Goal: Task Accomplishment & Management: Manage account settings

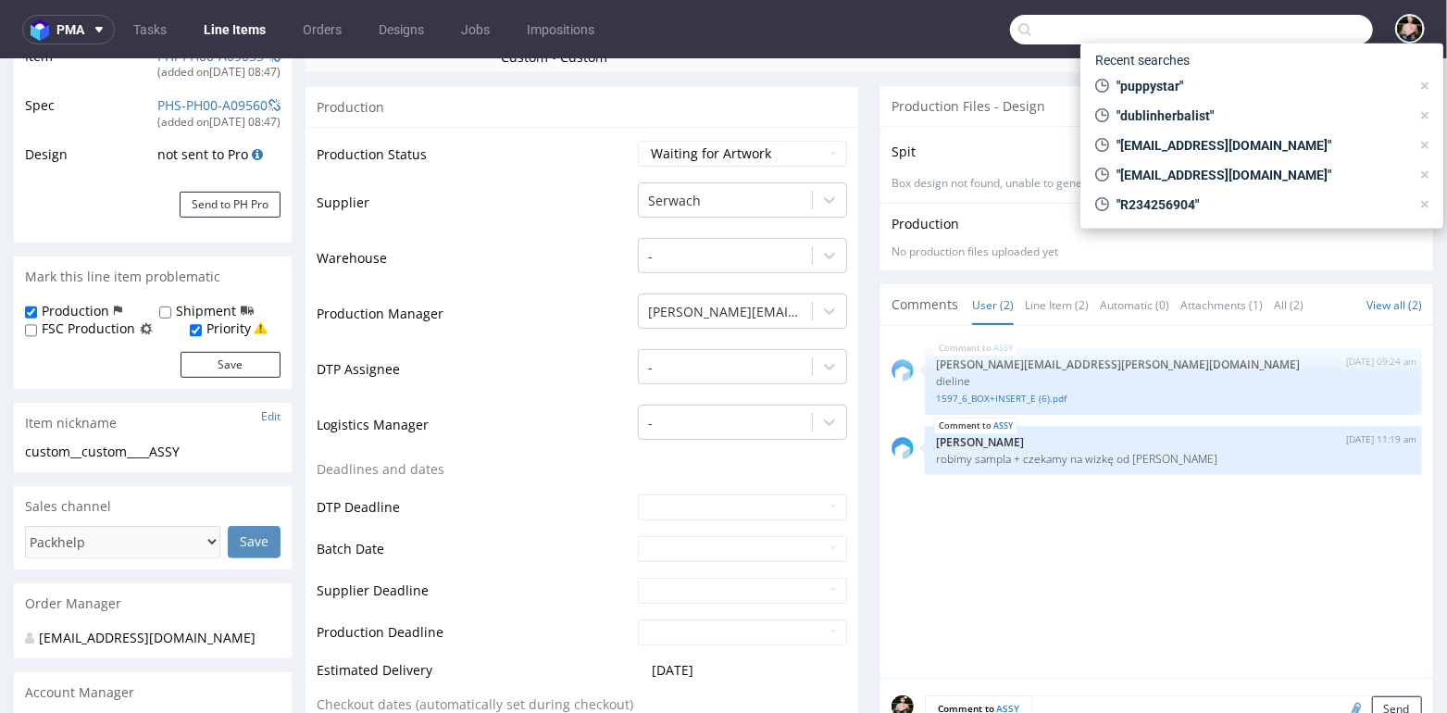
scroll to position [5, 0]
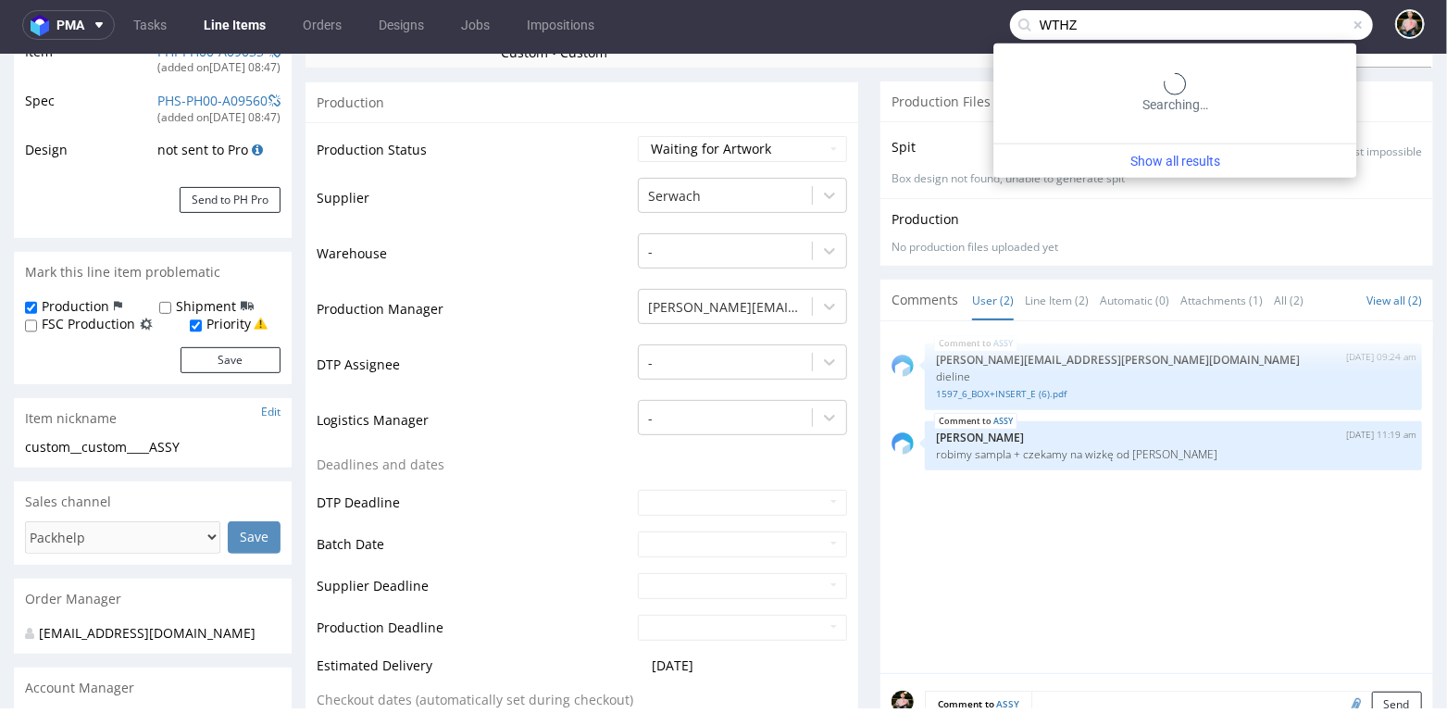
type input "WTHZ"
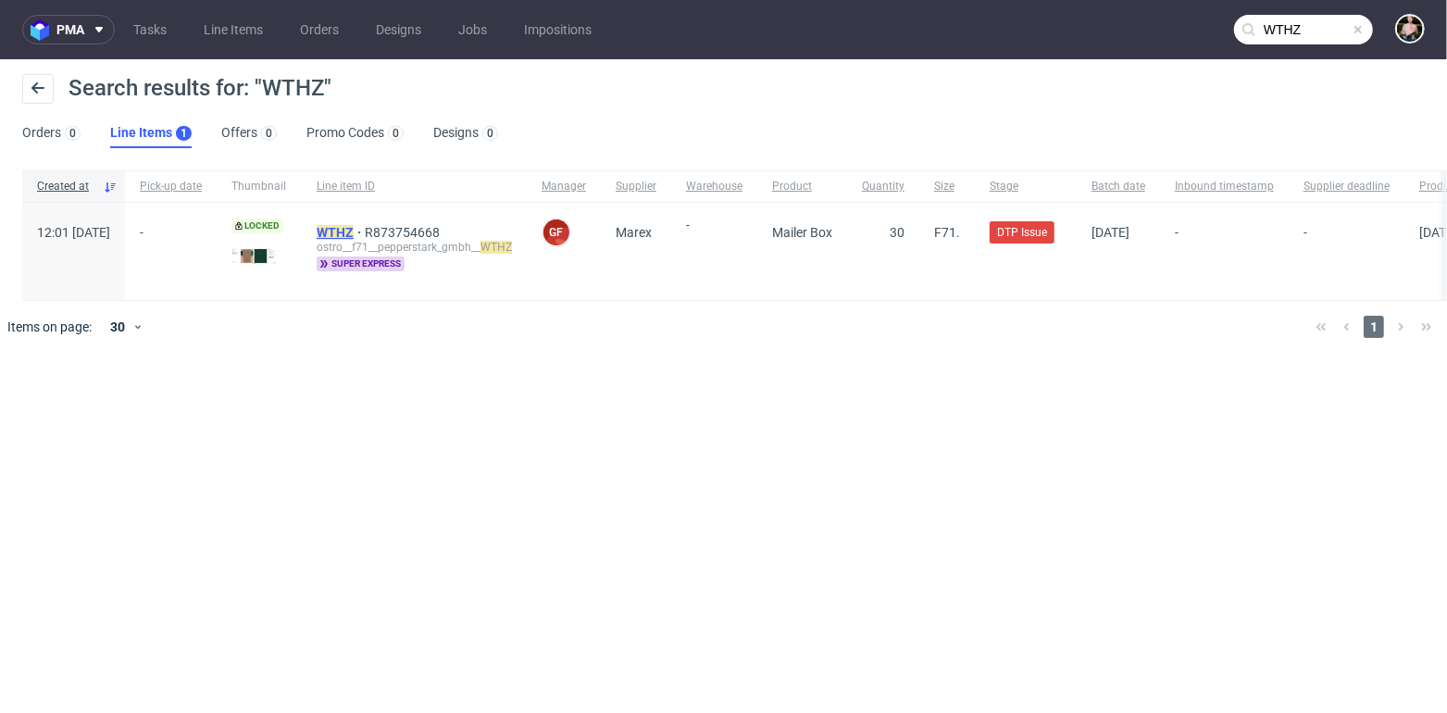
click at [354, 231] on mark "WTHZ" at bounding box center [335, 232] width 37 height 15
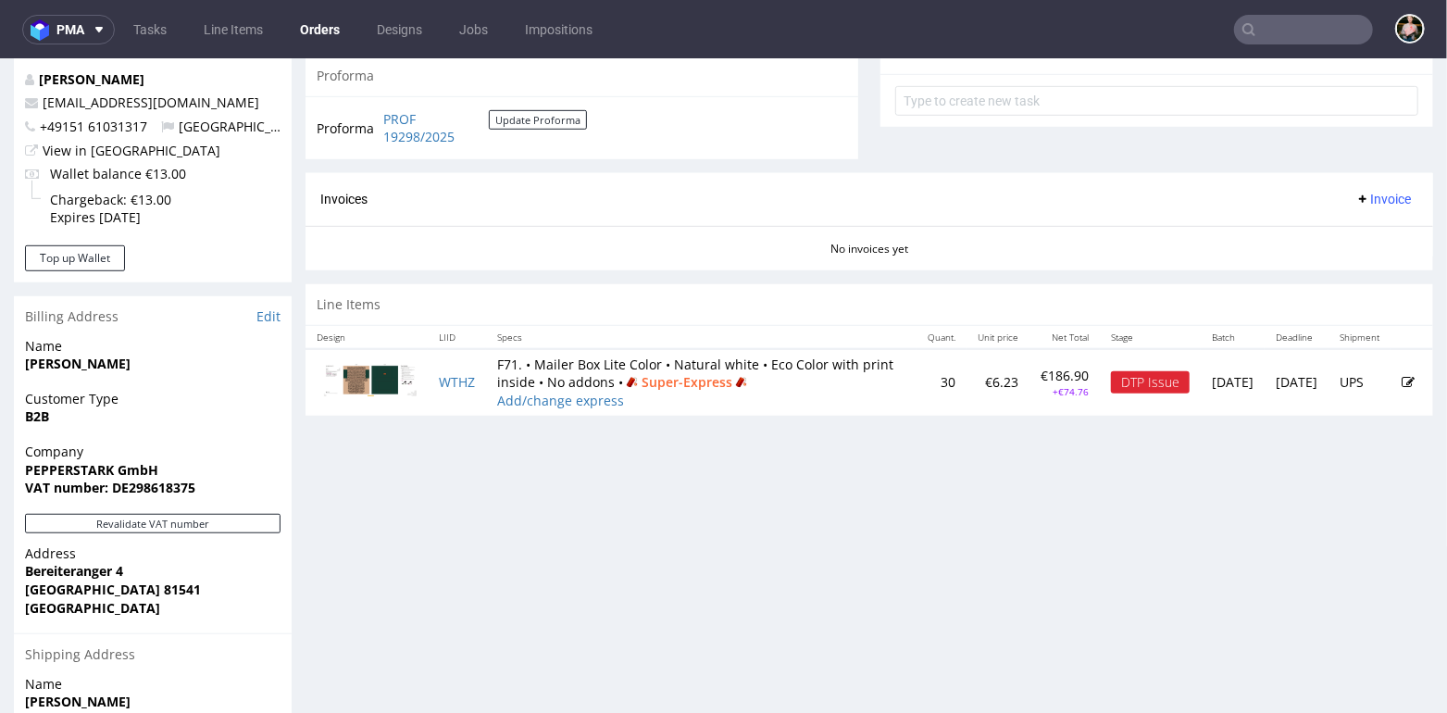
scroll to position [952, 0]
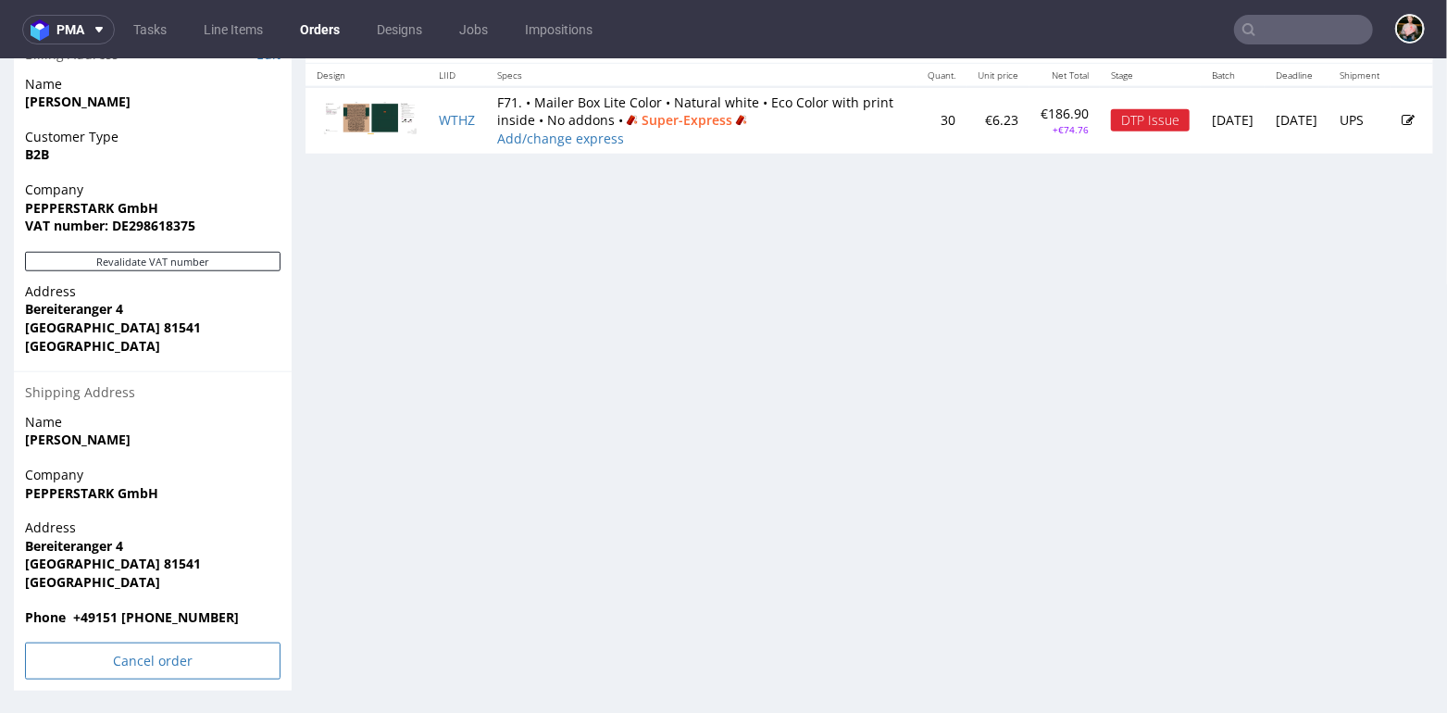
click at [143, 654] on input "Cancel order" at bounding box center [152, 660] width 255 height 37
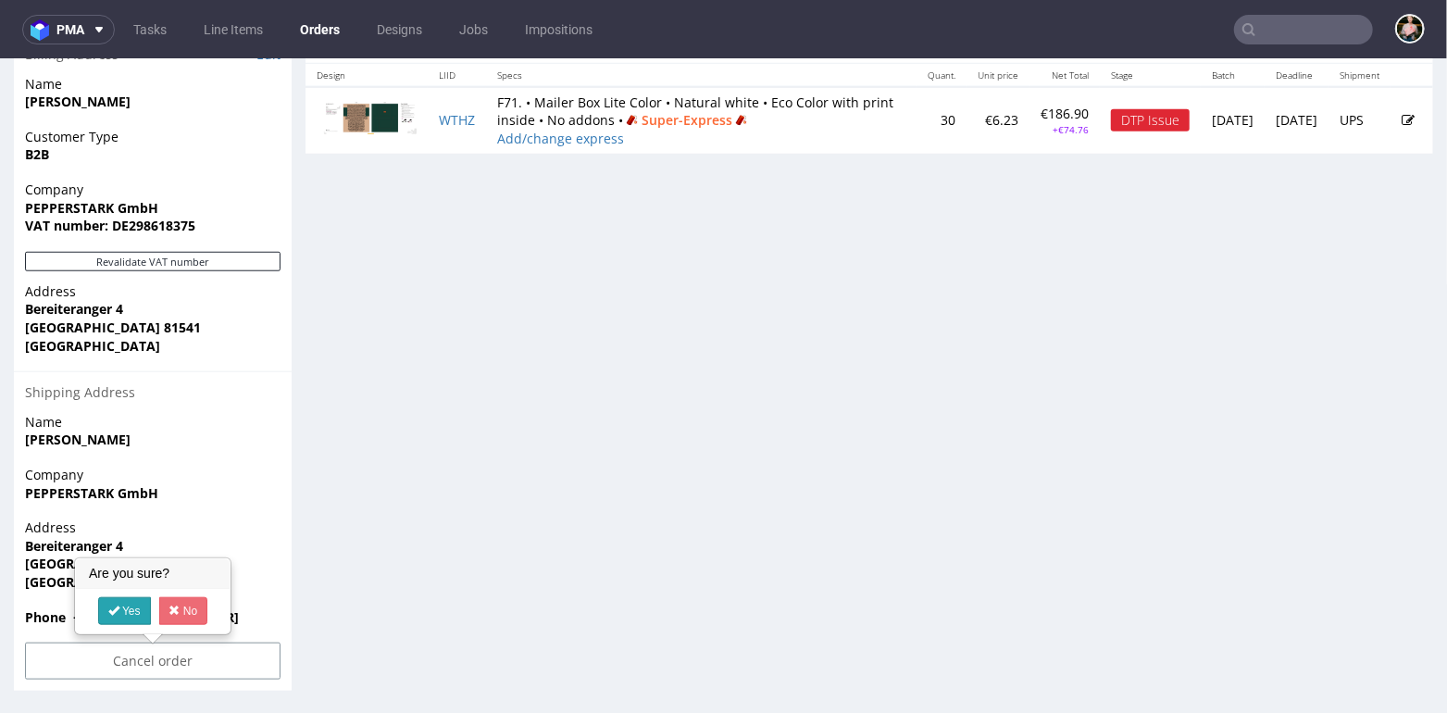
click at [121, 604] on link "Yes" at bounding box center [124, 610] width 53 height 28
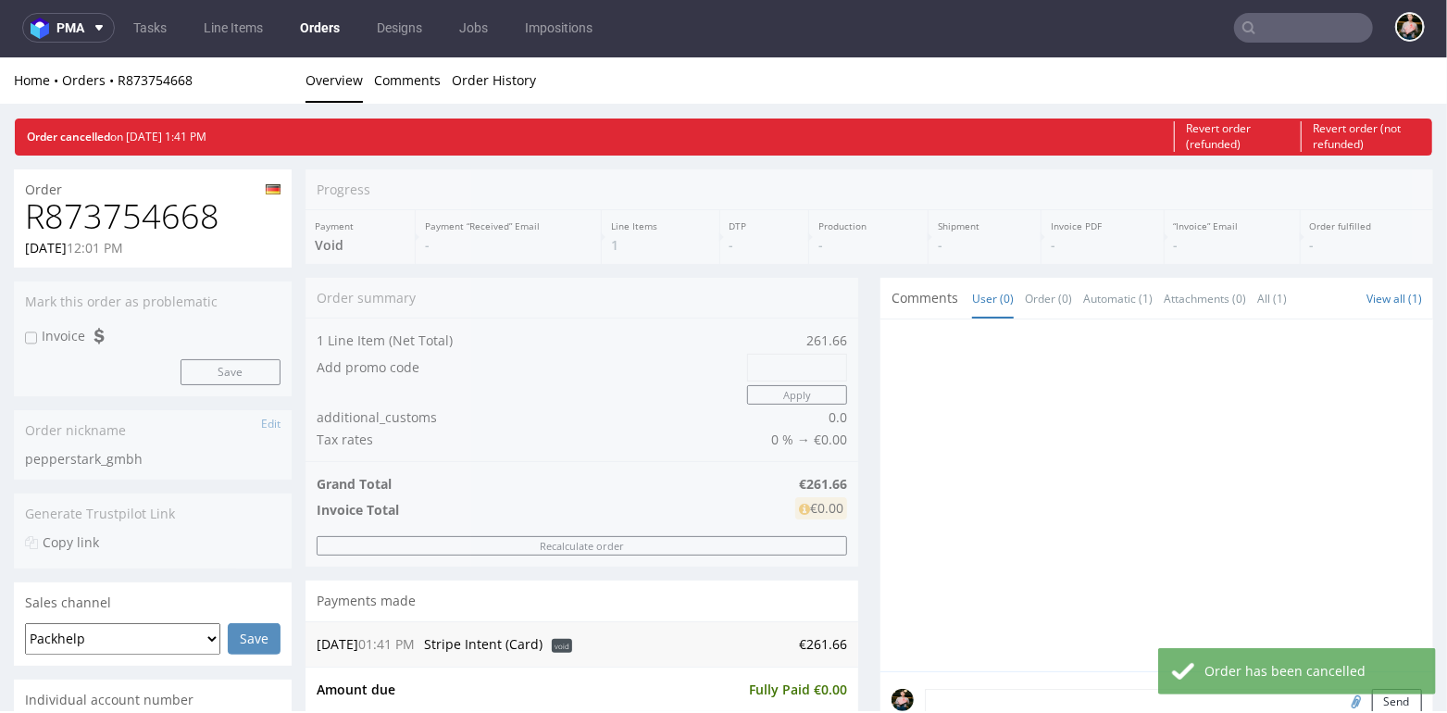
scroll to position [0, 0]
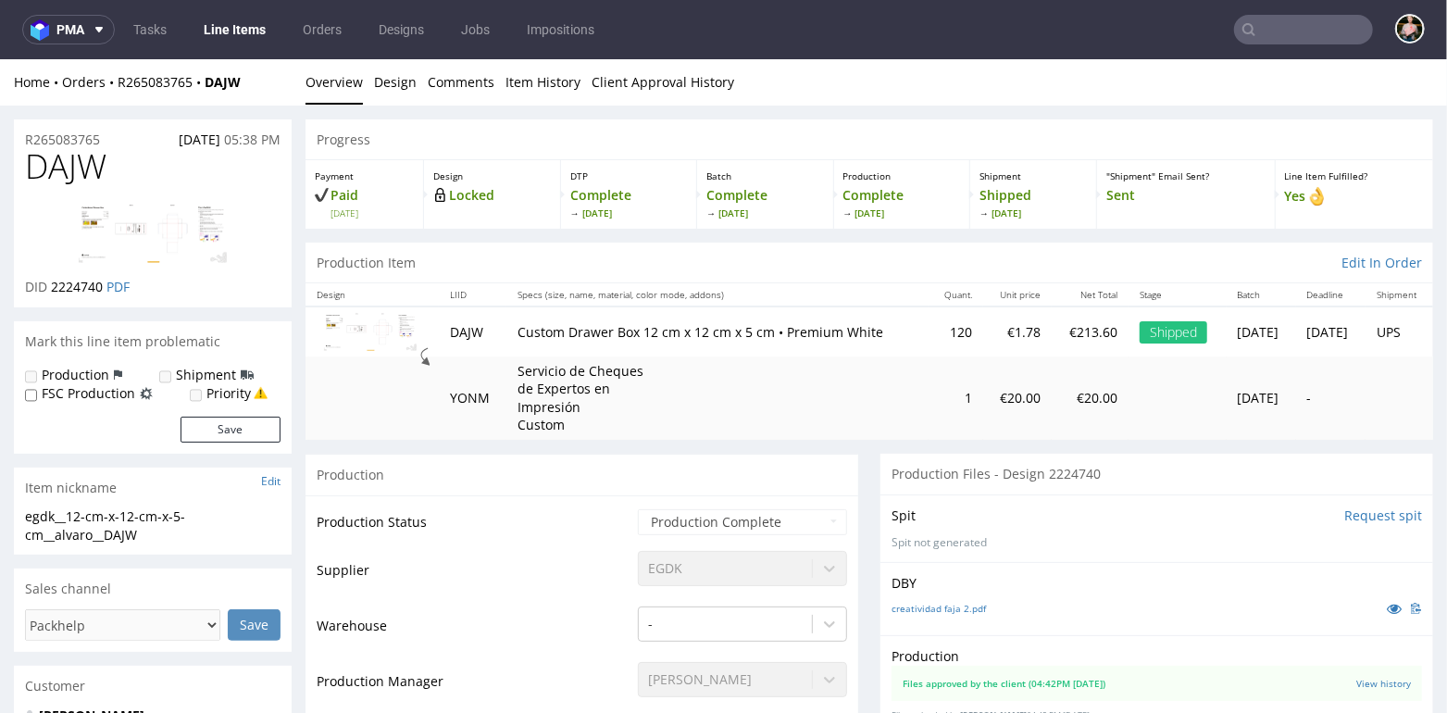
click at [163, 232] on img at bounding box center [153, 233] width 148 height 60
click at [149, 230] on img at bounding box center [153, 233] width 148 height 60
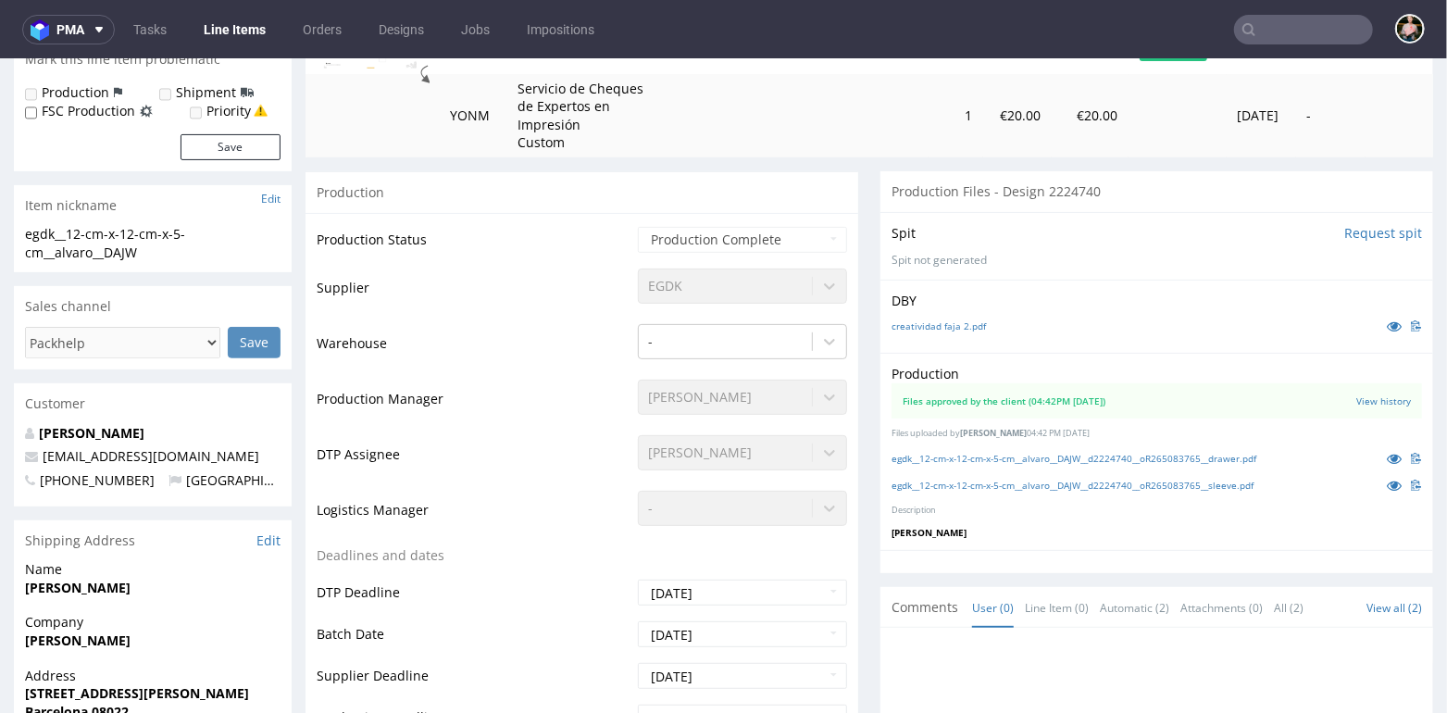
scroll to position [307, 0]
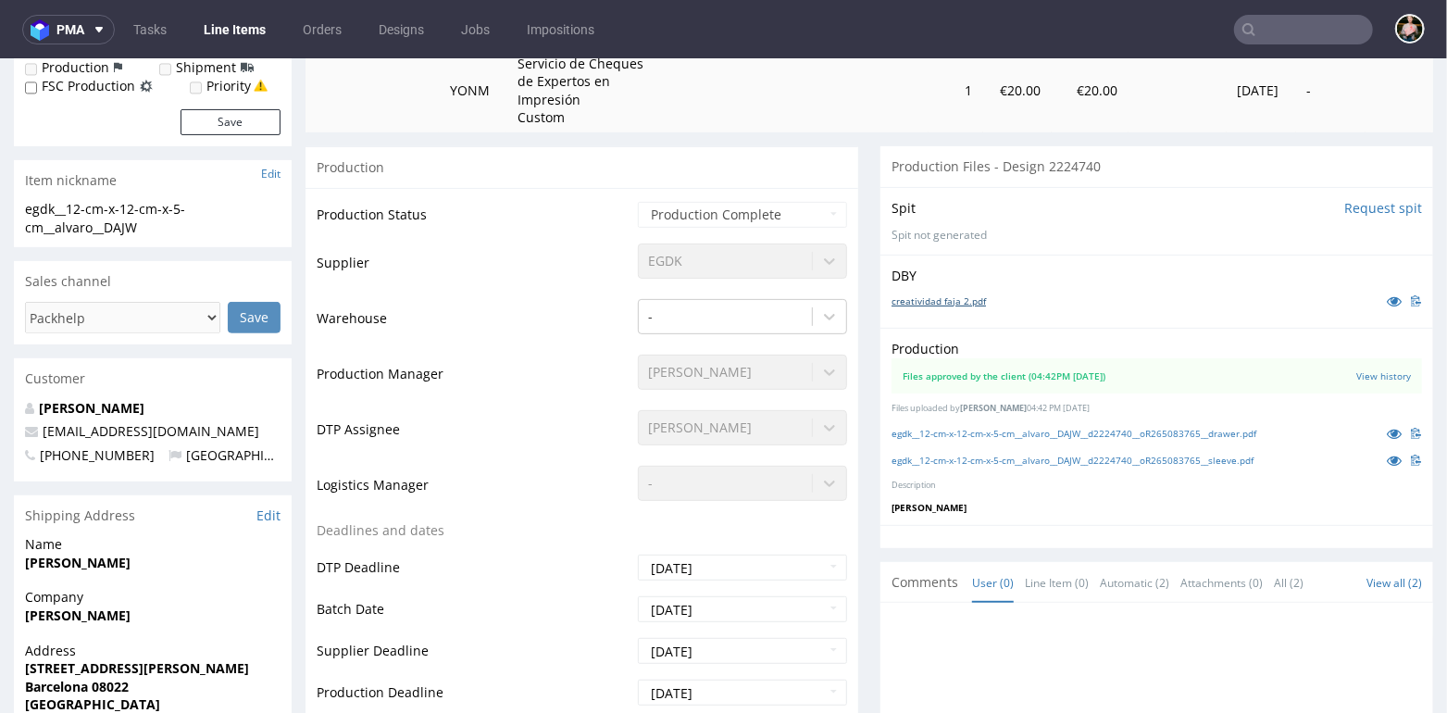
click at [925, 302] on link "creatividad faja 2.pdf" at bounding box center [938, 299] width 94 height 13
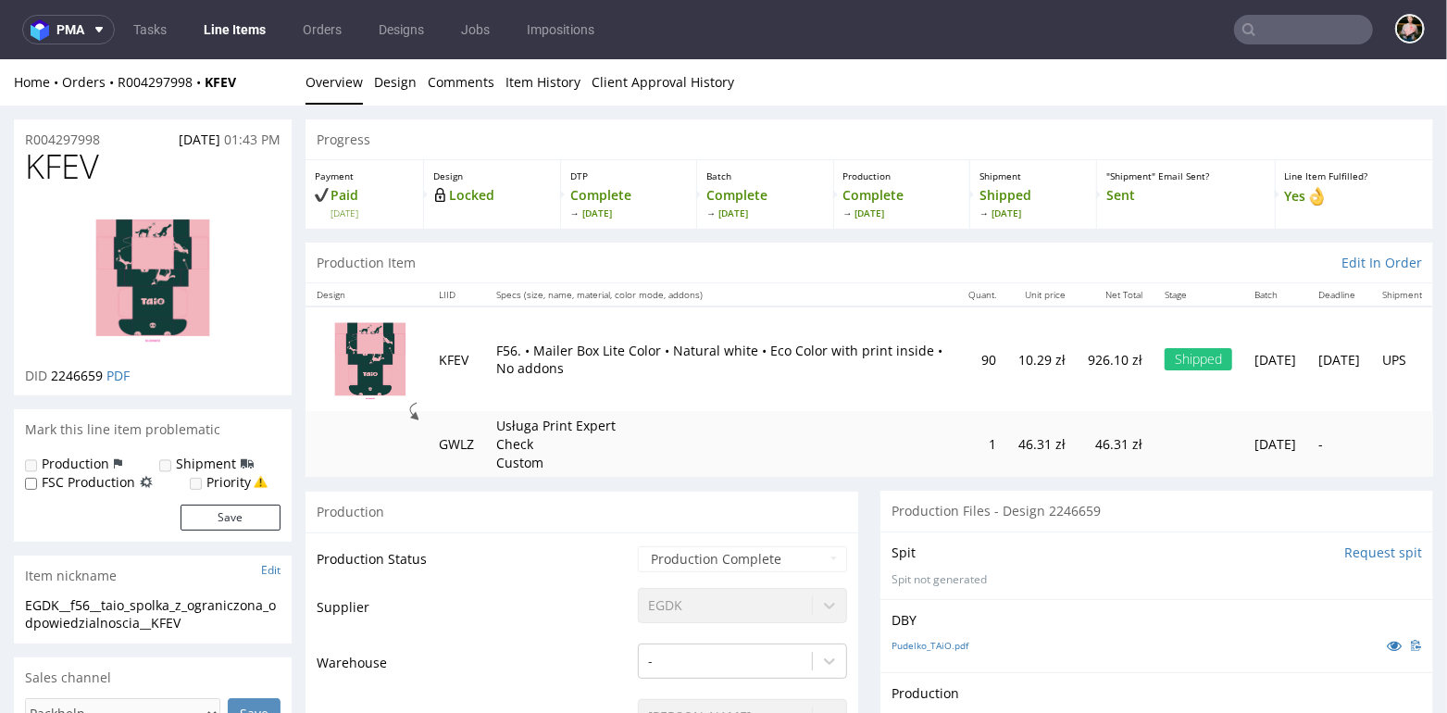
scroll to position [123, 0]
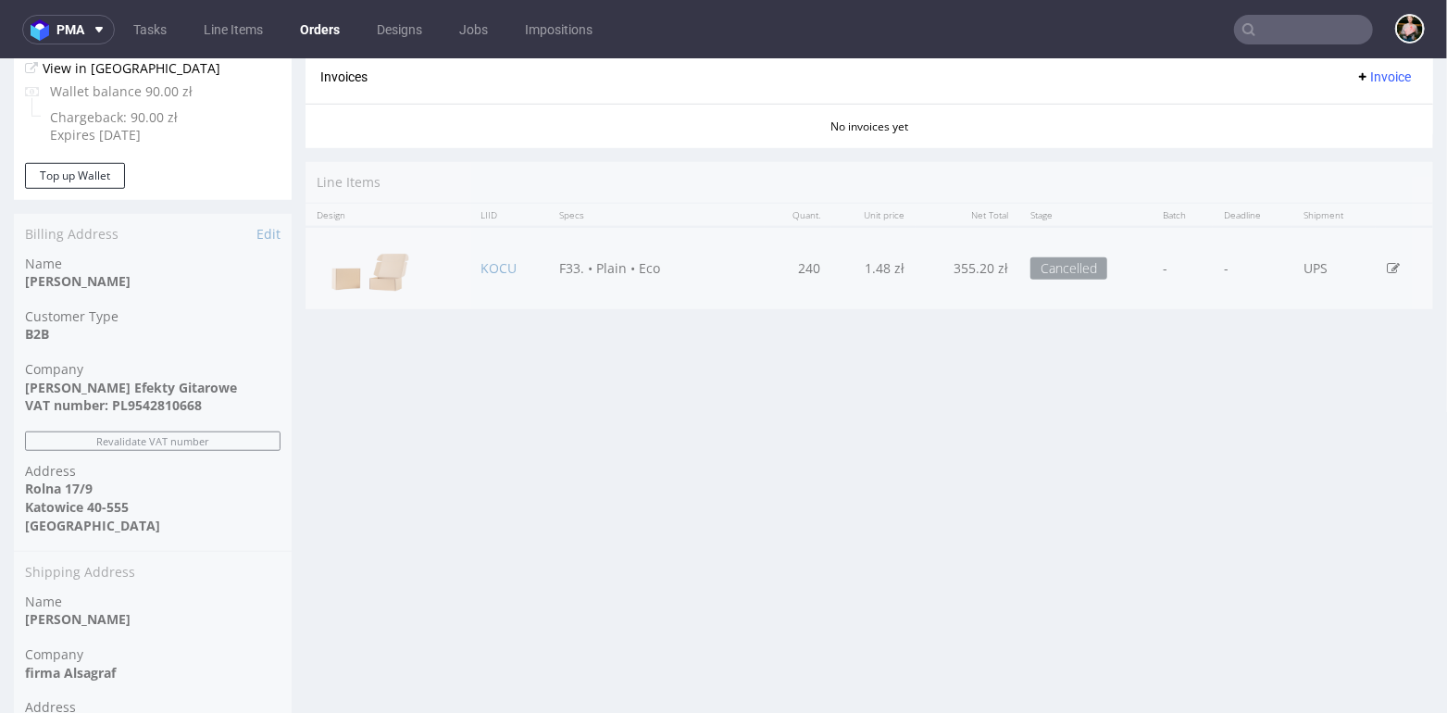
scroll to position [816, 0]
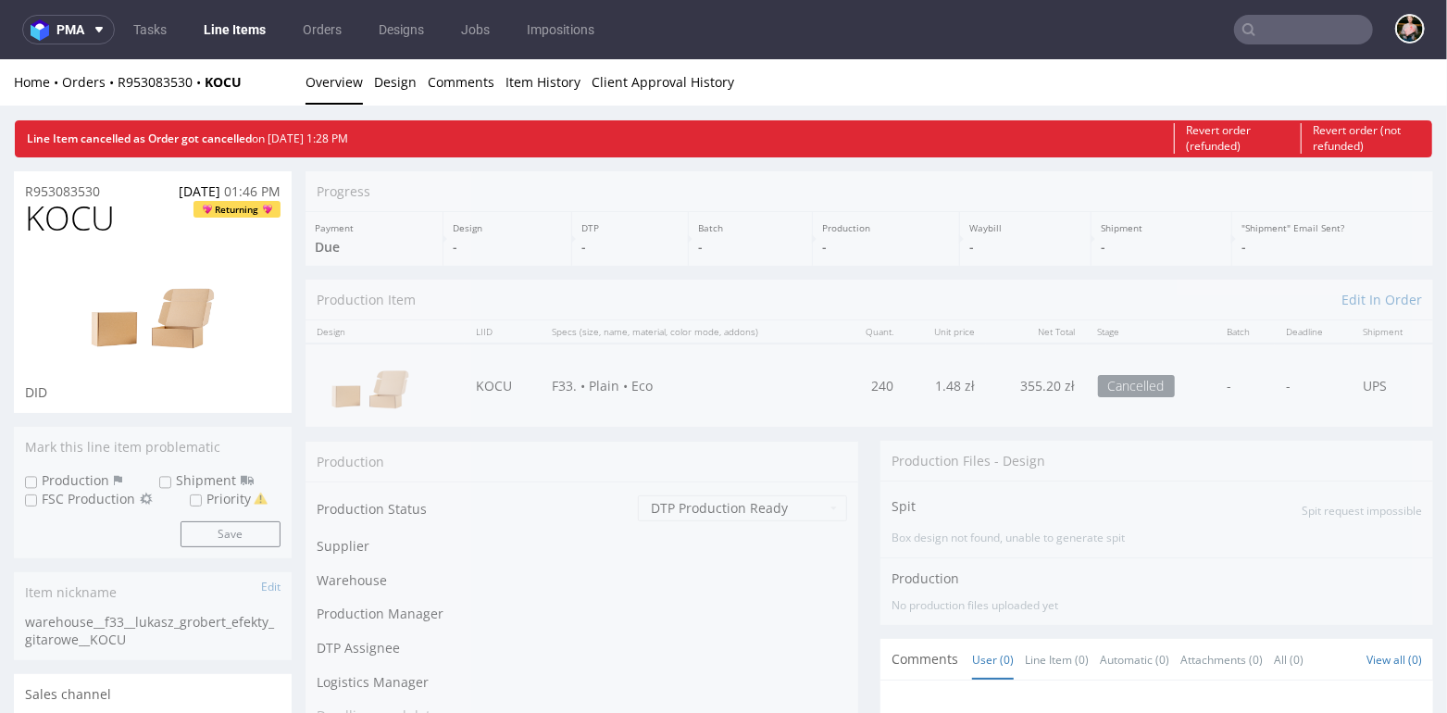
click at [223, 23] on link "Line Items" at bounding box center [235, 30] width 84 height 30
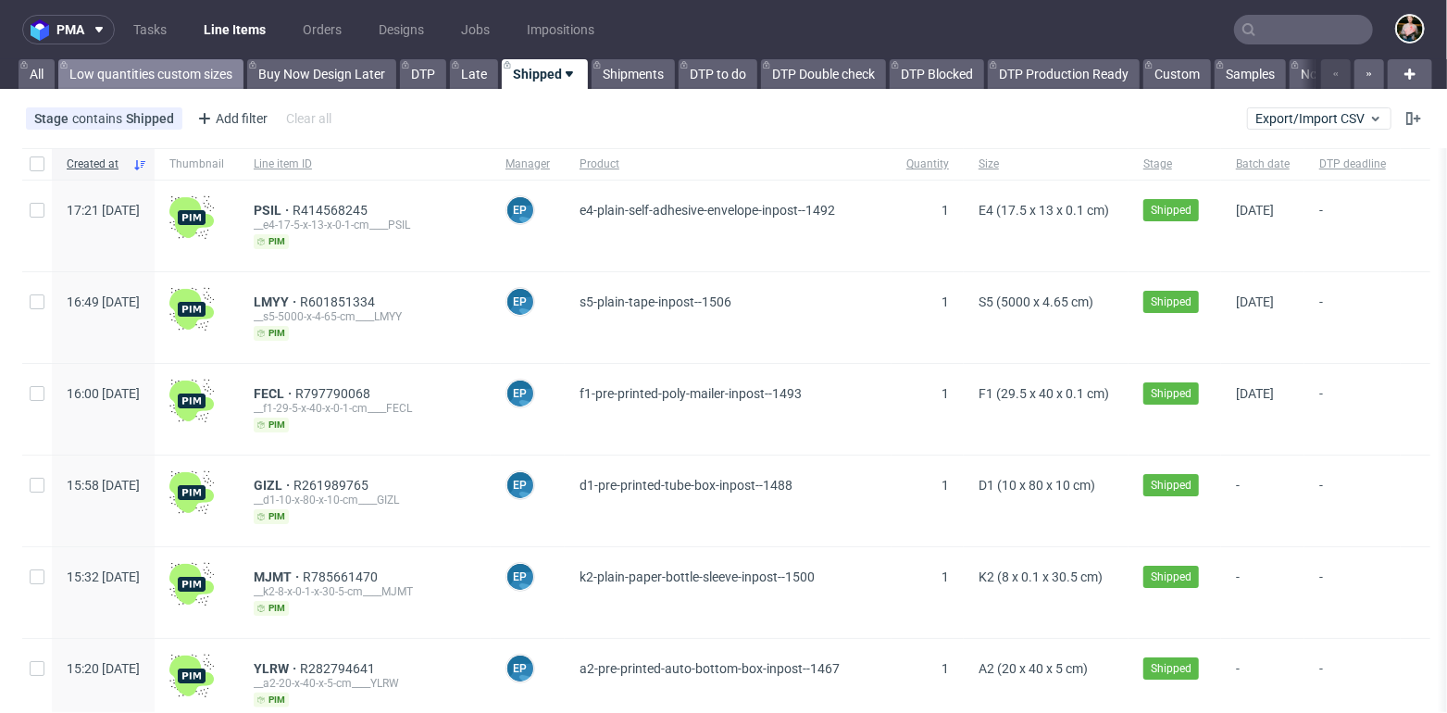
click at [136, 74] on link "Low quantities custom sizes" at bounding box center [150, 74] width 185 height 30
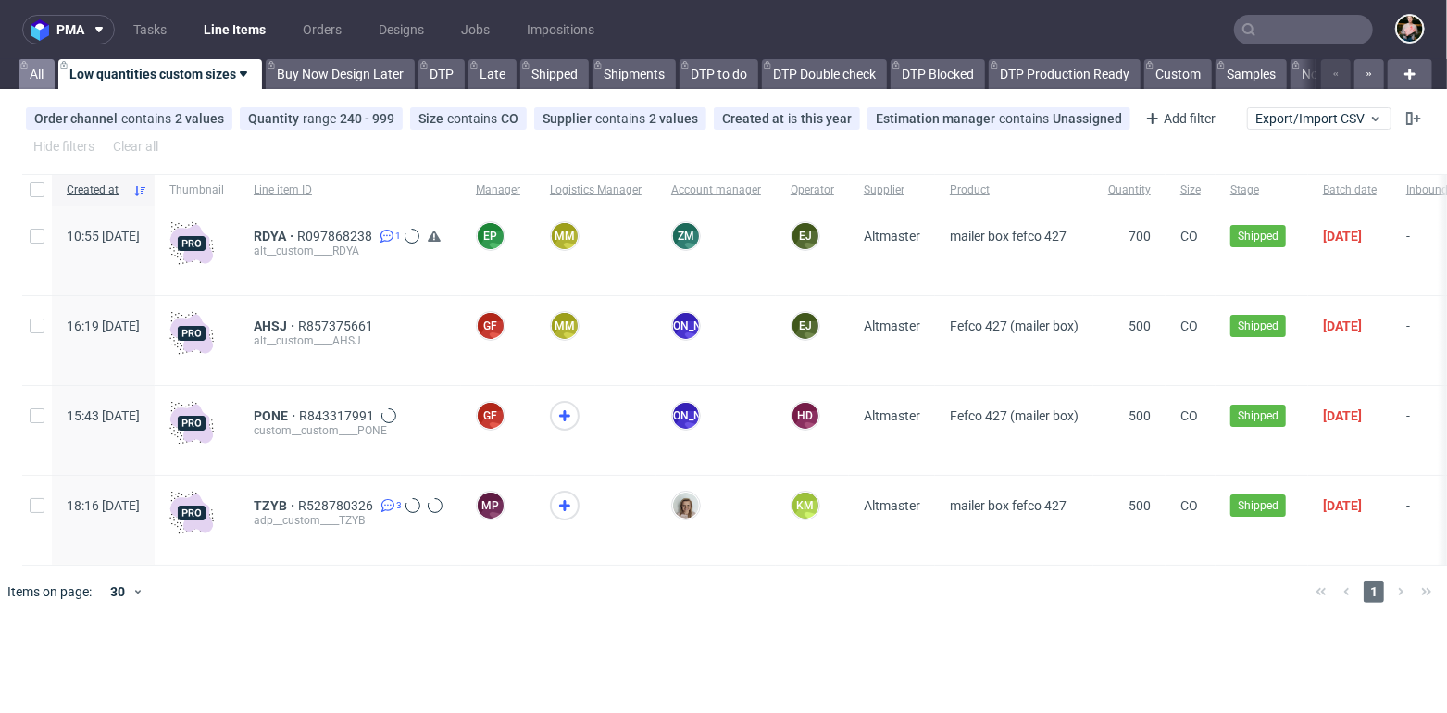
click at [41, 76] on link "All" at bounding box center [37, 74] width 36 height 30
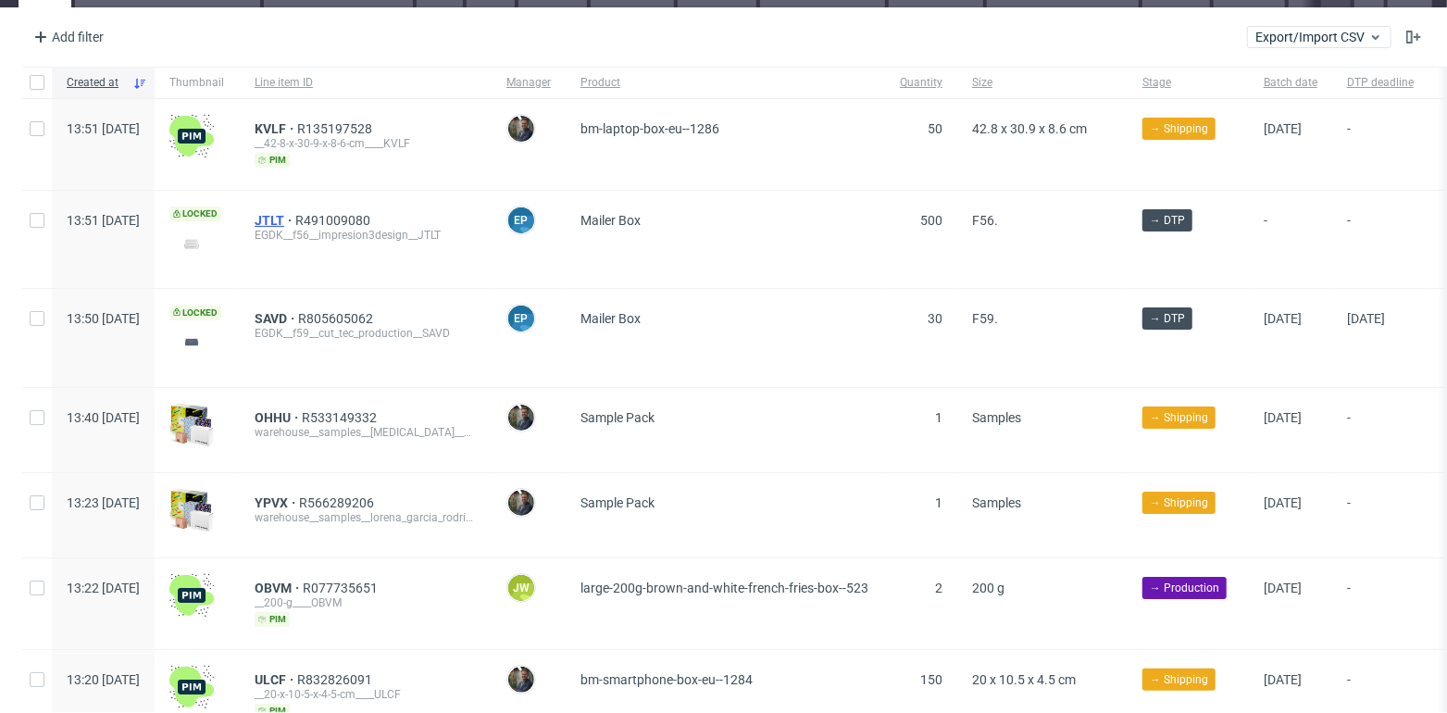
click at [295, 218] on span "JTLT" at bounding box center [275, 220] width 41 height 15
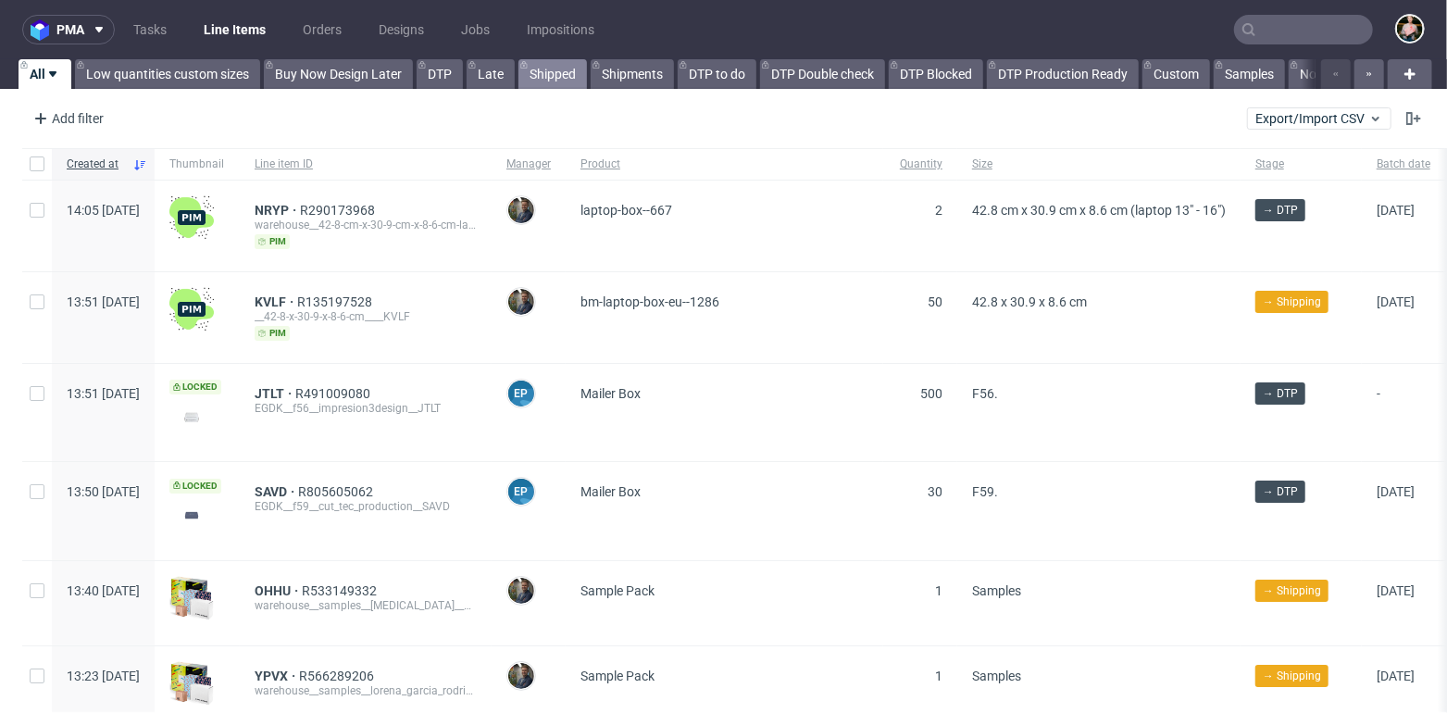
click at [554, 77] on link "Shipped" at bounding box center [552, 74] width 69 height 30
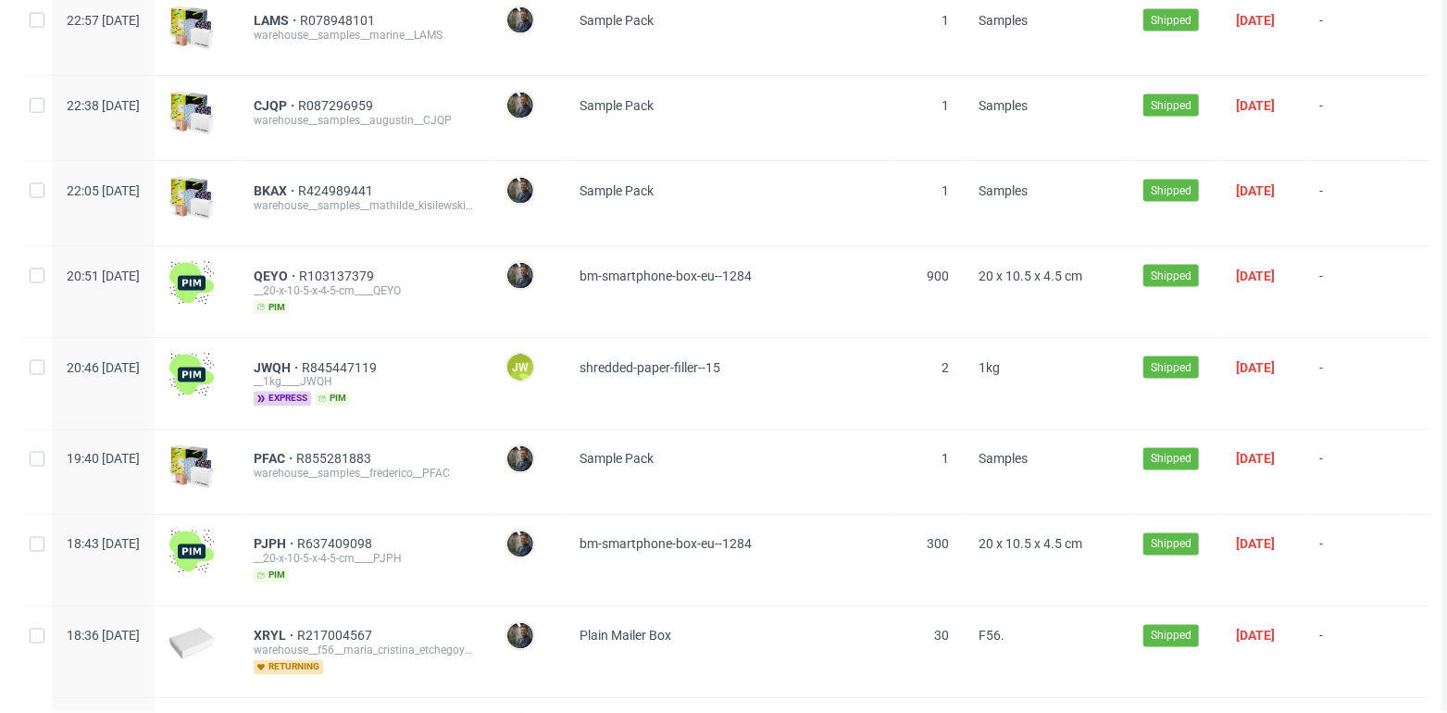
scroll to position [2216, 0]
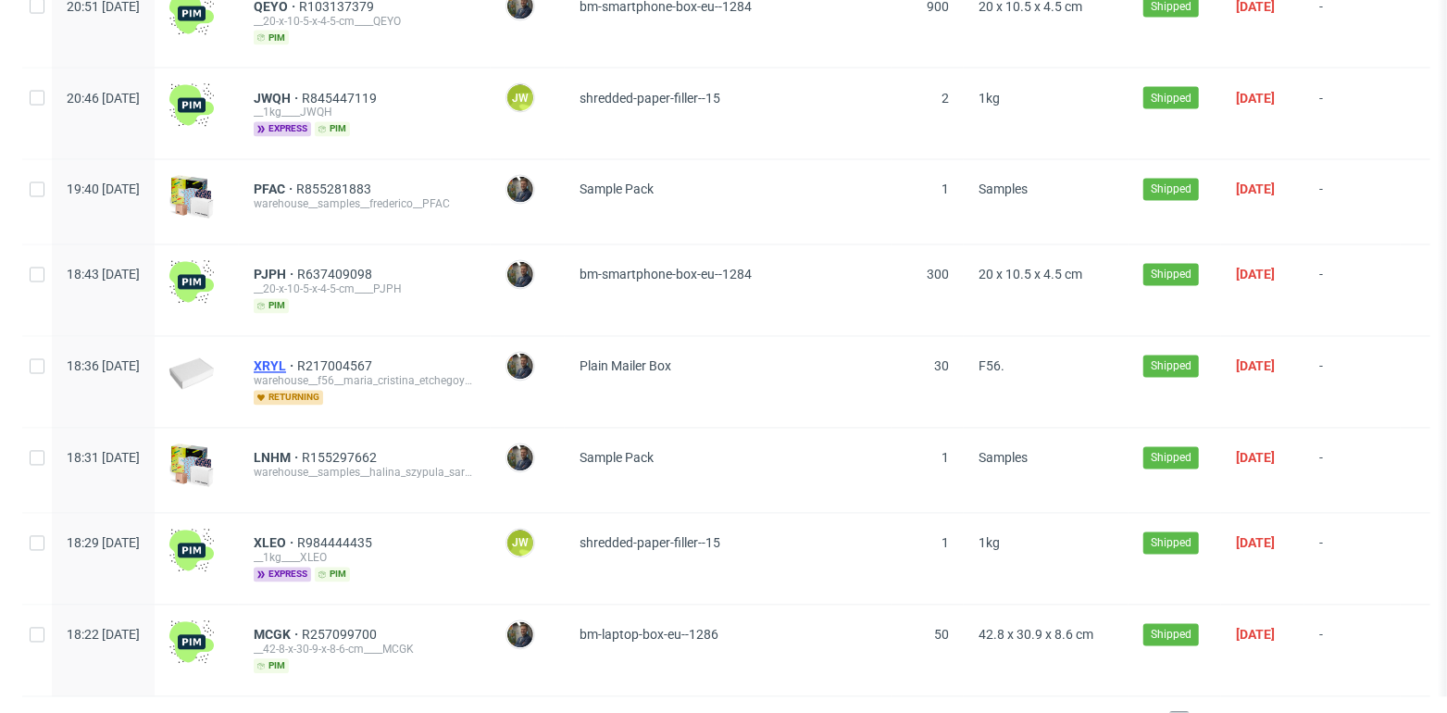
click at [297, 358] on span "XRYL" at bounding box center [276, 365] width 44 height 15
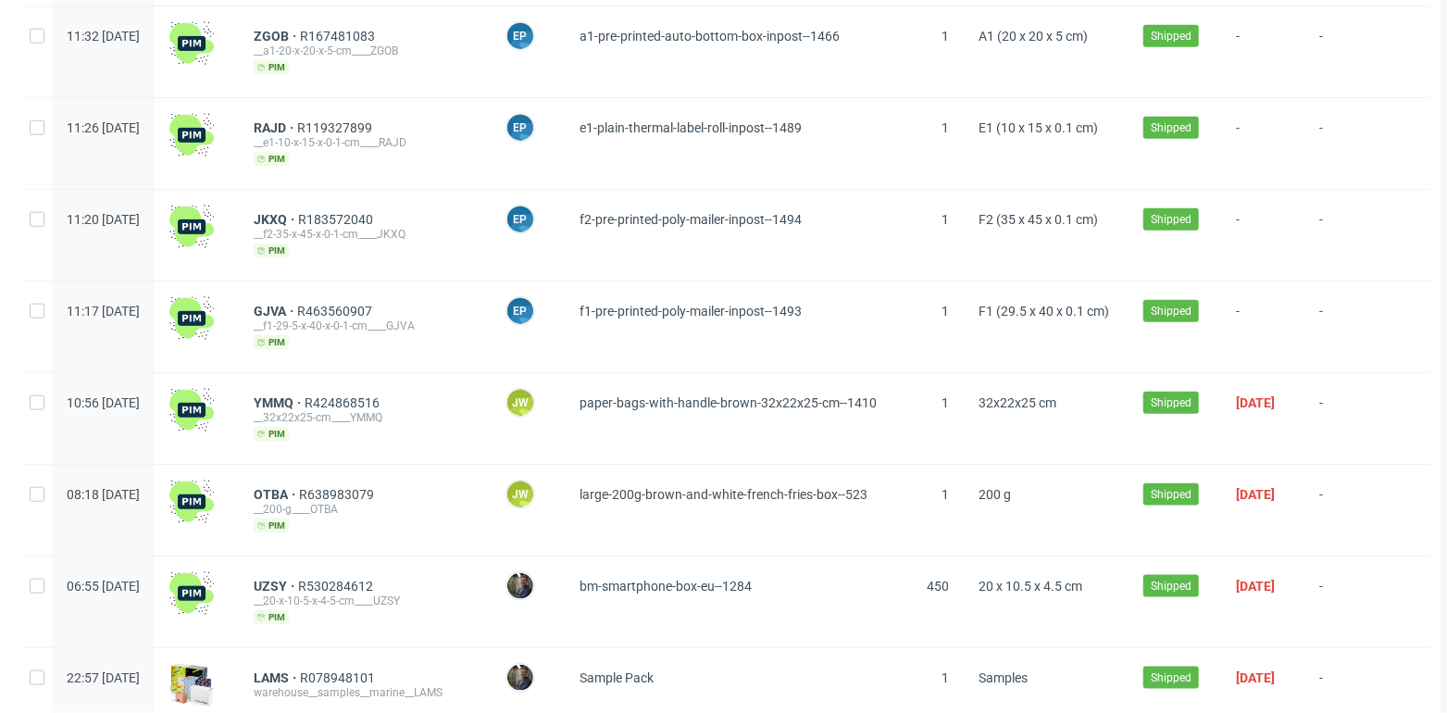
scroll to position [2216, 0]
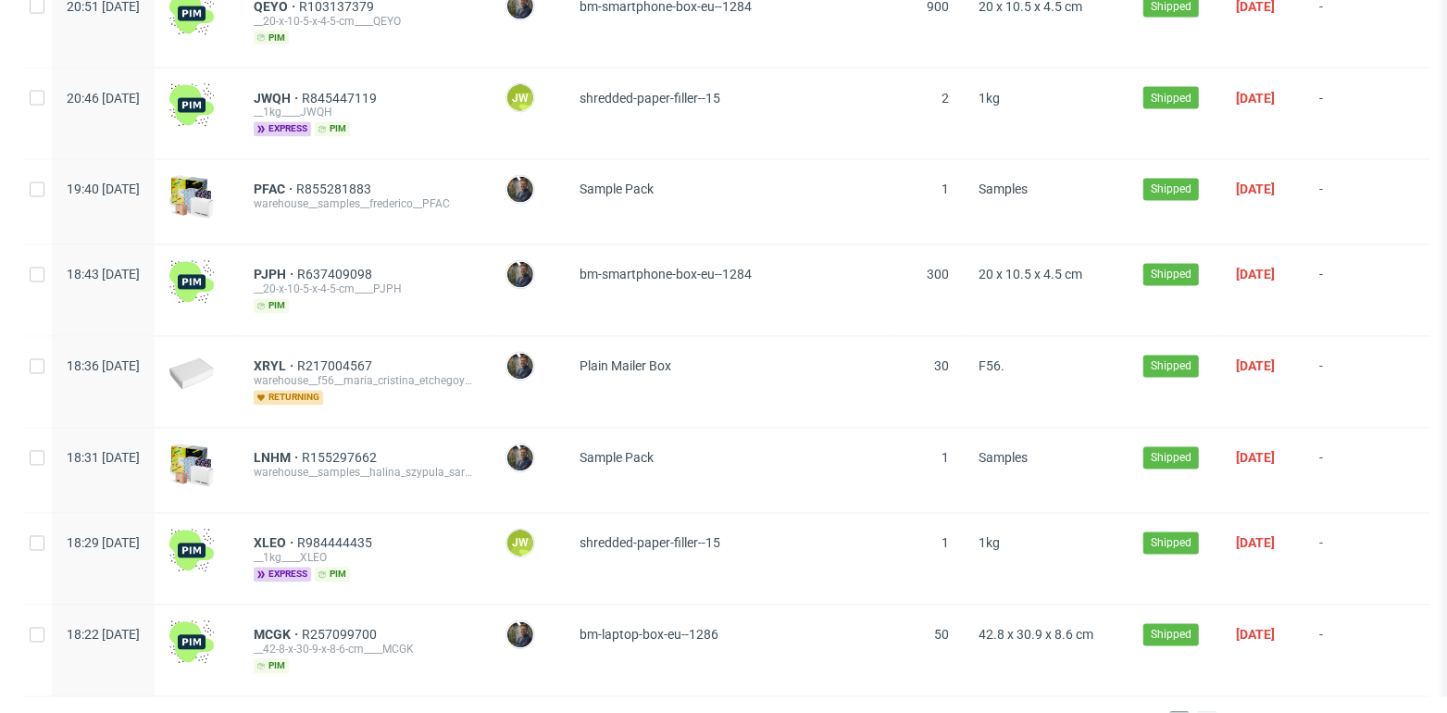
click at [1197, 711] on span "2" at bounding box center [1207, 722] width 20 height 22
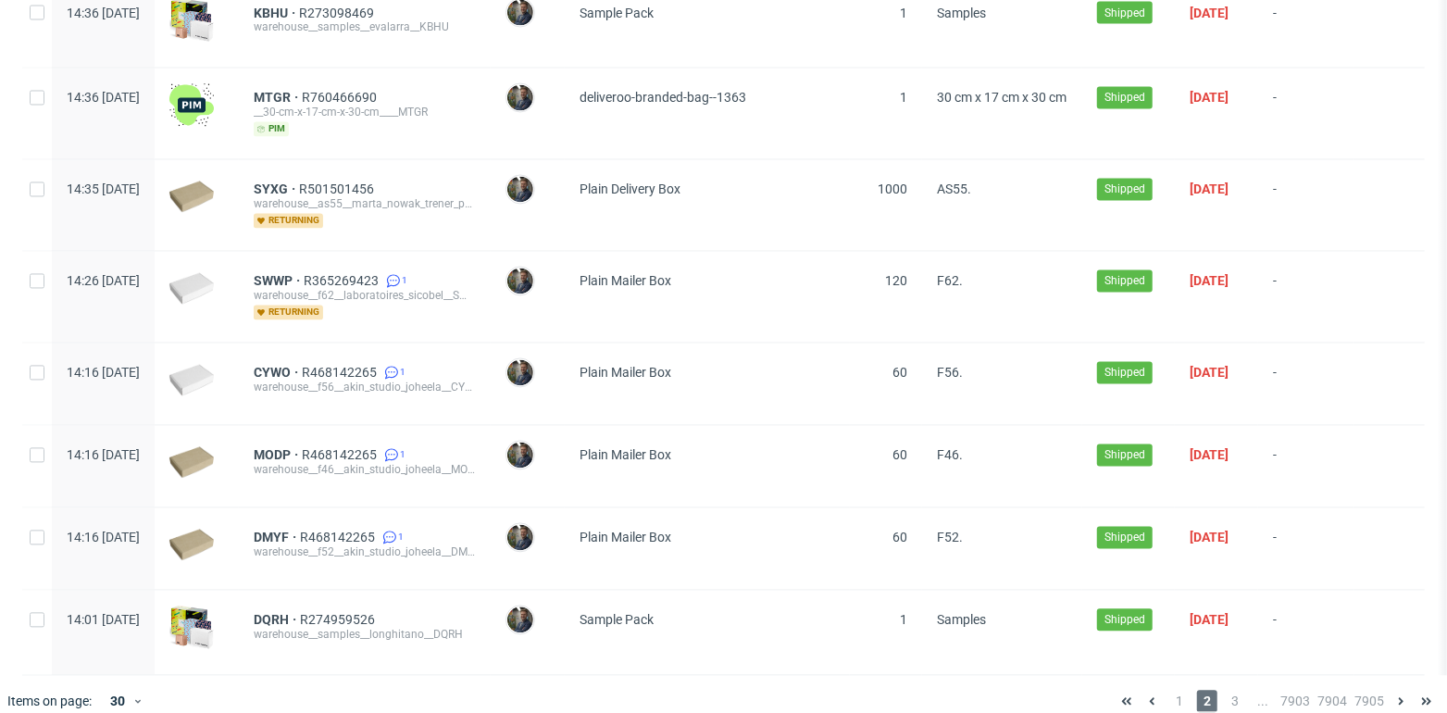
scroll to position [2152, 0]
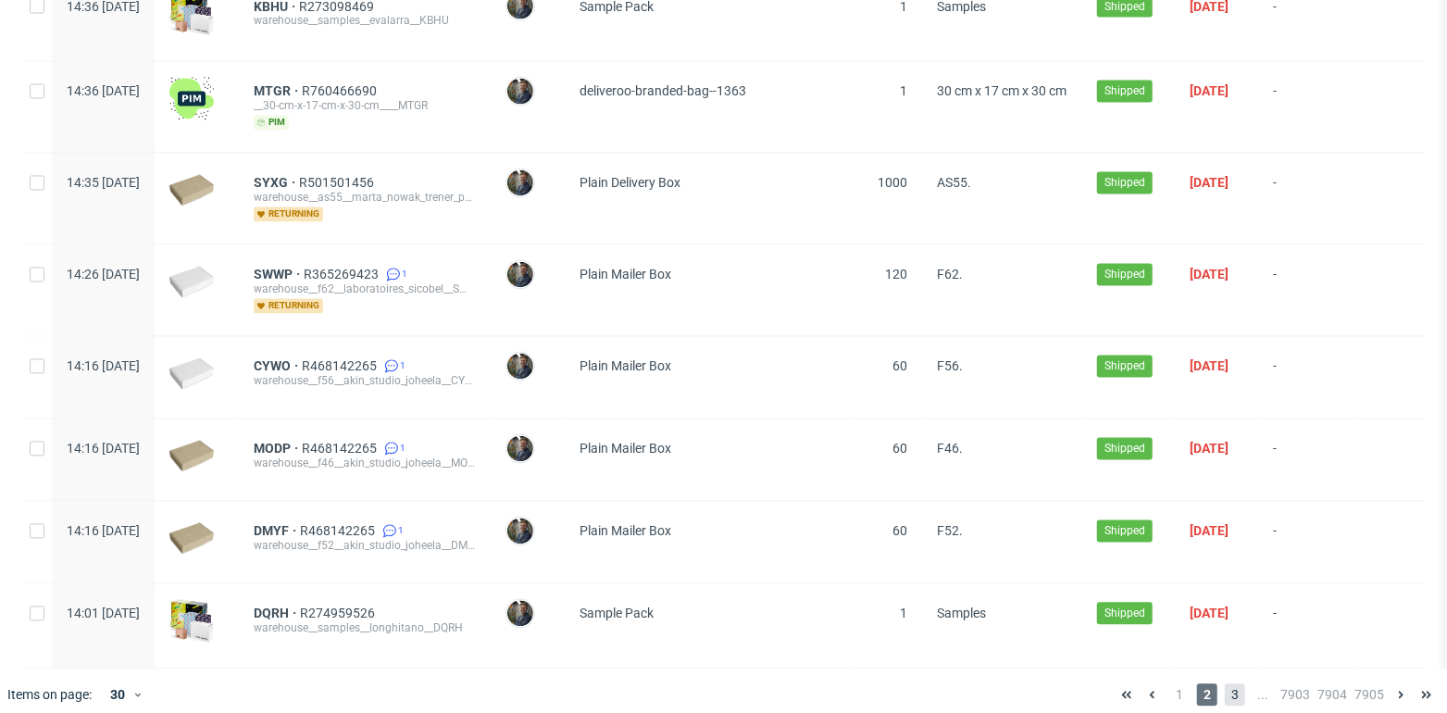
click at [1225, 684] on span "3" at bounding box center [1235, 695] width 20 height 22
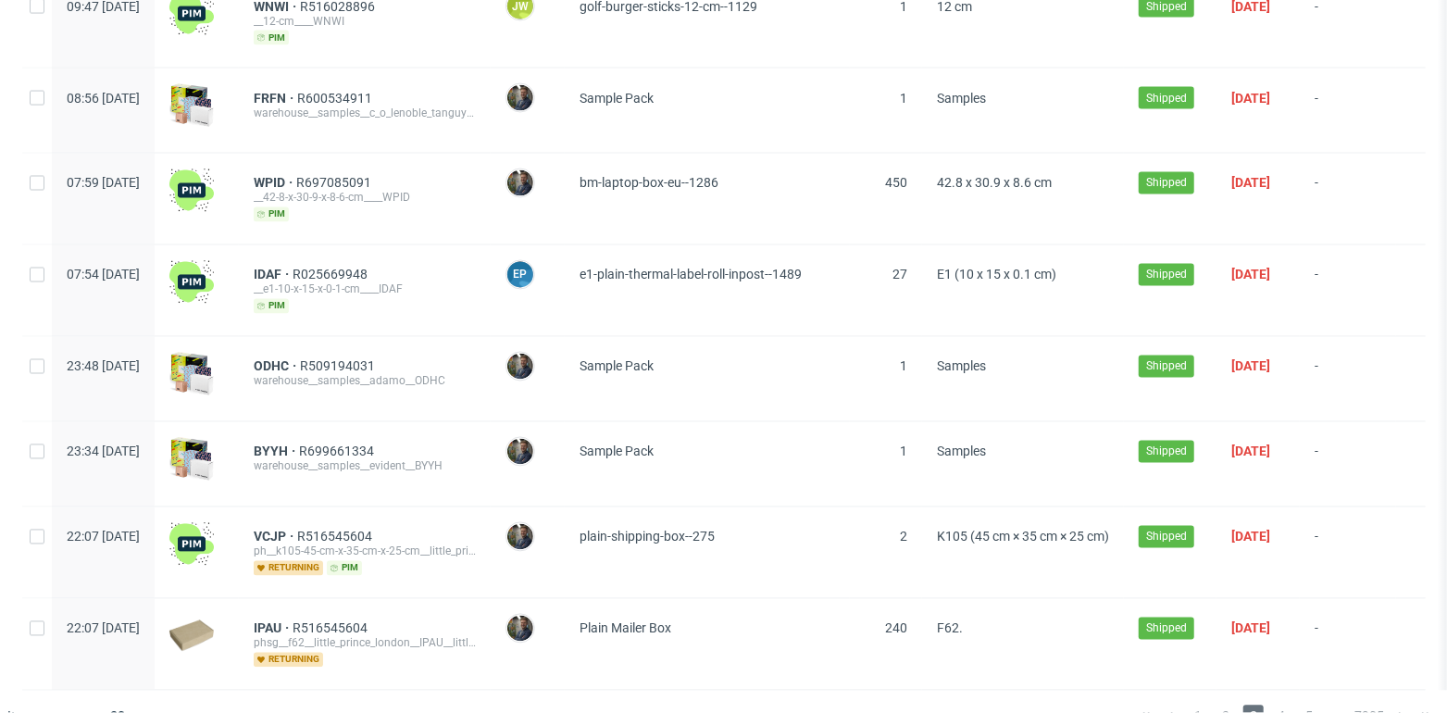
scroll to position [2211, 0]
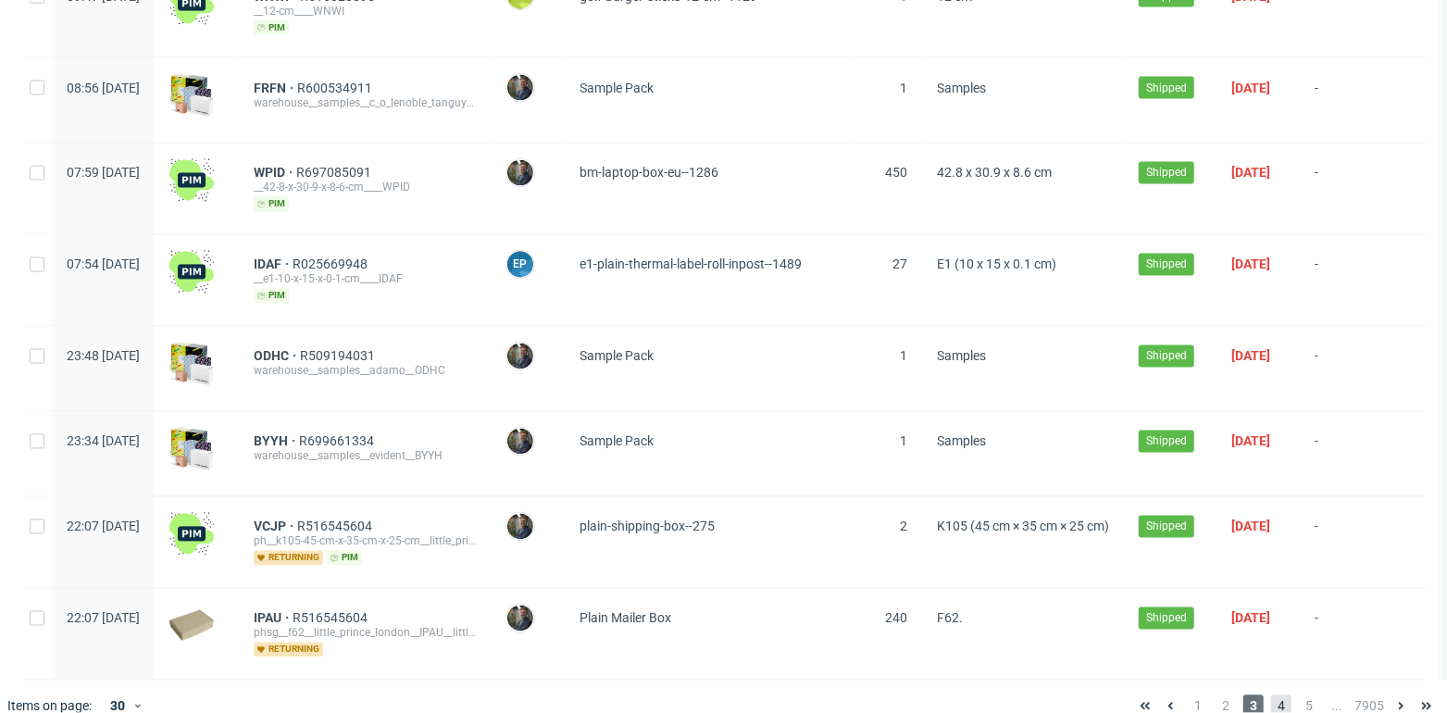
click at [1271, 694] on span "4" at bounding box center [1281, 705] width 20 height 22
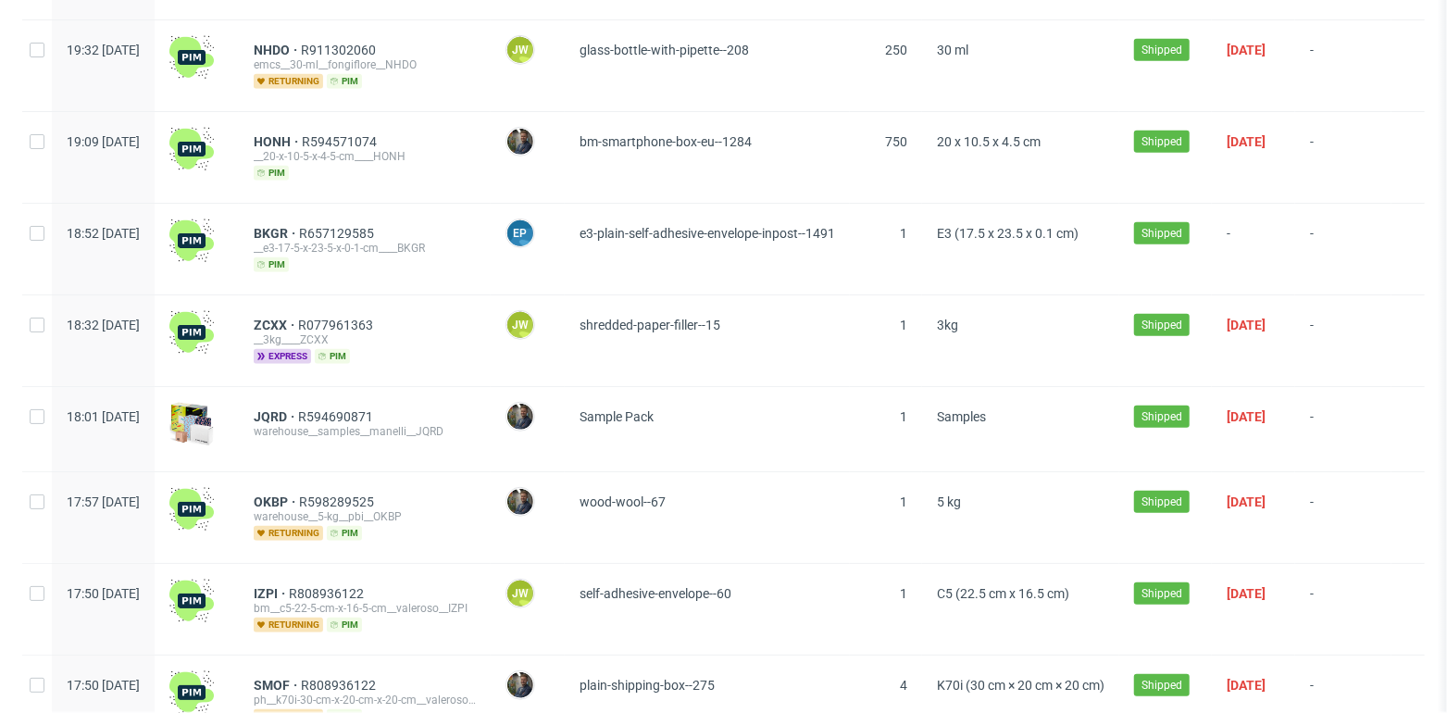
scroll to position [2211, 0]
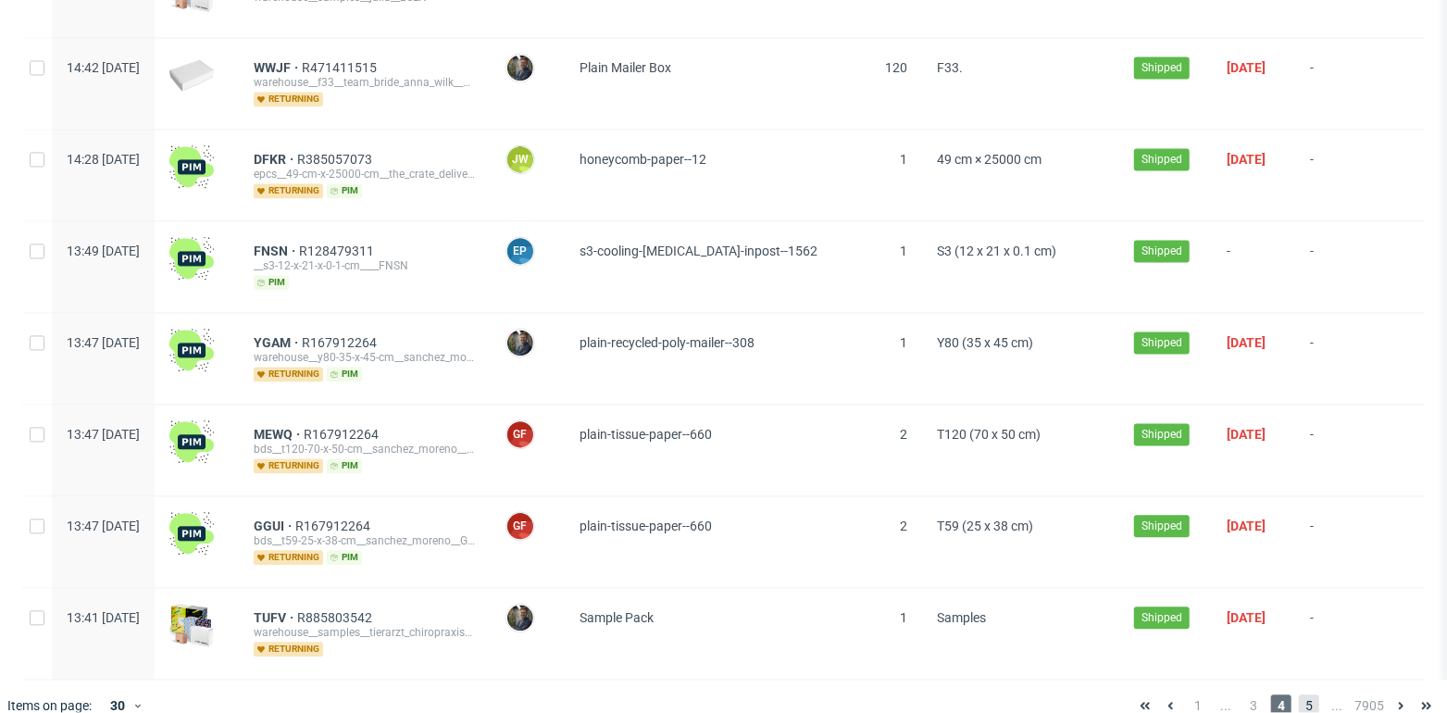
click at [1299, 694] on span "5" at bounding box center [1309, 705] width 20 height 22
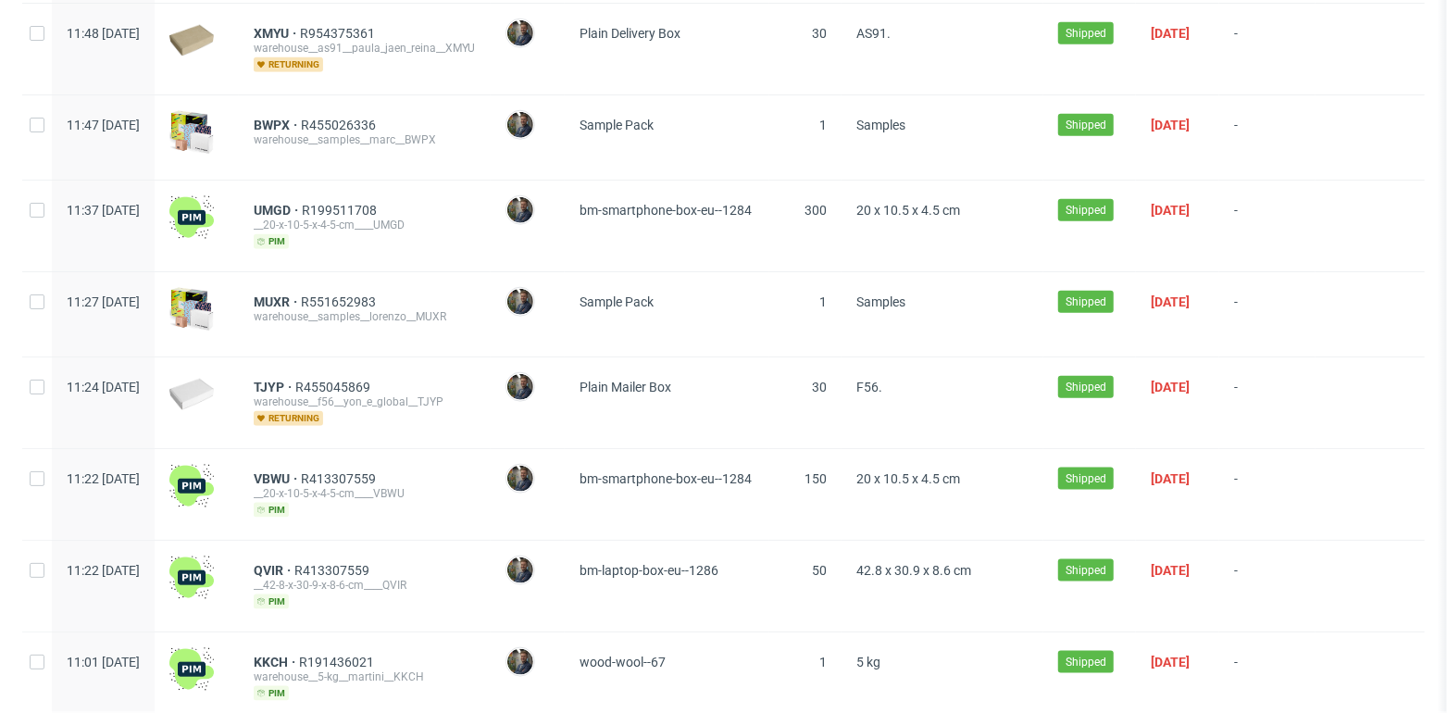
scroll to position [1174, 0]
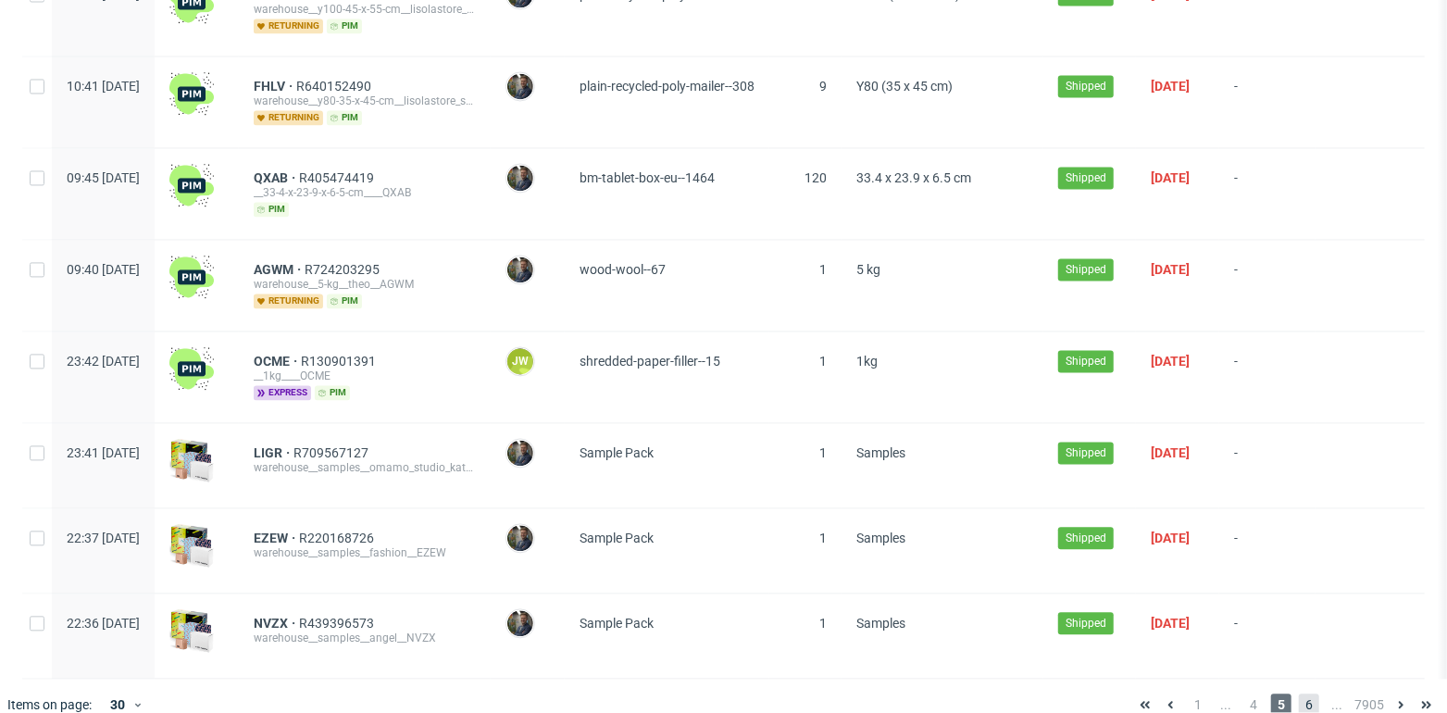
click at [1299, 693] on span "6" at bounding box center [1309, 704] width 20 height 22
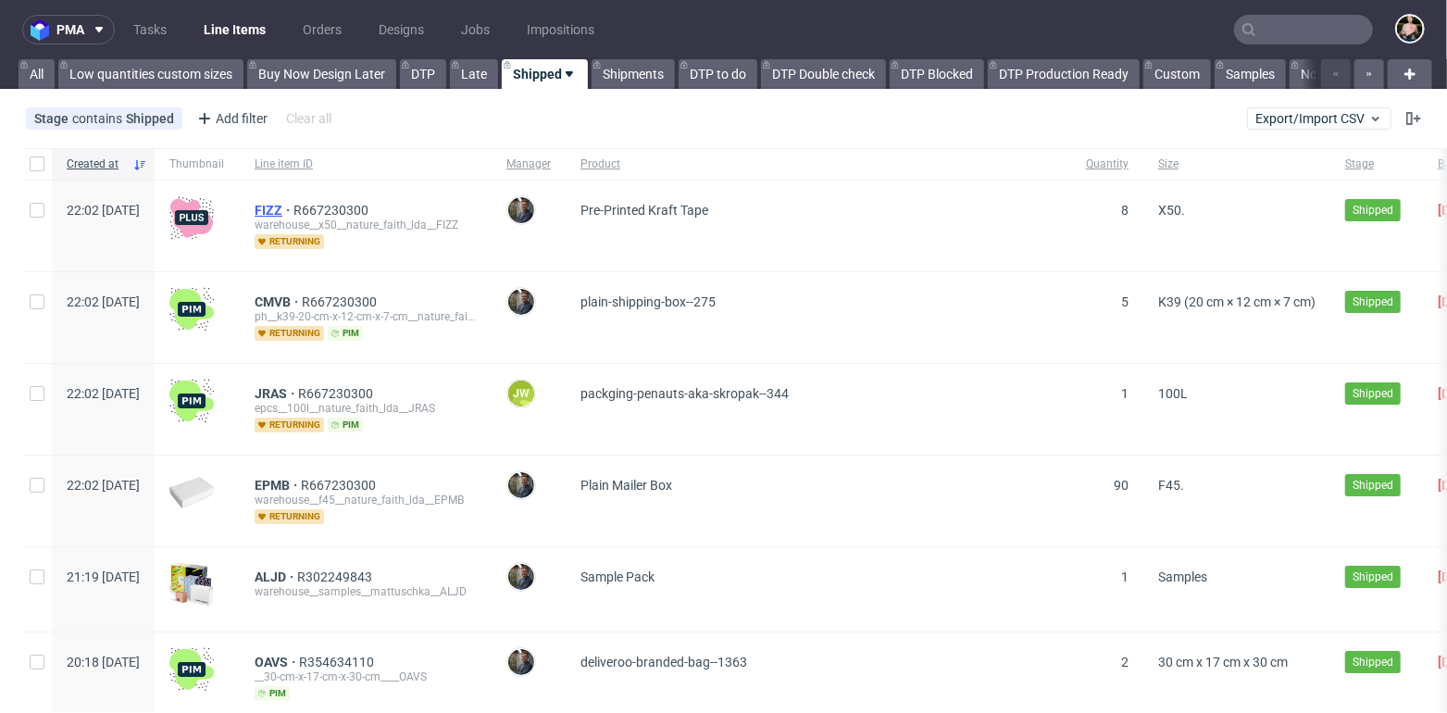
click at [293, 206] on span "FIZZ" at bounding box center [274, 210] width 39 height 15
click at [234, 125] on div "Add filter" at bounding box center [230, 119] width 81 height 30
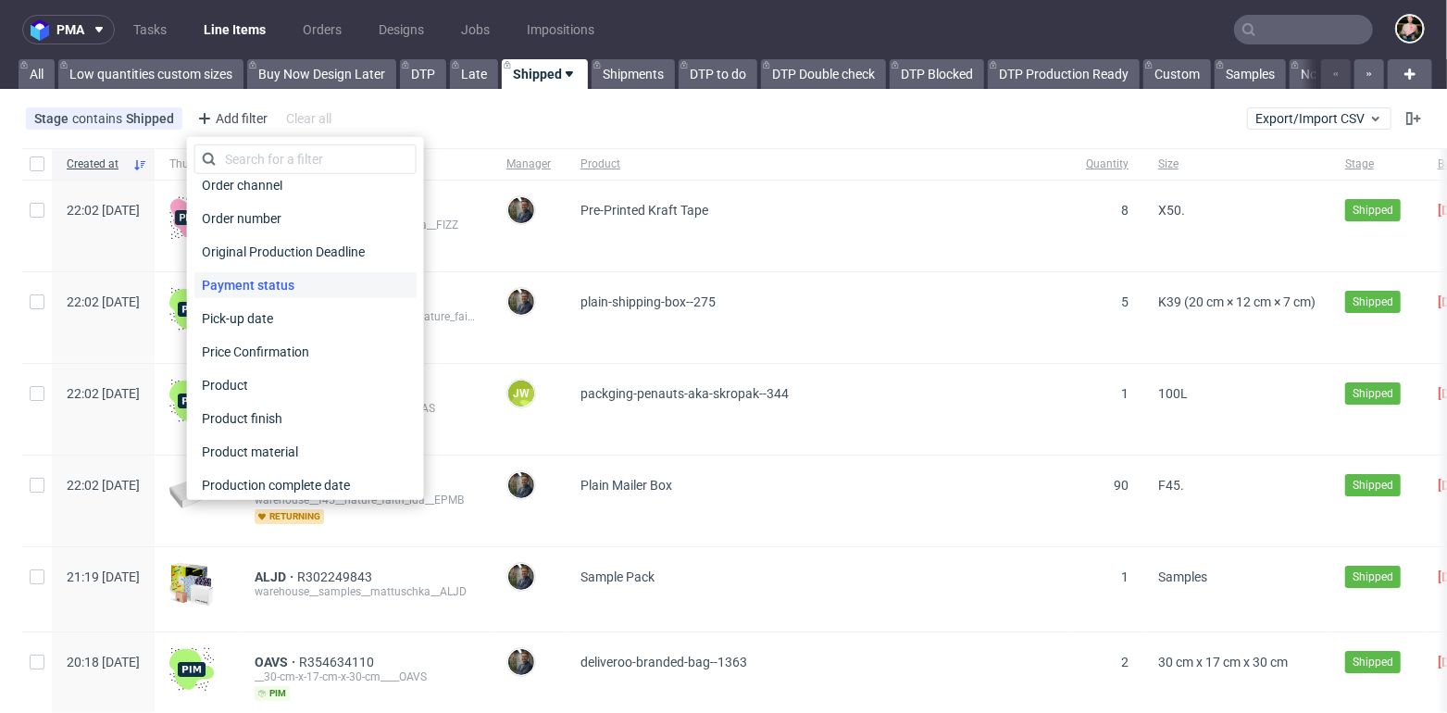
scroll to position [850, 0]
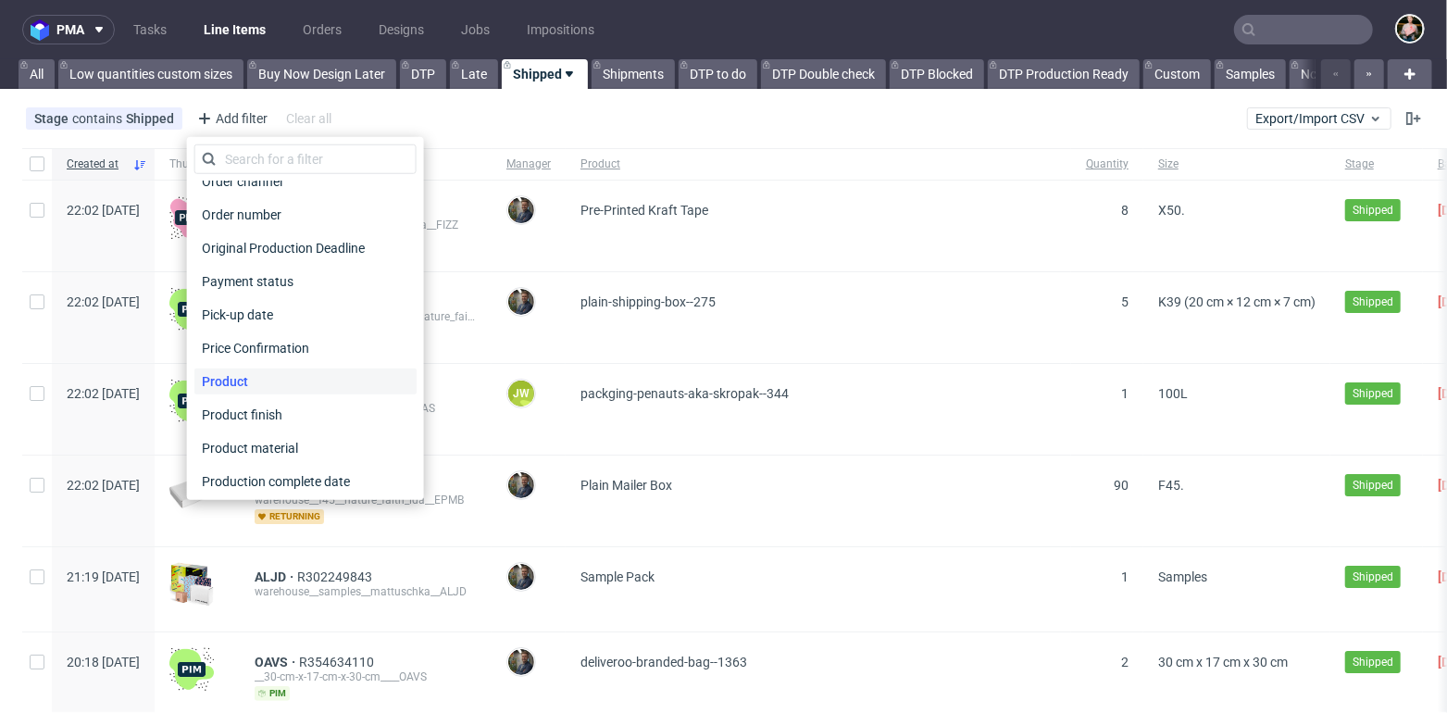
click at [241, 369] on span "Product" at bounding box center [224, 381] width 61 height 26
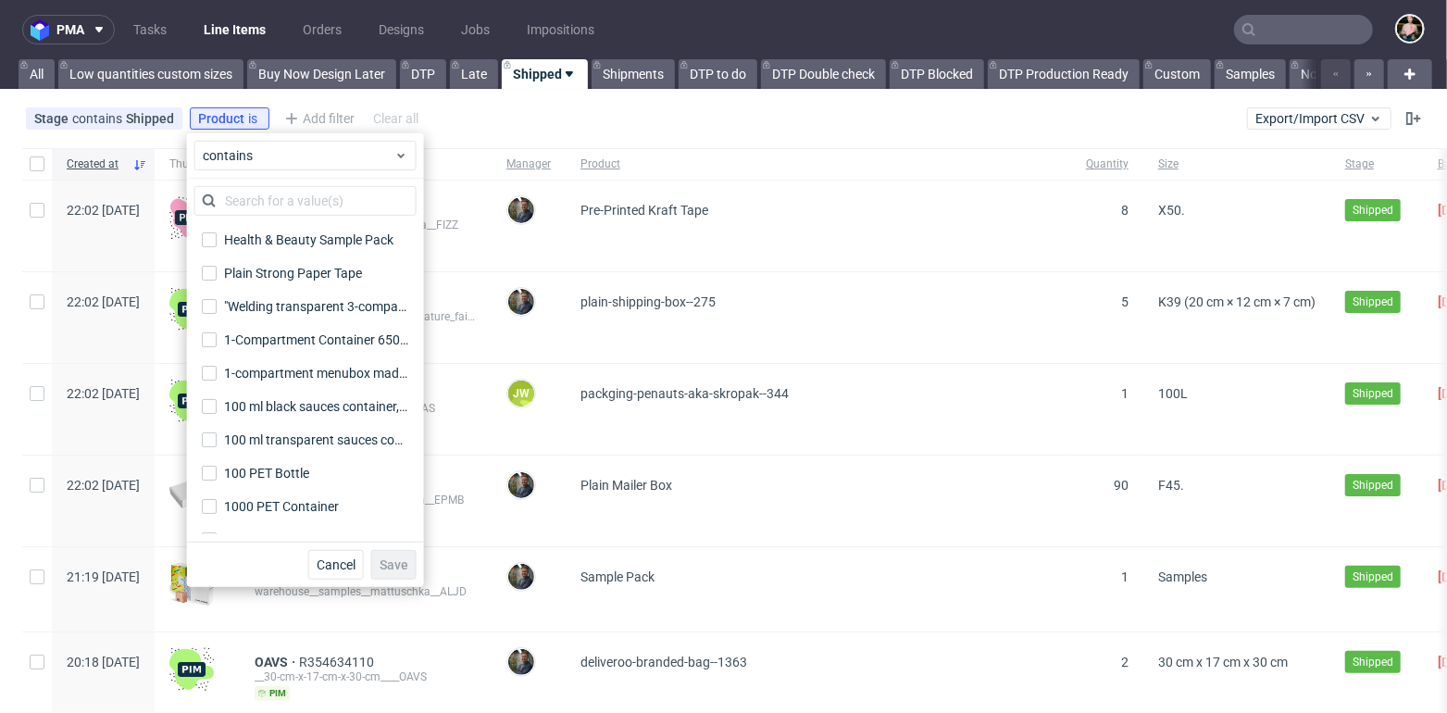
scroll to position [86, 0]
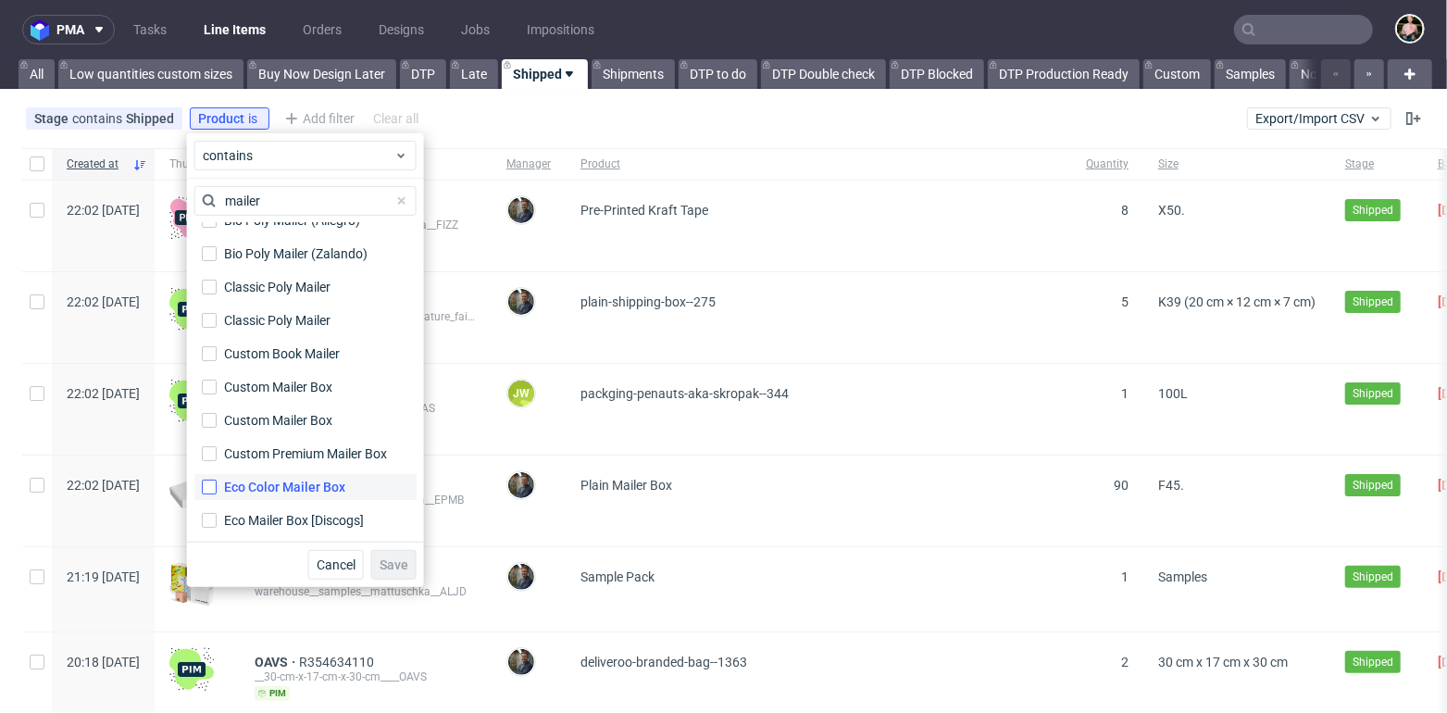
type input "mailer"
click at [208, 482] on input "Eco Color Mailer Box" at bounding box center [209, 487] width 15 height 15
checkbox input "true"
click at [403, 564] on span "Save" at bounding box center [394, 564] width 29 height 13
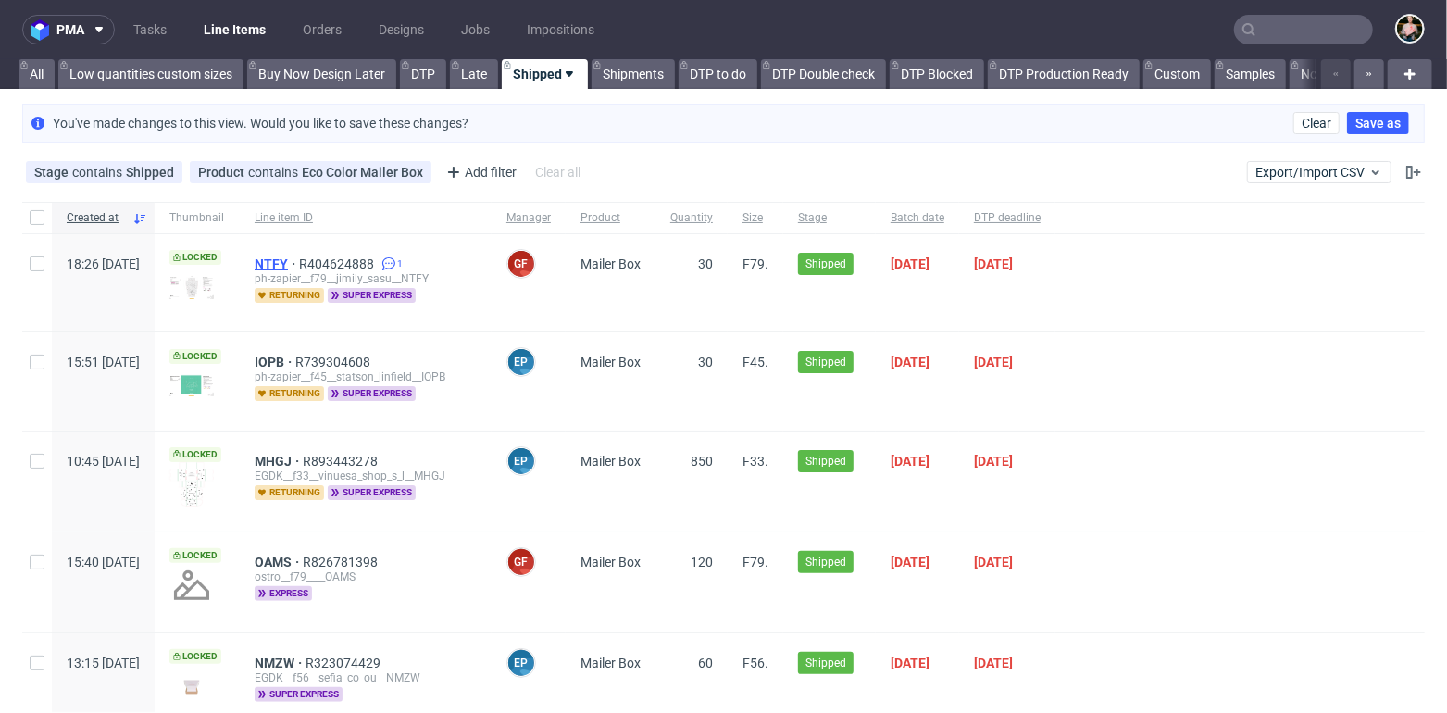
click at [299, 259] on span "NTFY" at bounding box center [277, 263] width 44 height 15
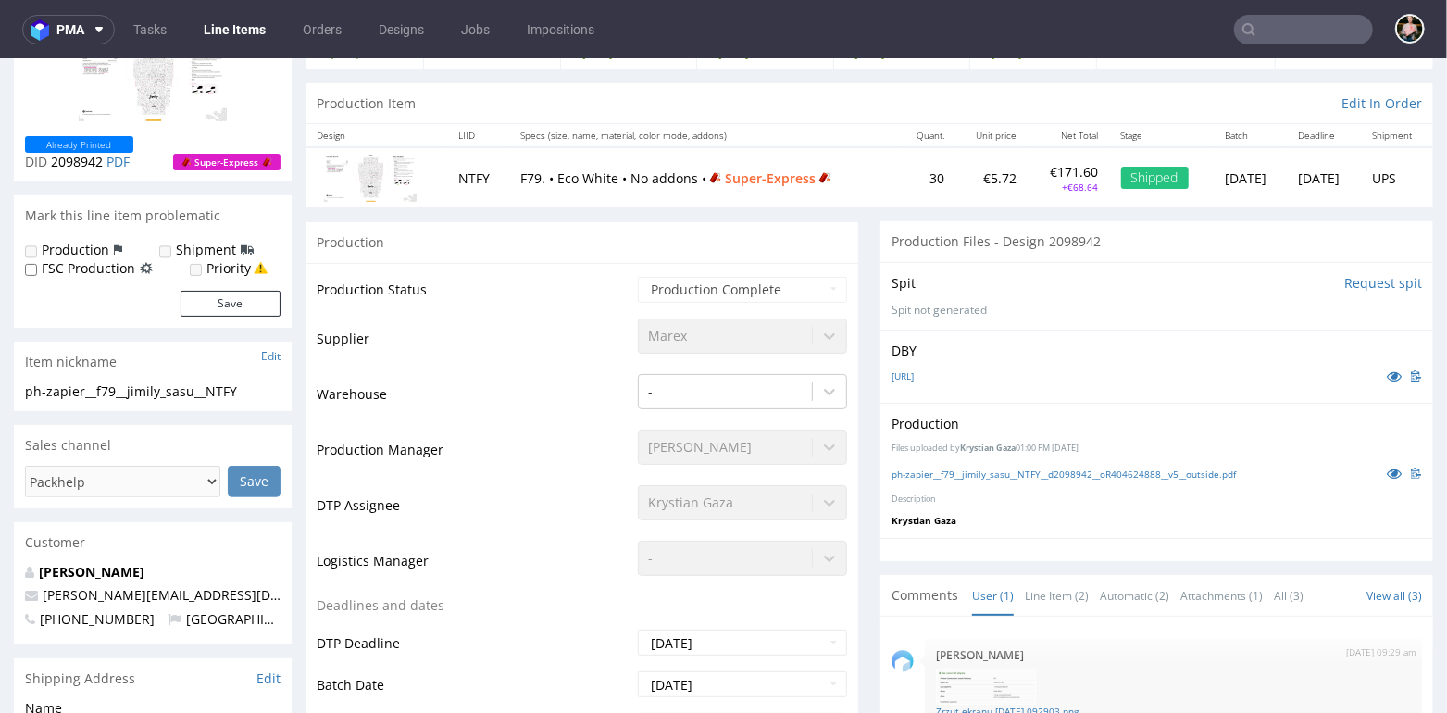
scroll to position [128, 0]
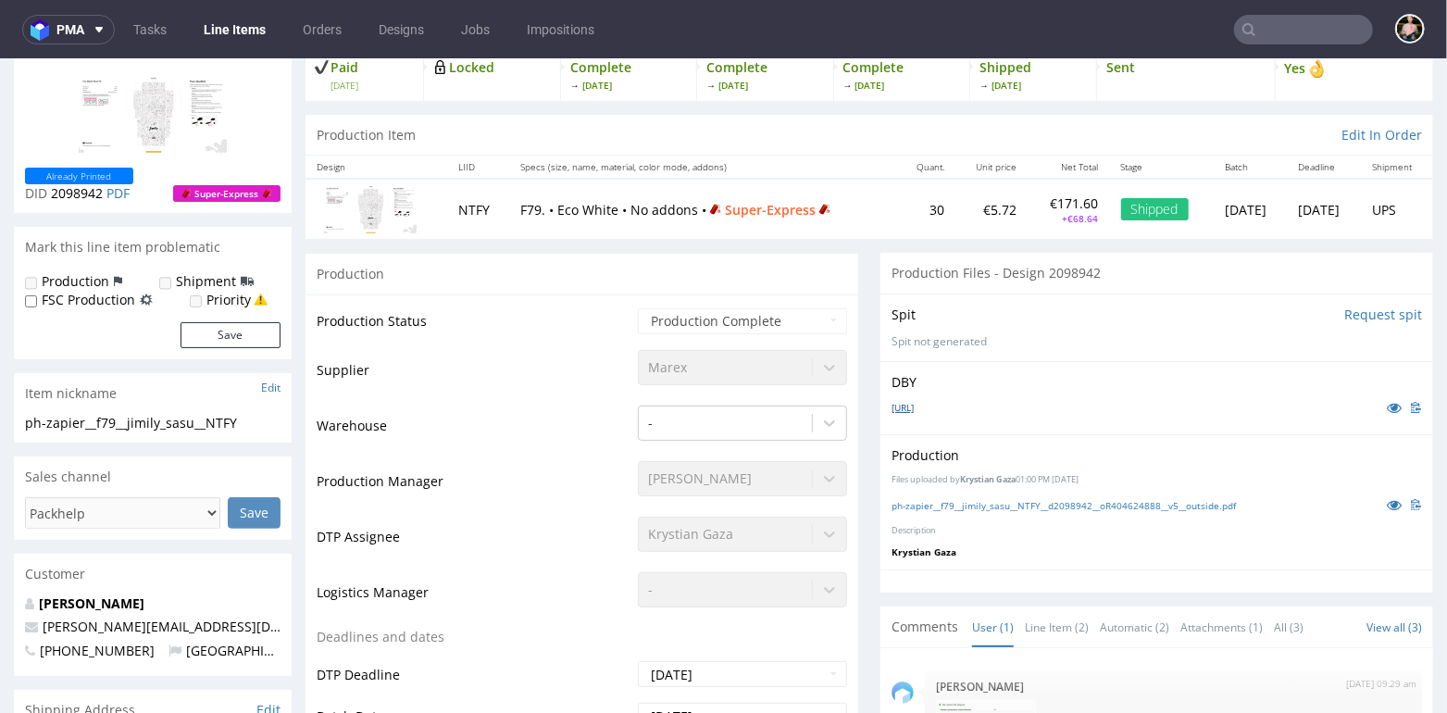
click at [914, 401] on link "2398219-box-fr-mailer-box-79-cardboard-natural-print-monochrome-foil-none-ai-V2…" at bounding box center [902, 406] width 22 height 13
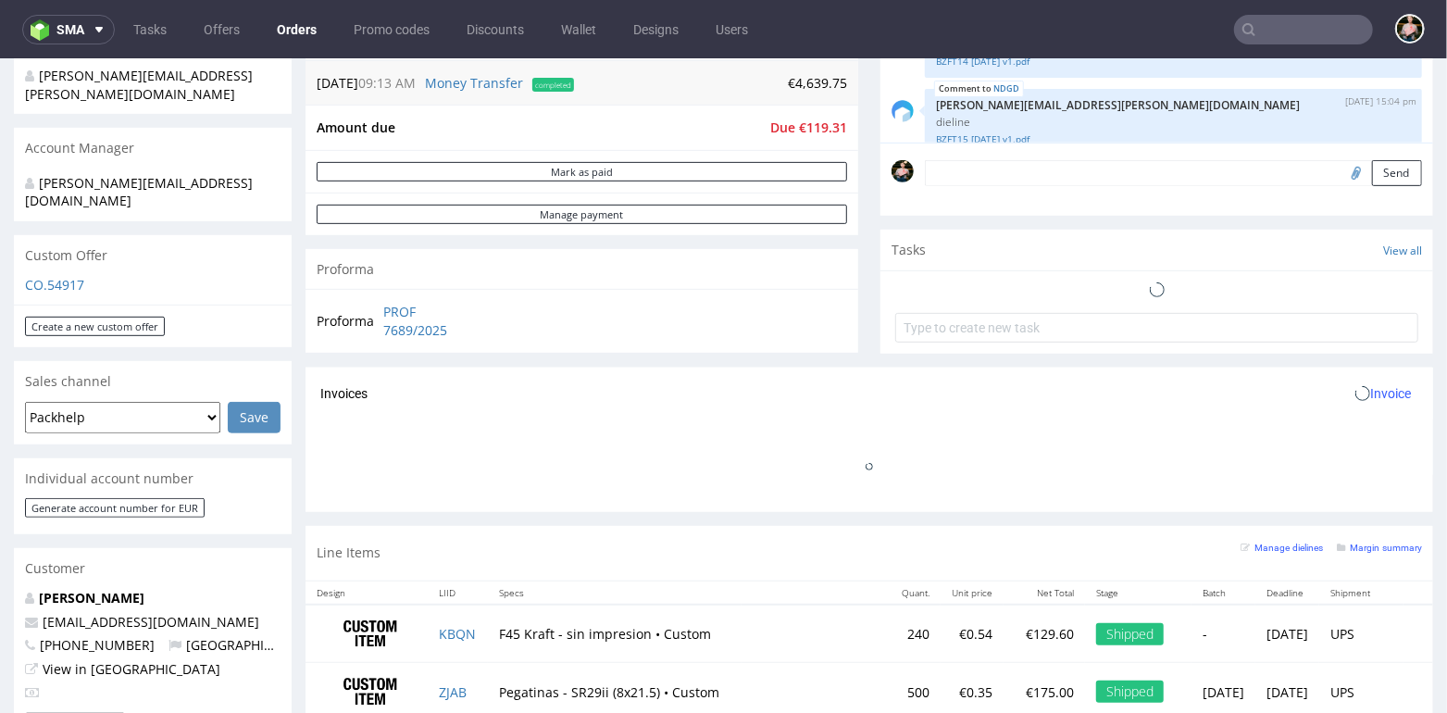
scroll to position [1645, 0]
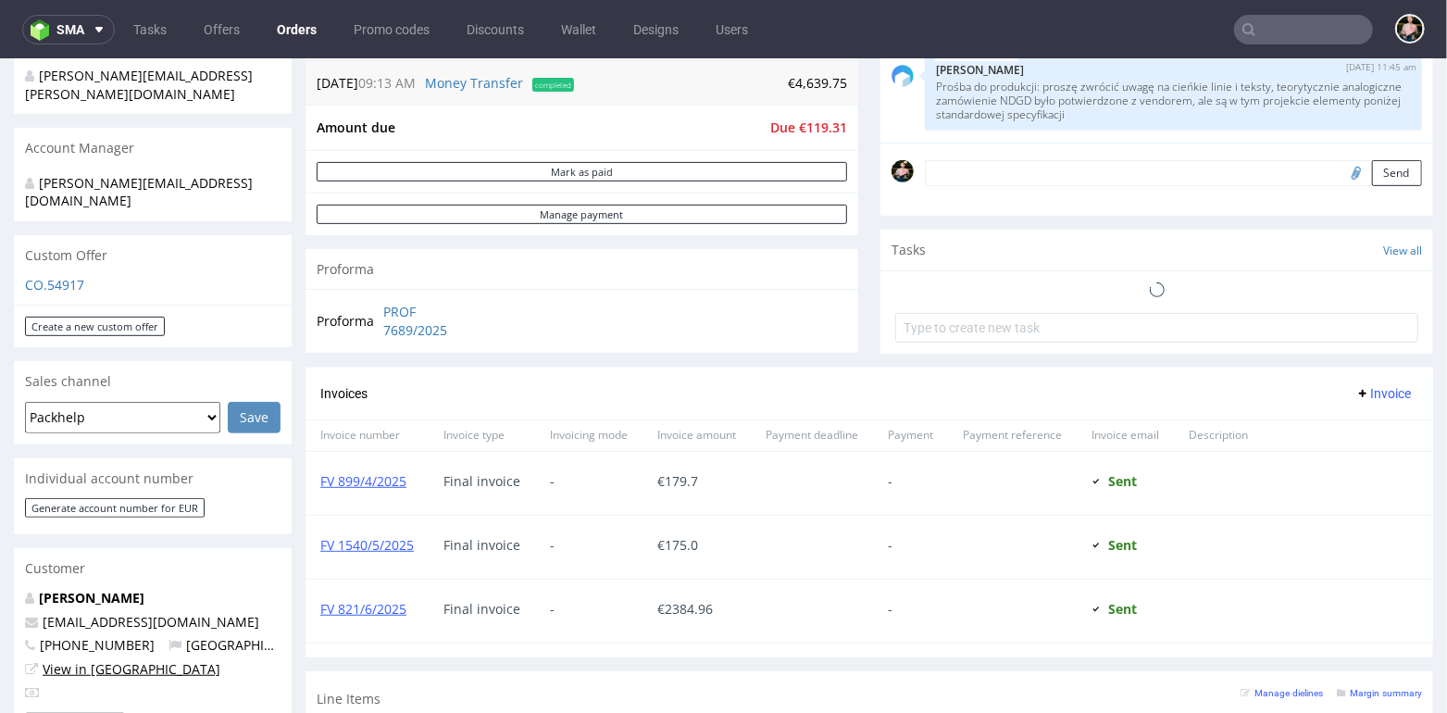
click at [116, 659] on link "View in [GEOGRAPHIC_DATA]" at bounding box center [132, 668] width 178 height 18
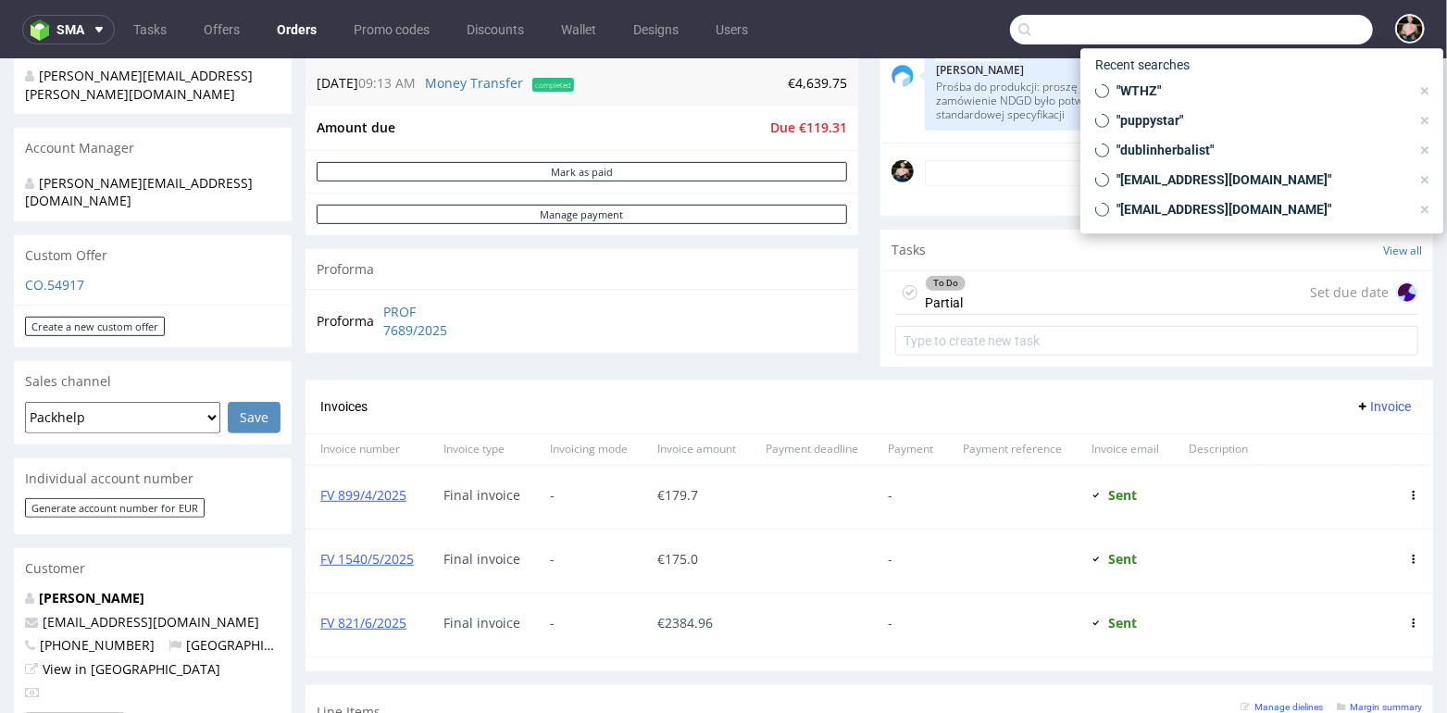
click at [1268, 36] on input "text" at bounding box center [1191, 30] width 363 height 30
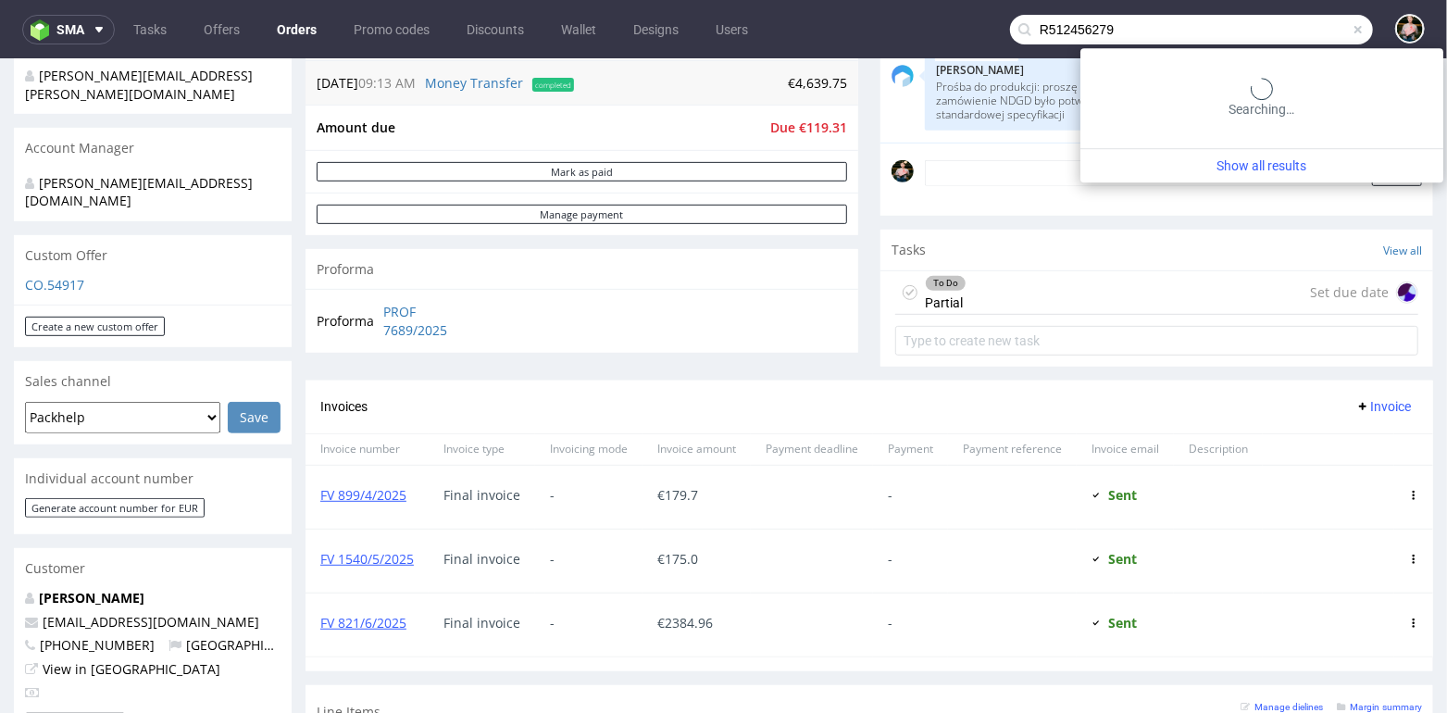
type input "R512456279"
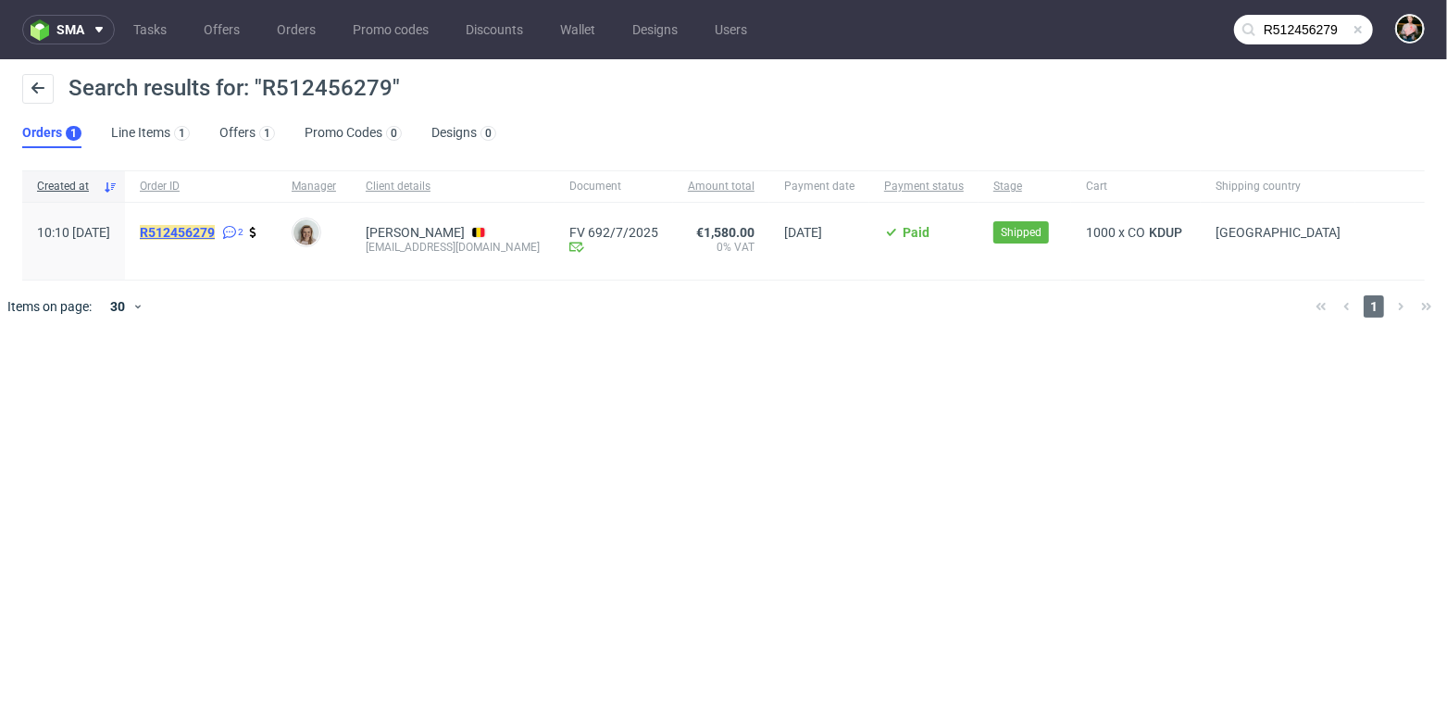
click at [215, 230] on mark "R512456279" at bounding box center [177, 232] width 75 height 15
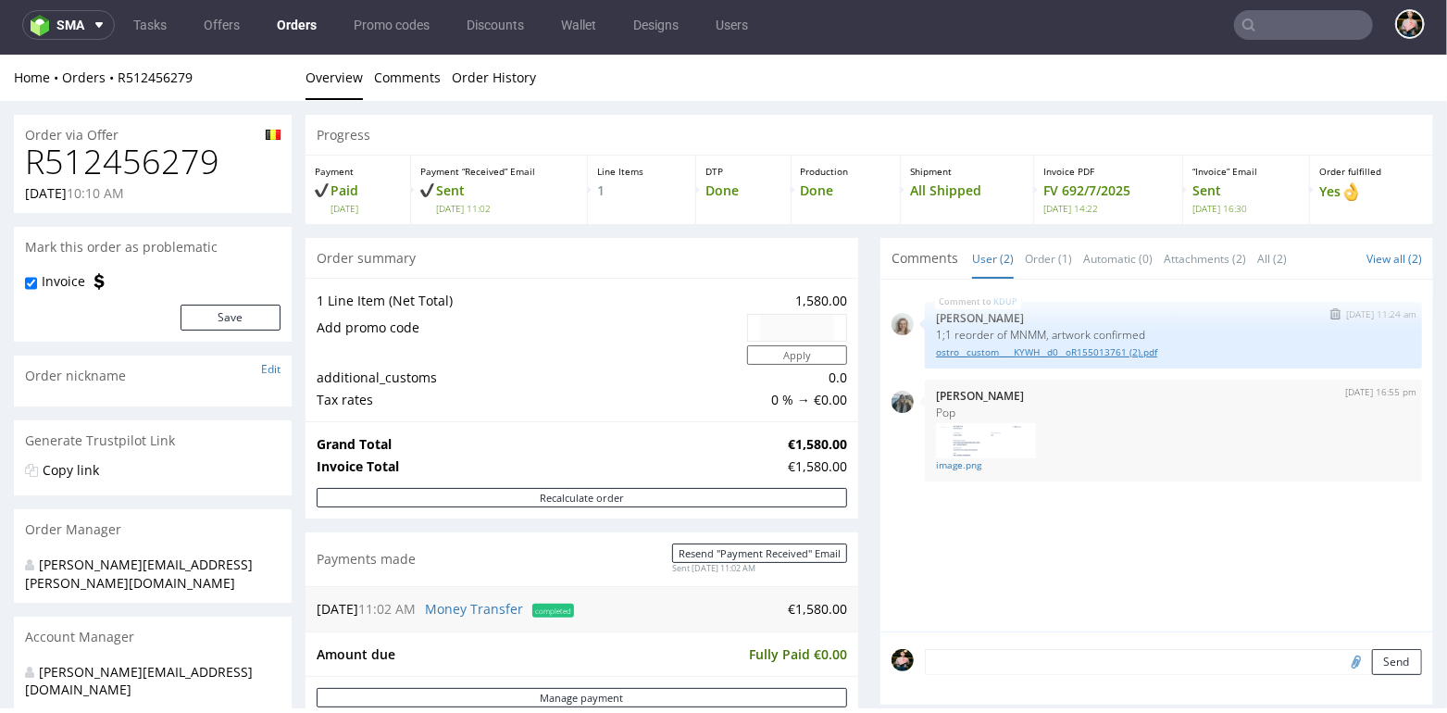
click at [1000, 350] on link "ostro__custom____KYWH__d0__oR155013761 (2).pdf" at bounding box center [1173, 351] width 475 height 14
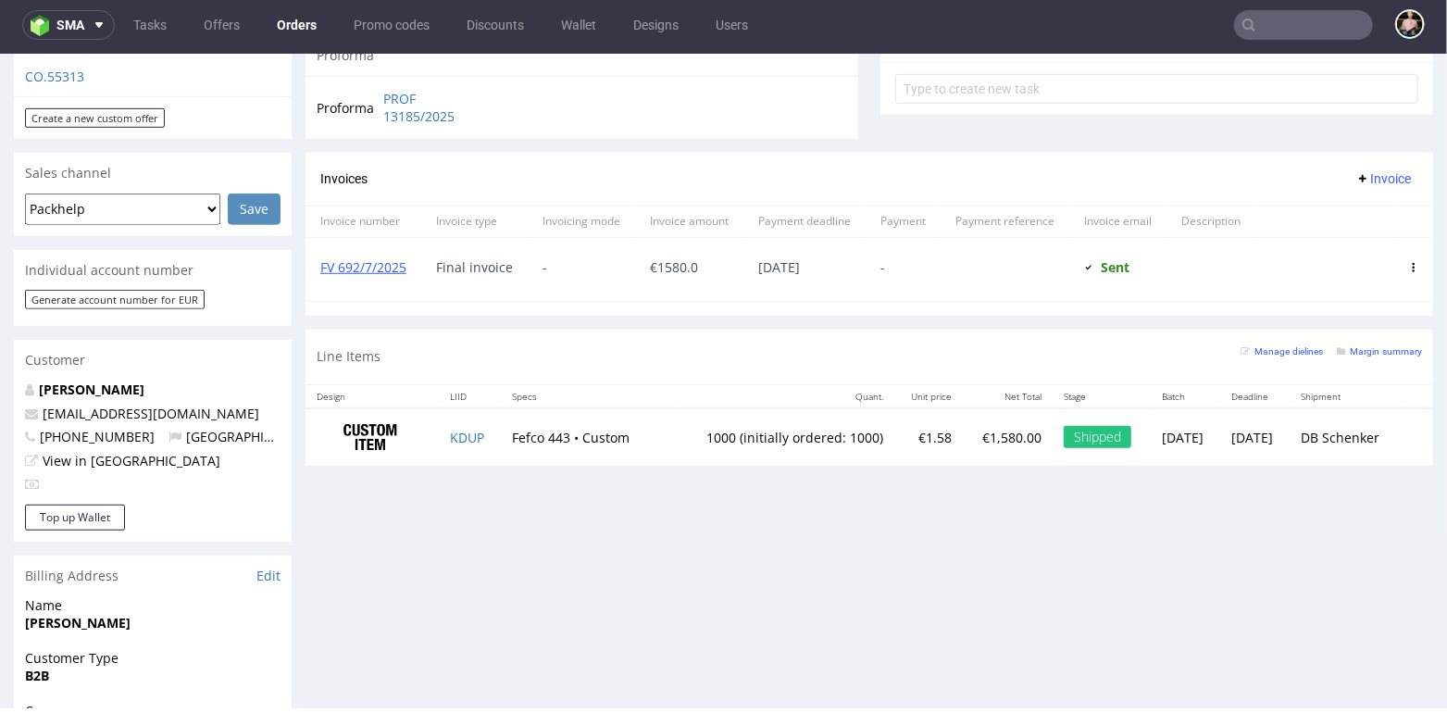
scroll to position [765, 0]
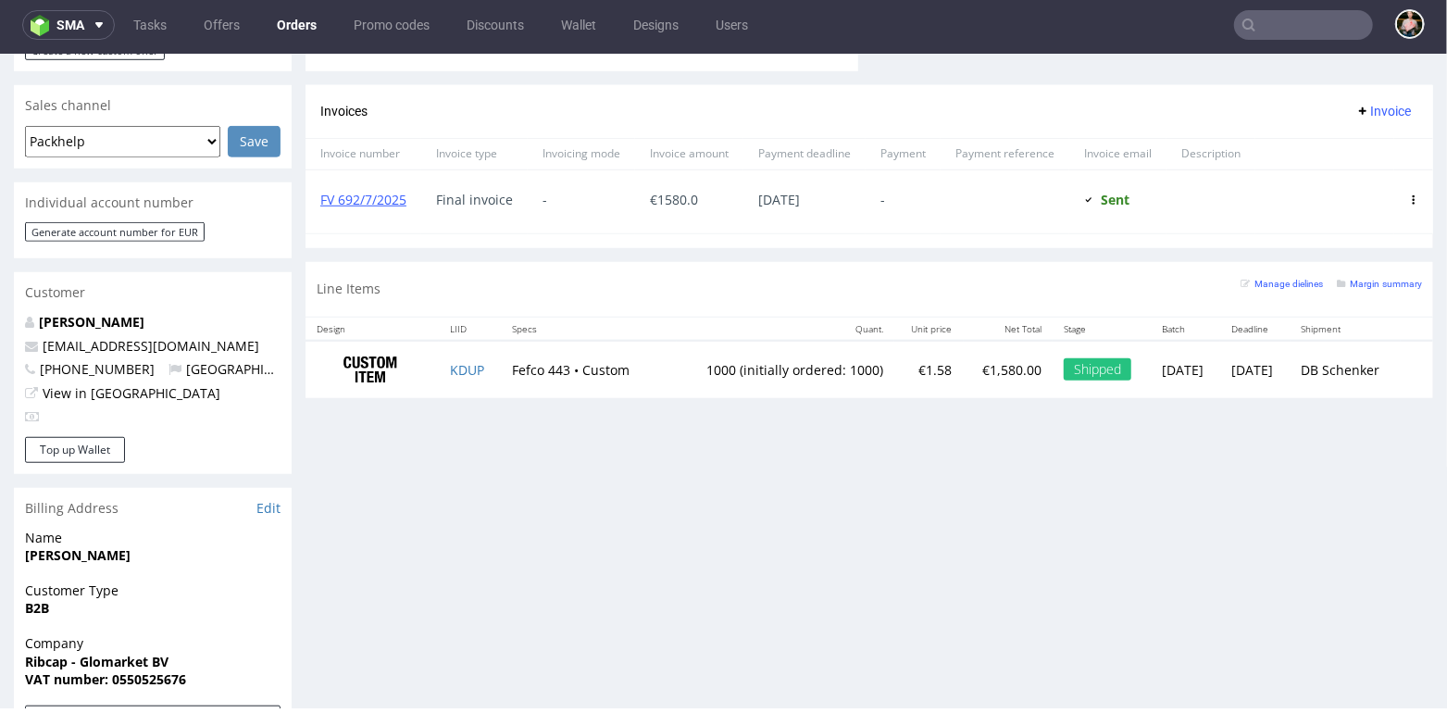
click at [1306, 24] on input "text" at bounding box center [1303, 25] width 139 height 30
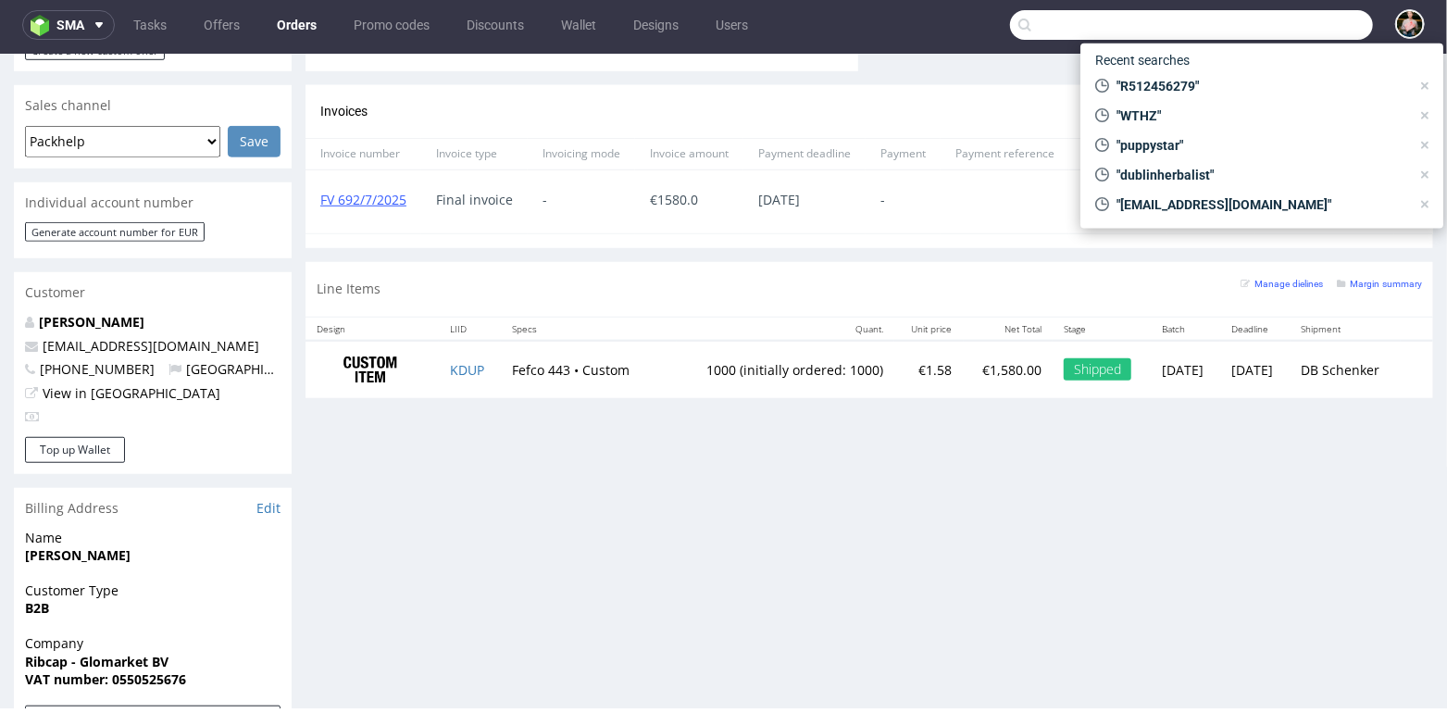
paste input "R767970935"
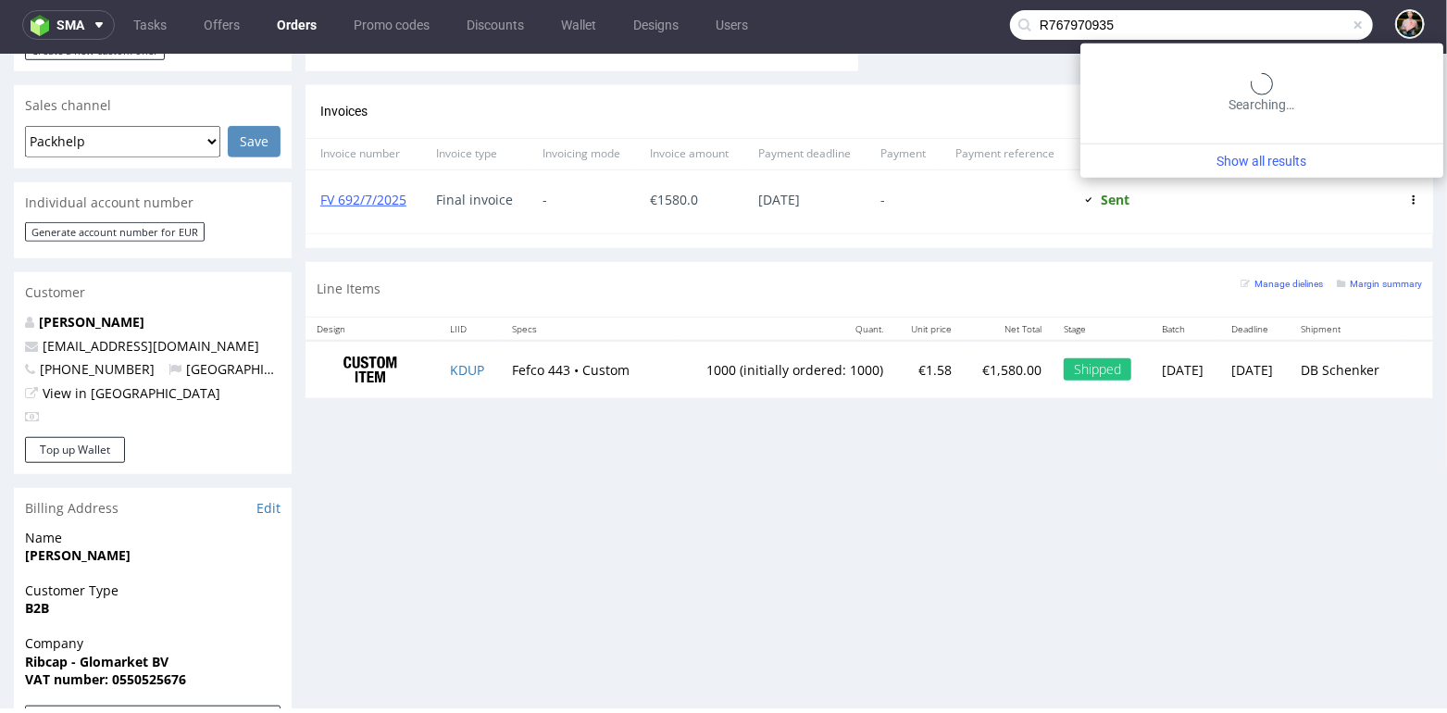
type input "R767970935"
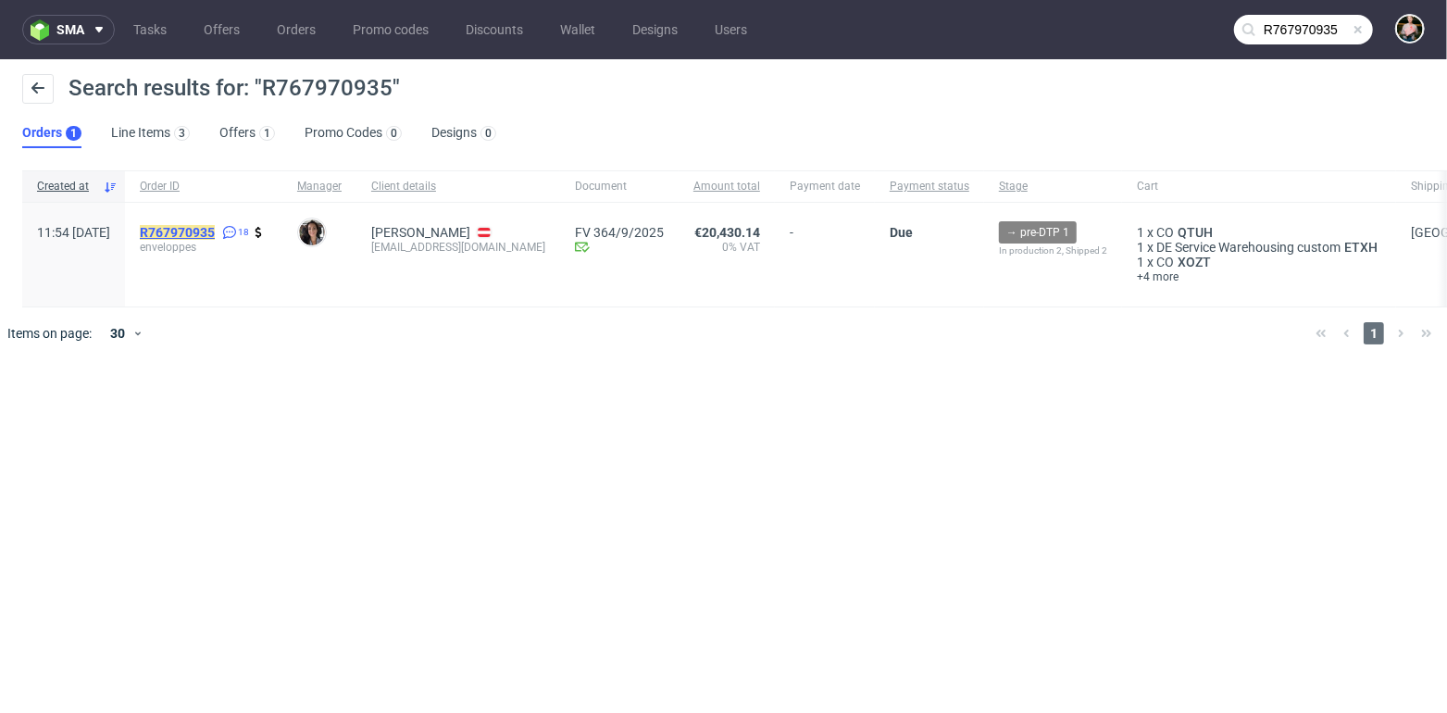
click at [215, 232] on mark "R767970935" at bounding box center [177, 232] width 75 height 15
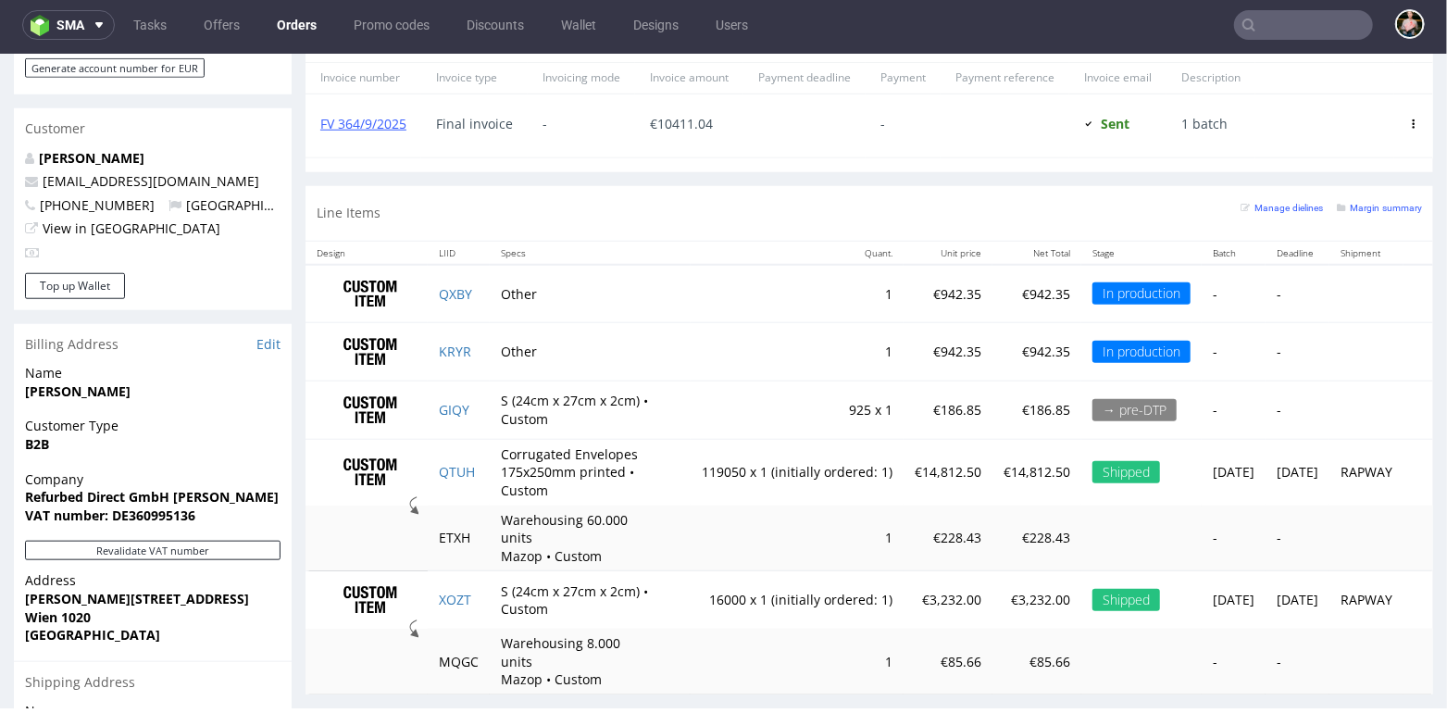
scroll to position [1087, 0]
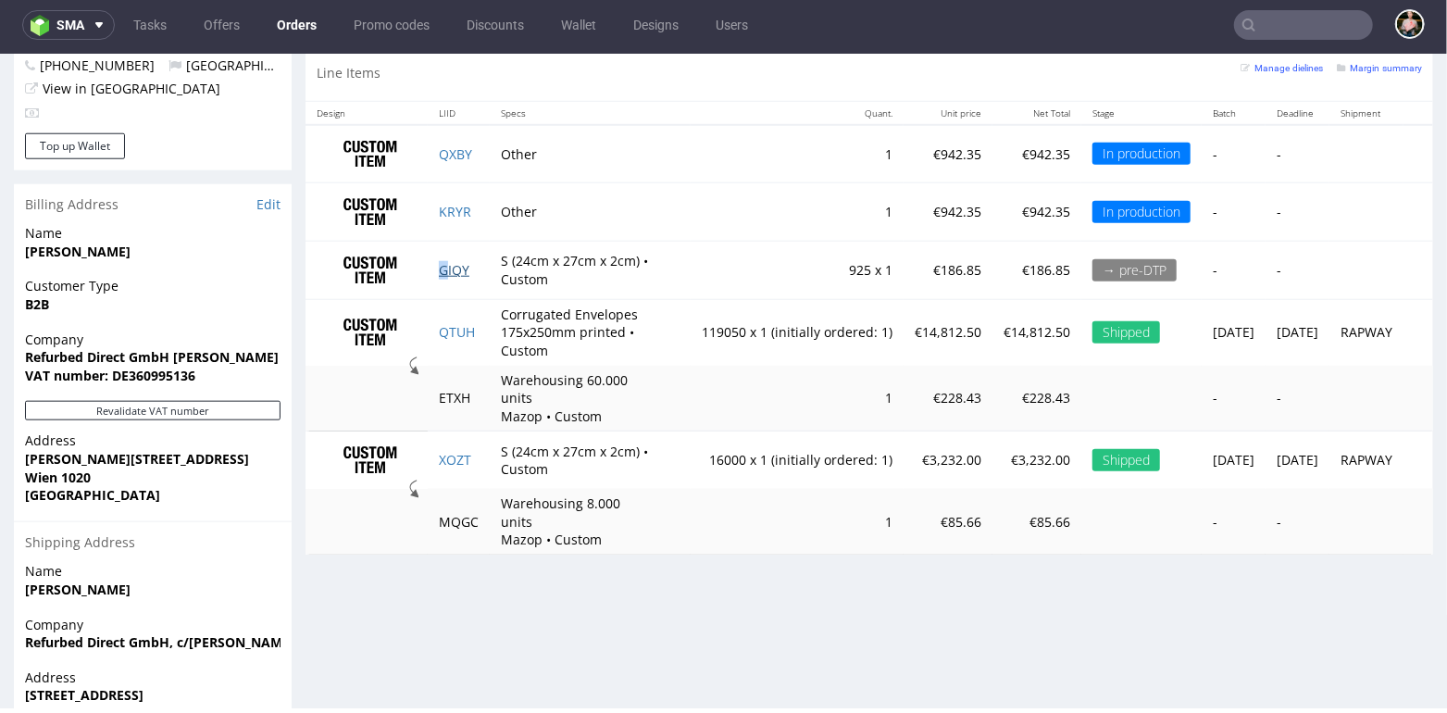
drag, startPoint x: 476, startPoint y: 265, endPoint x: 447, endPoint y: 265, distance: 28.7
click at [447, 265] on td "GIQY" at bounding box center [459, 270] width 62 height 58
click at [482, 270] on td "GIQY" at bounding box center [459, 270] width 62 height 58
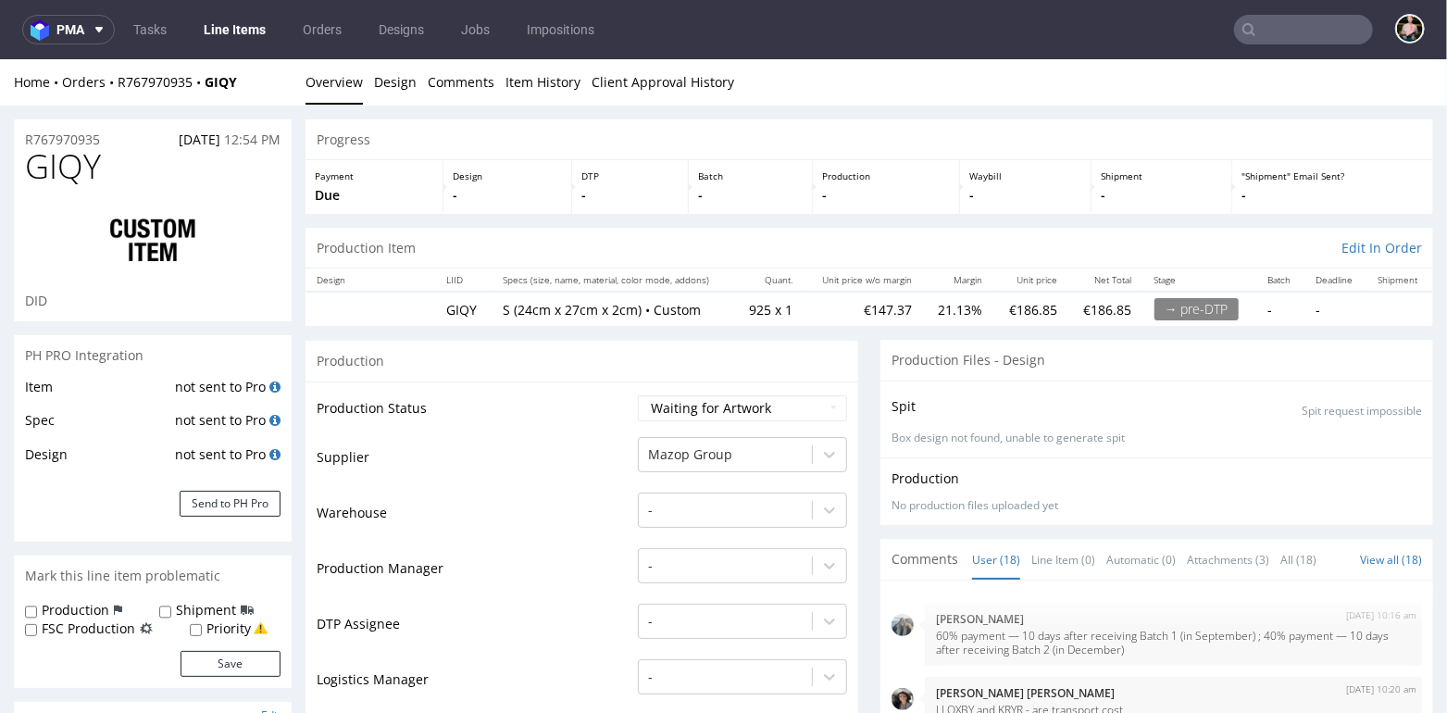
scroll to position [917, 0]
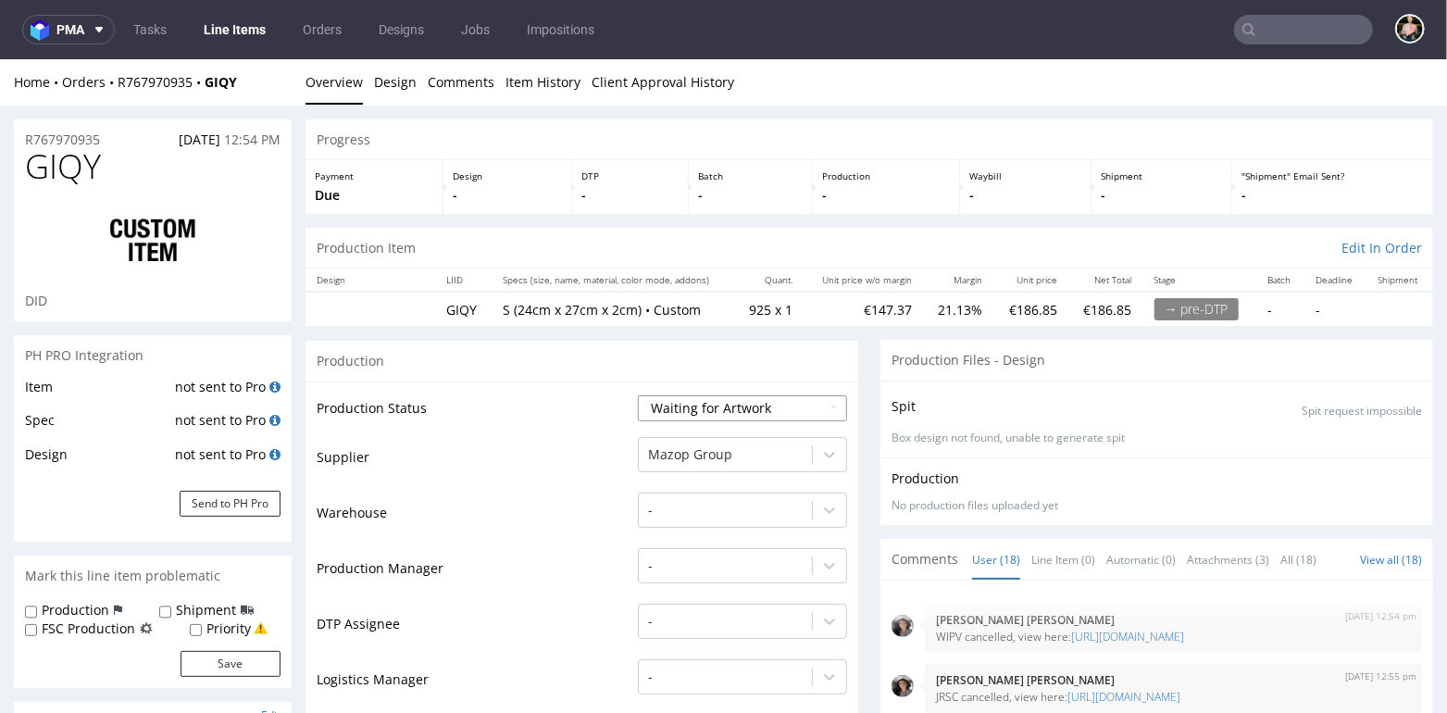
click at [704, 399] on select "Waiting for Artwork Waiting for Diecut Waiting for Mockup Waiting for DTP Waiti…" at bounding box center [742, 407] width 209 height 26
select select "production_complete"
click at [638, 394] on select "Waiting for Artwork Waiting for Diecut Waiting for Mockup Waiting for DTP Waiti…" at bounding box center [742, 407] width 209 height 26
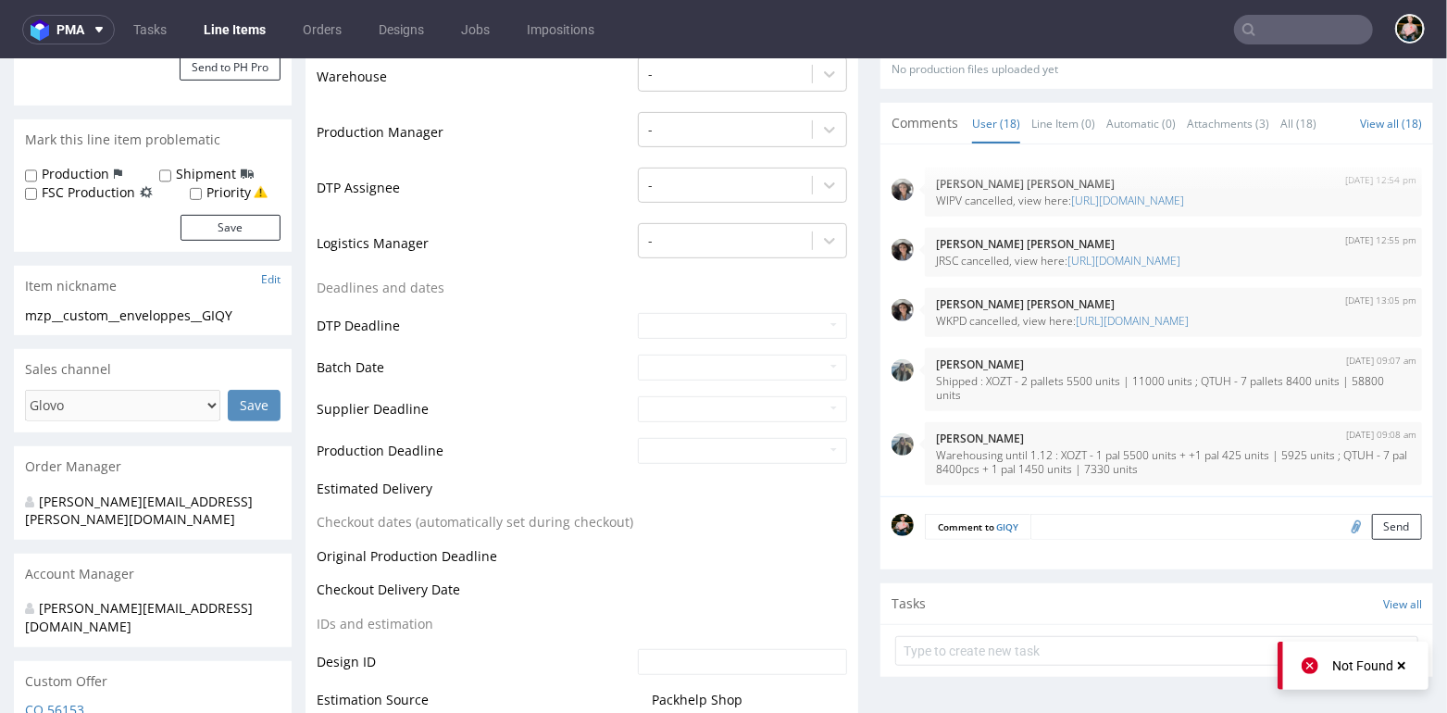
scroll to position [667, 0]
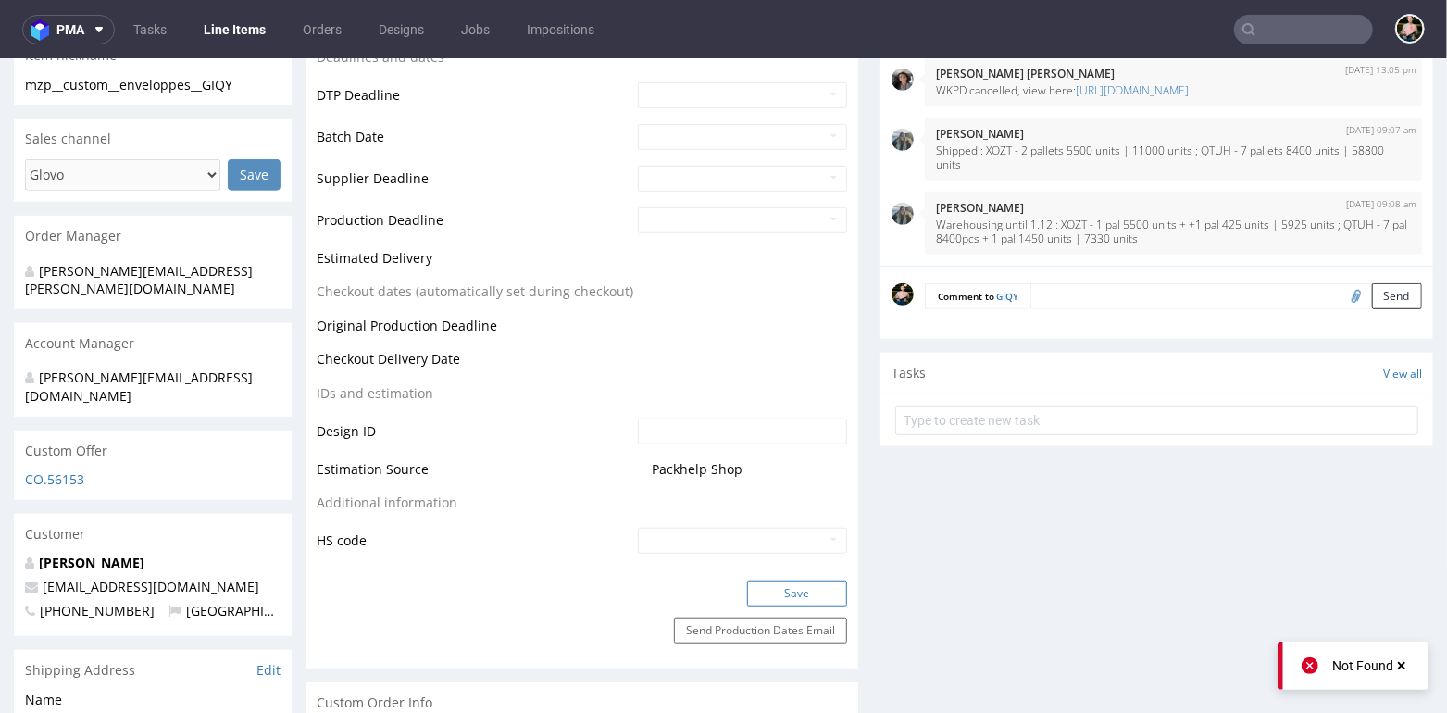
click at [765, 584] on button "Save" at bounding box center [797, 592] width 100 height 26
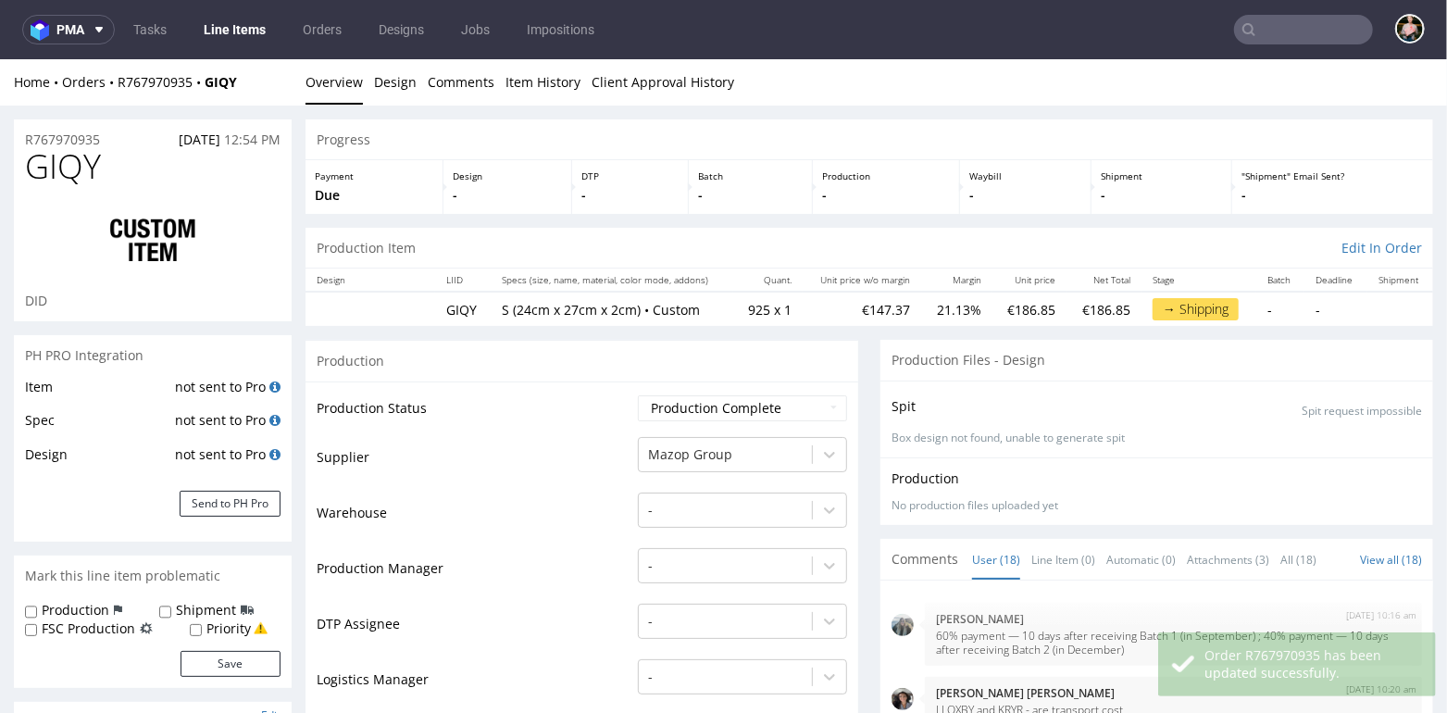
scroll to position [917, 0]
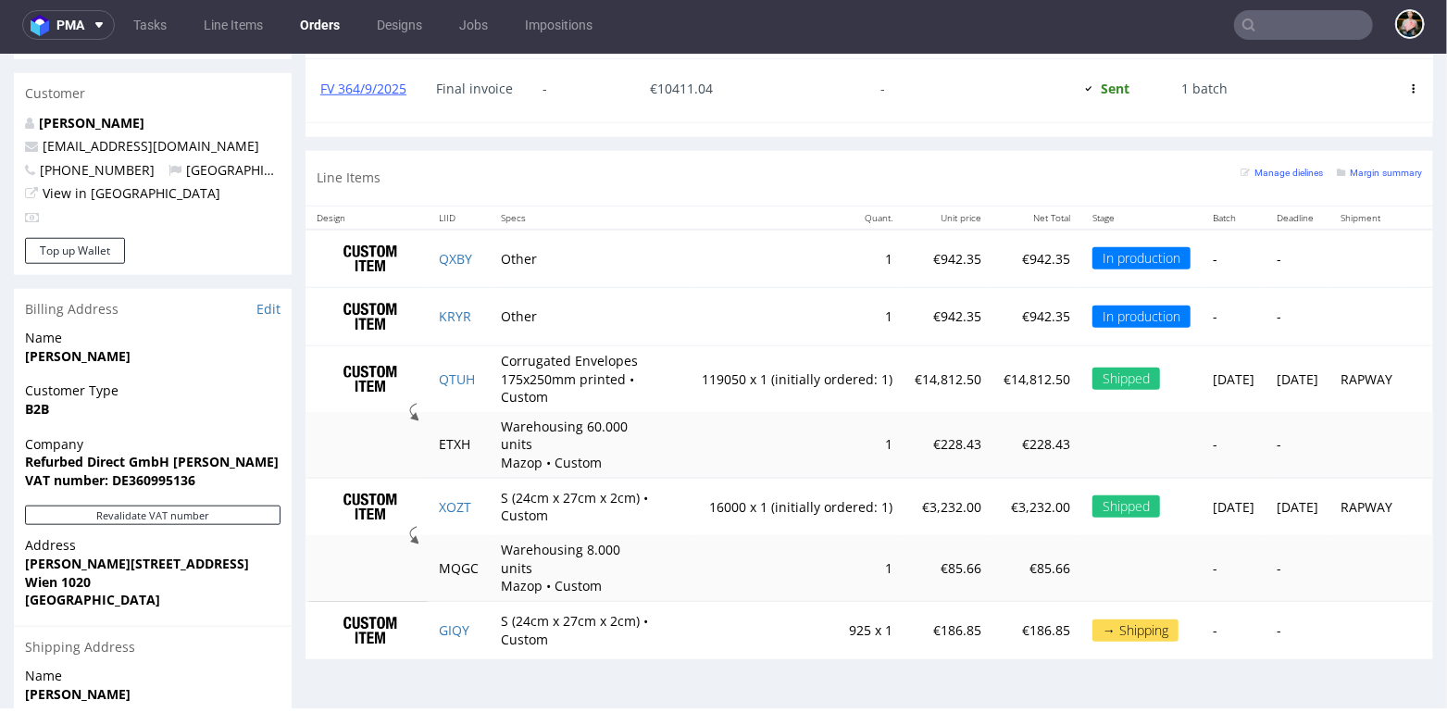
scroll to position [978, 0]
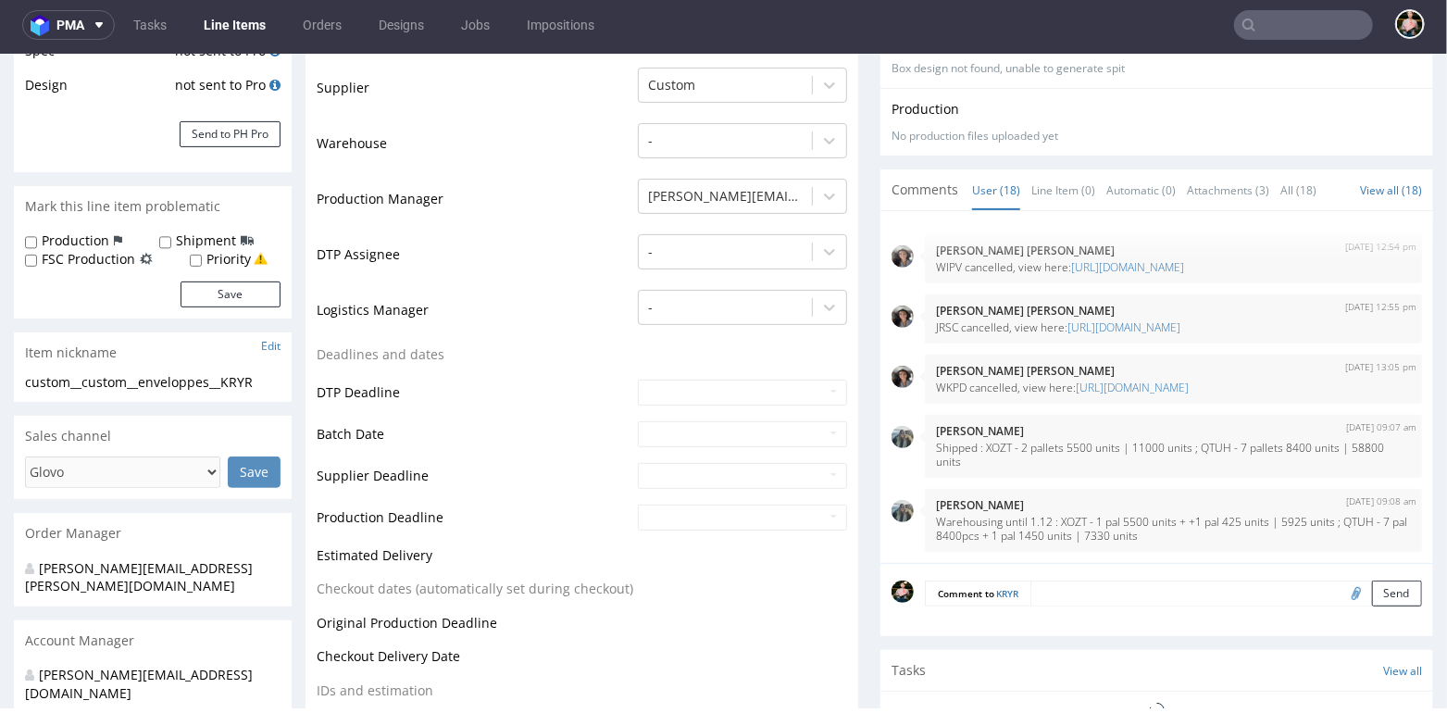
scroll to position [114, 0]
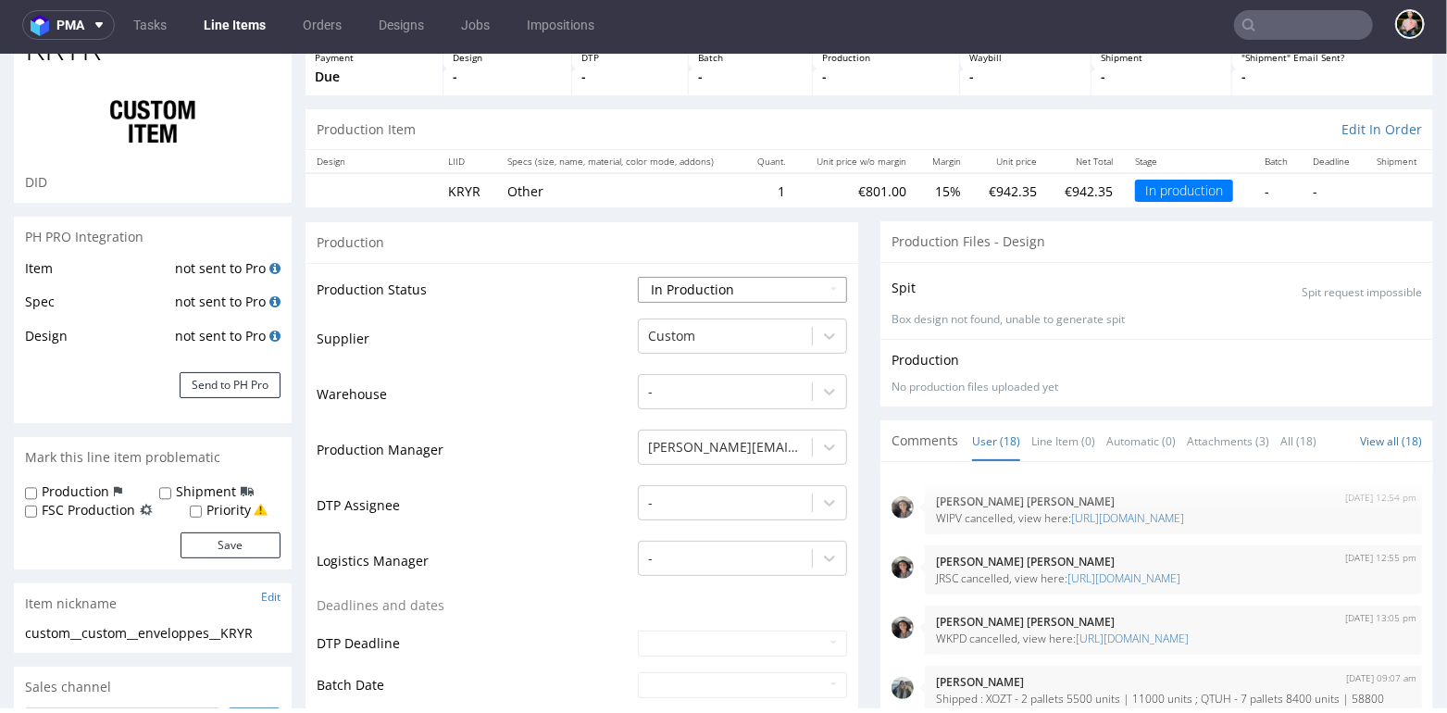
click at [720, 283] on select "Waiting for Artwork Waiting for Diecut Waiting for Mockup Waiting for DTP Waiti…" at bounding box center [742, 289] width 209 height 26
select select "production_complete"
click at [638, 276] on select "Waiting for Artwork Waiting for Diecut Waiting for Mockup Waiting for DTP Waiti…" at bounding box center [742, 289] width 209 height 26
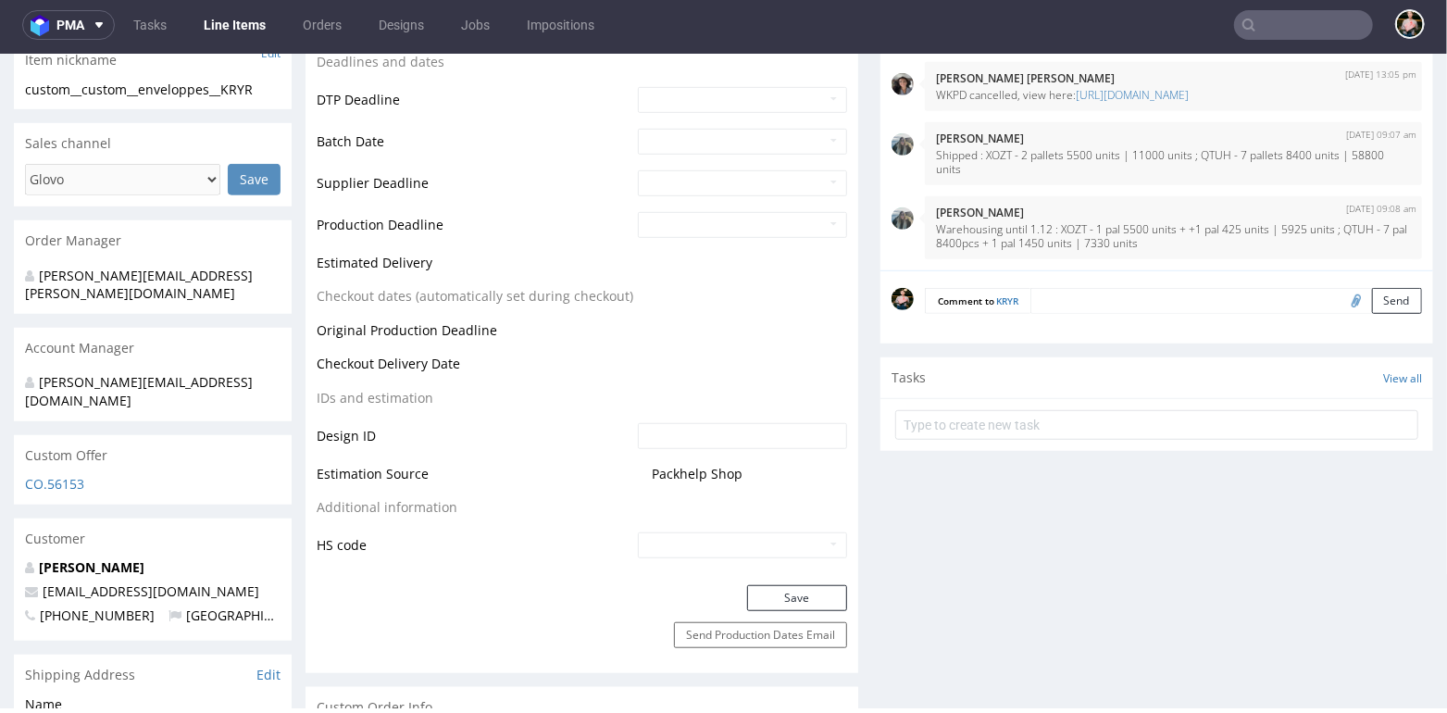
scroll to position [900, 0]
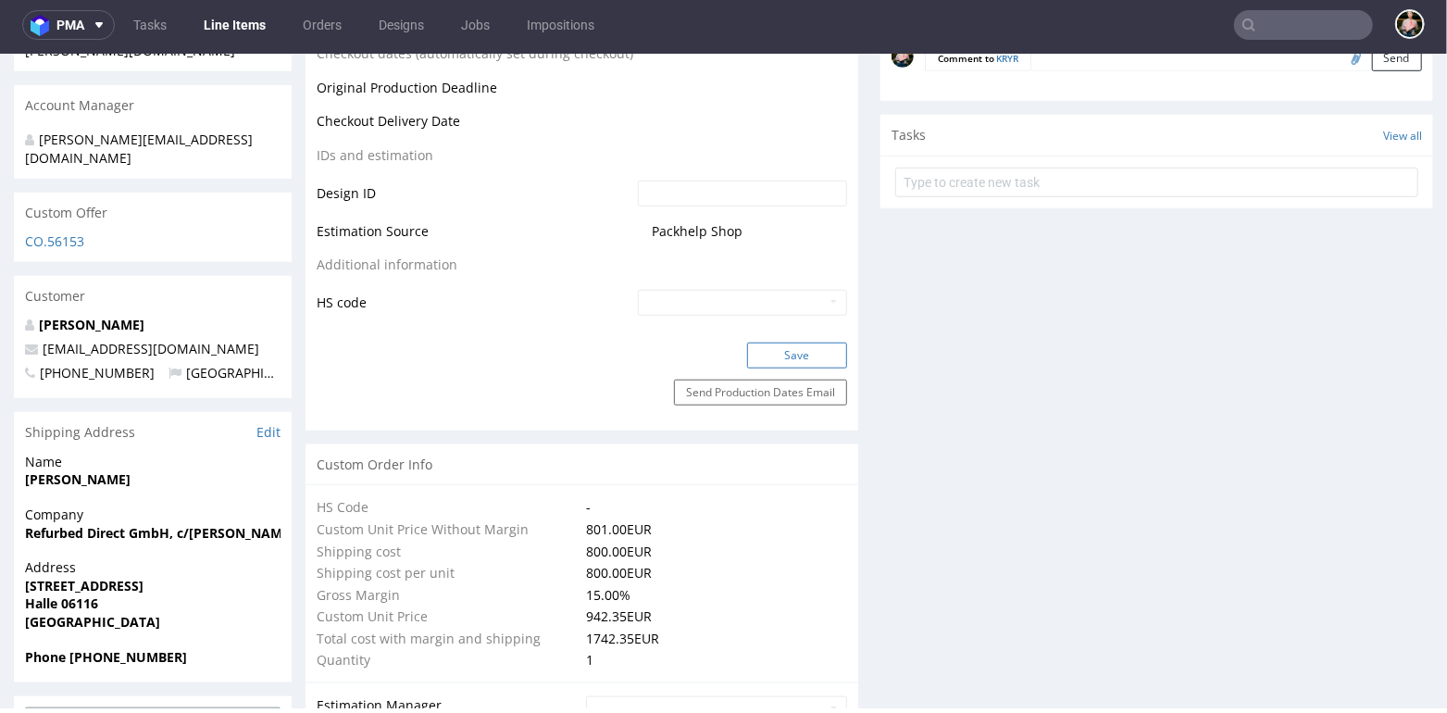
click at [776, 353] on button "Save" at bounding box center [797, 355] width 100 height 26
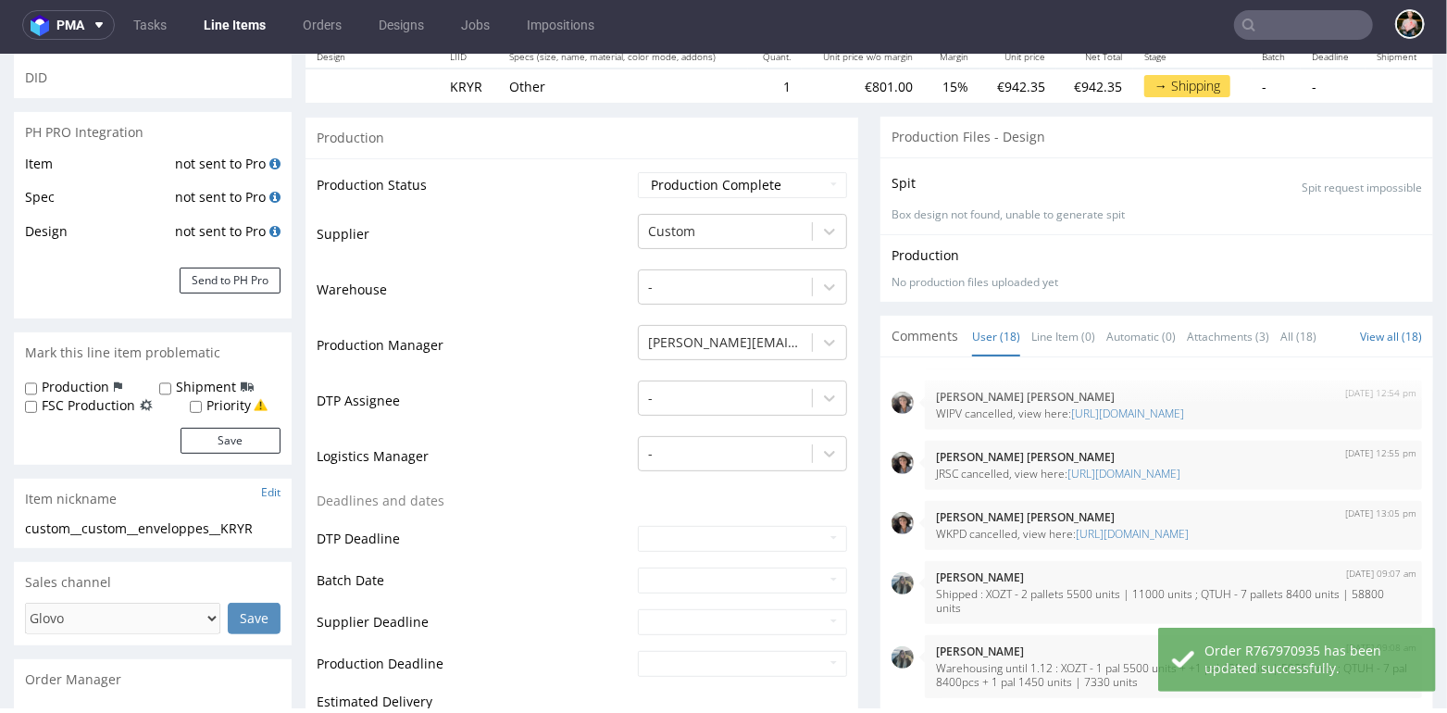
scroll to position [0, 0]
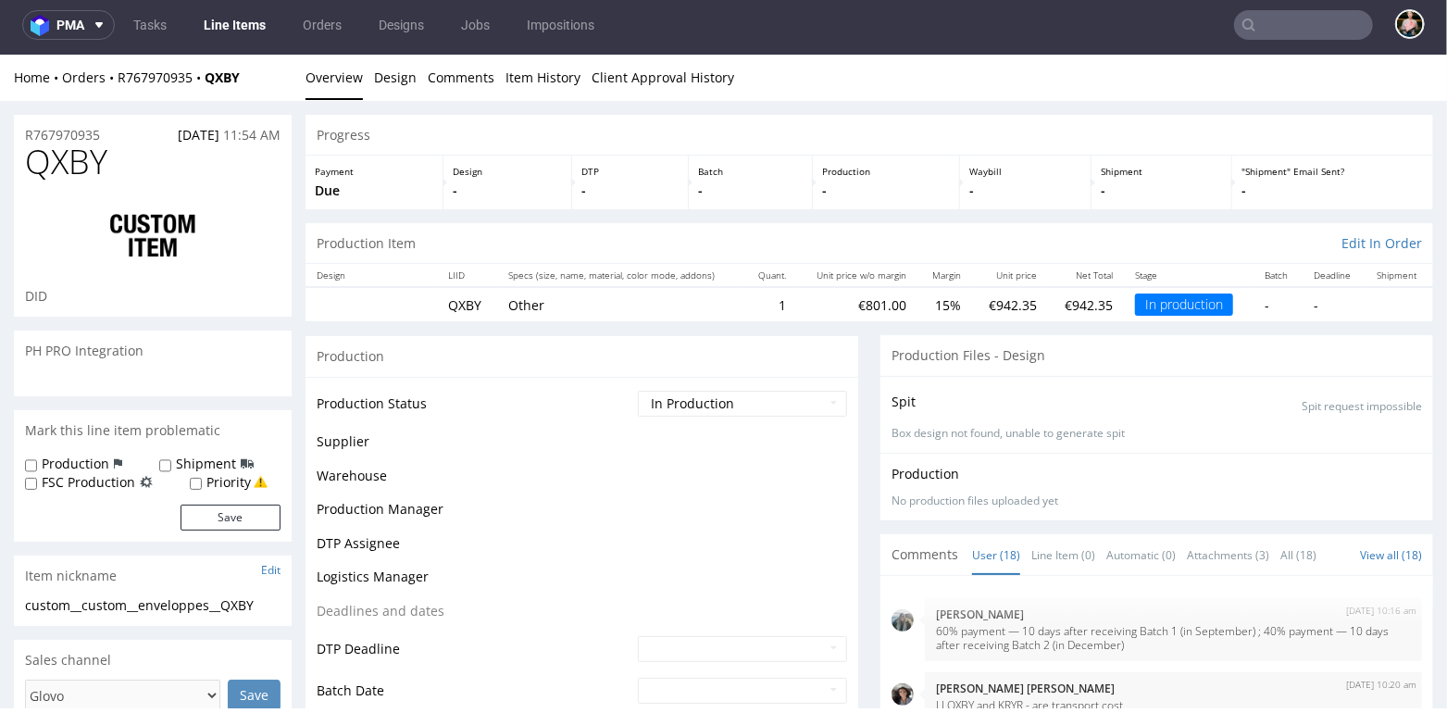
scroll to position [917, 0]
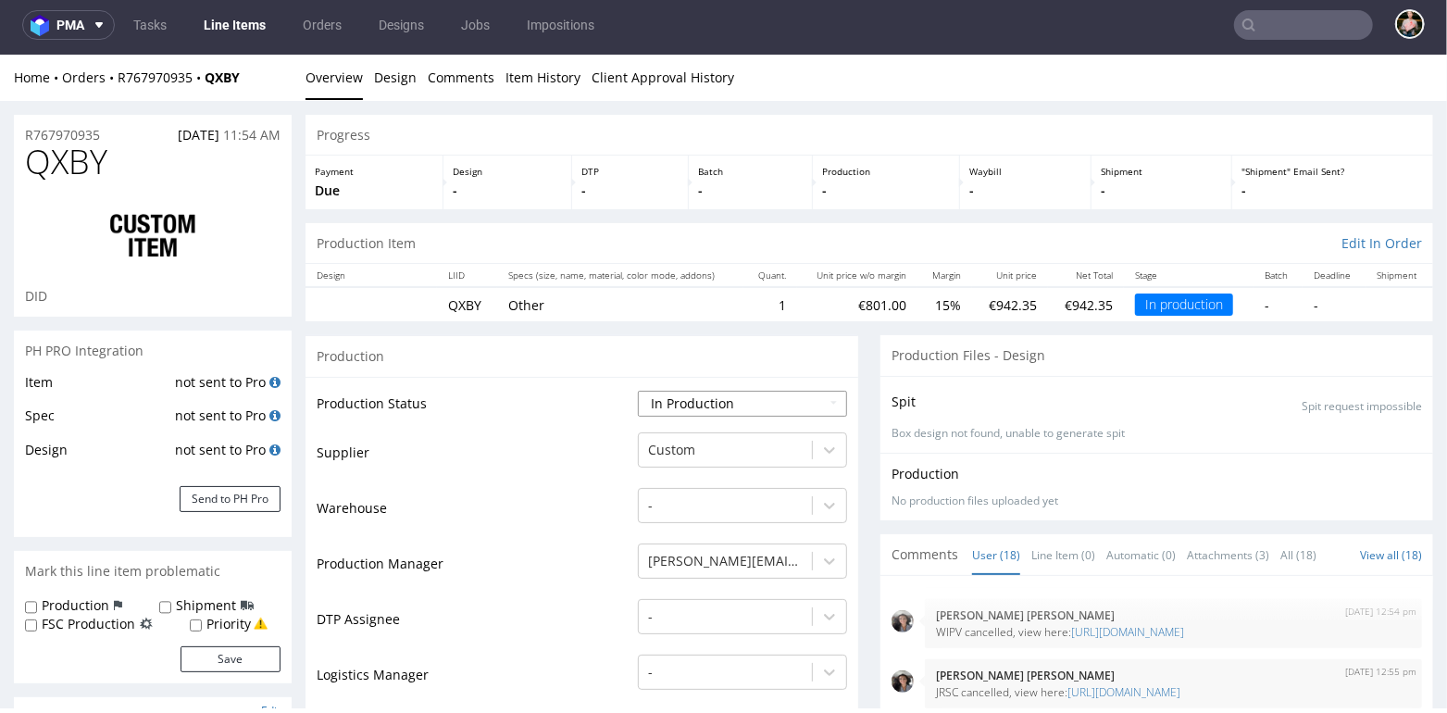
click at [680, 402] on select "Waiting for Artwork Waiting for Diecut Waiting for Mockup Waiting for DTP Waiti…" at bounding box center [742, 403] width 209 height 26
select select "production_complete"
click at [638, 390] on select "Waiting for Artwork Waiting for Diecut Waiting for Mockup Waiting for DTP Waiti…" at bounding box center [742, 403] width 209 height 26
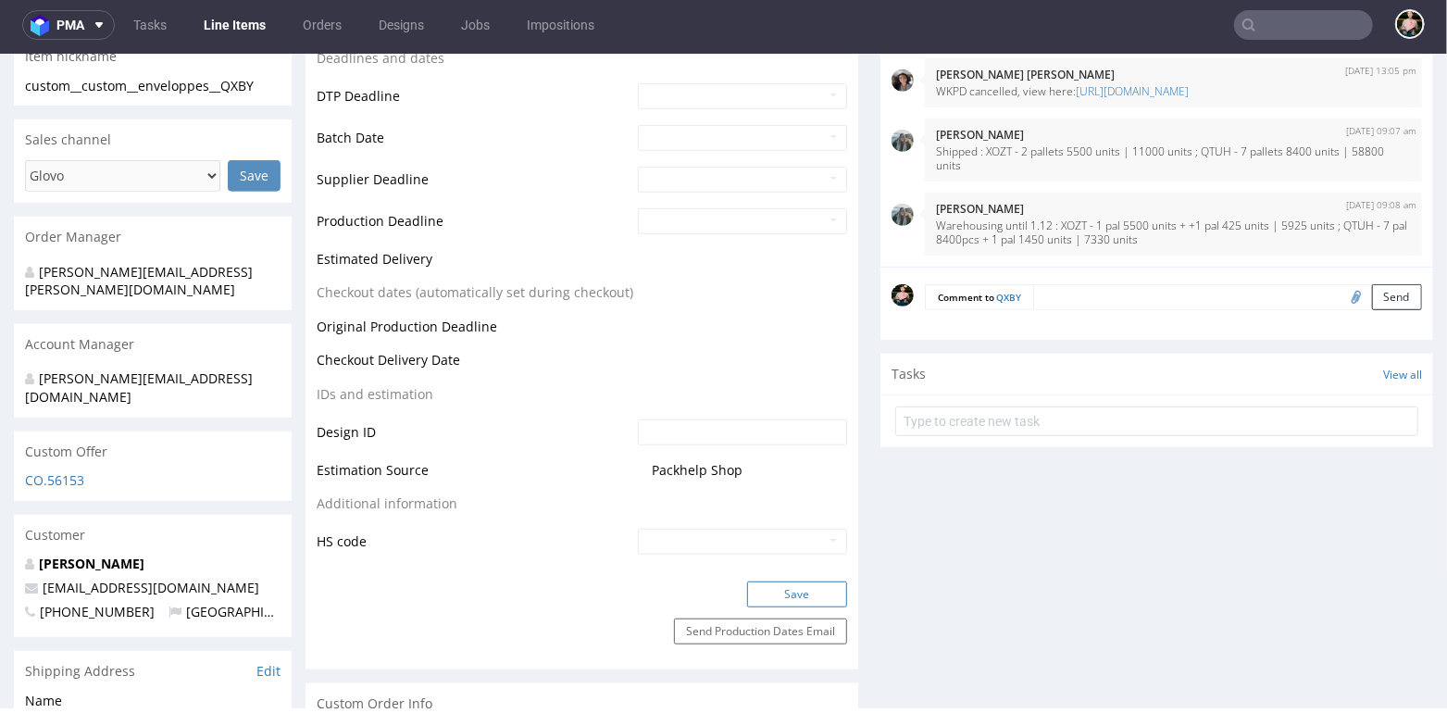
click at [774, 582] on button "Save" at bounding box center [797, 593] width 100 height 26
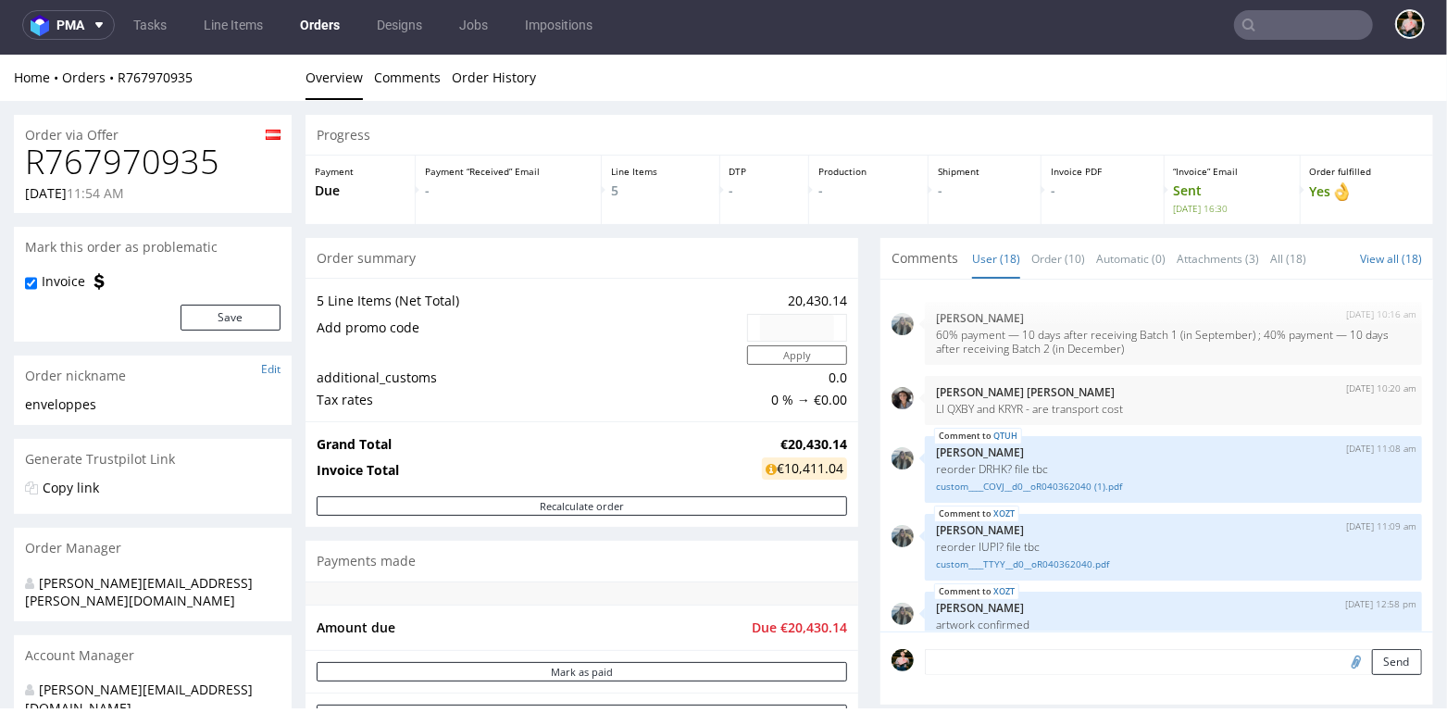
scroll to position [917, 0]
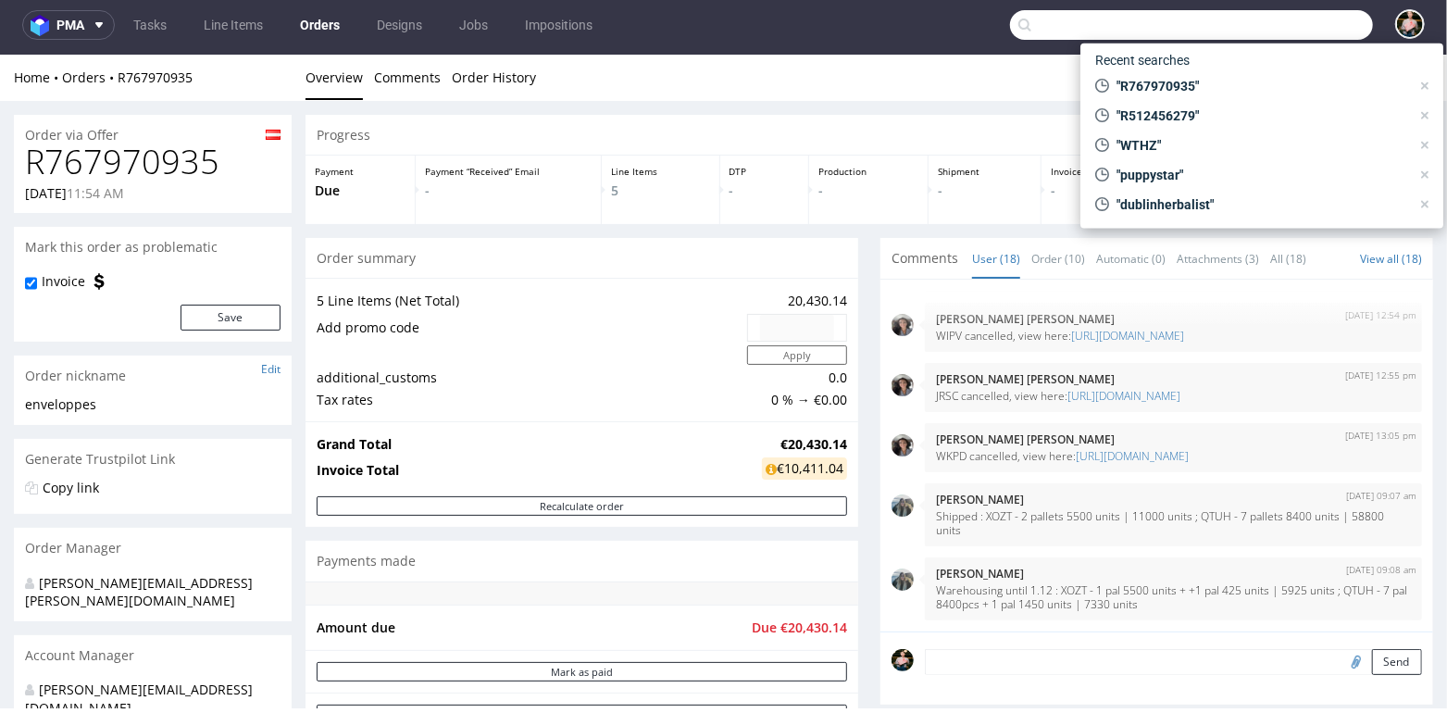
click at [1277, 19] on input "text" at bounding box center [1191, 25] width 363 height 30
paste input "R083734190"
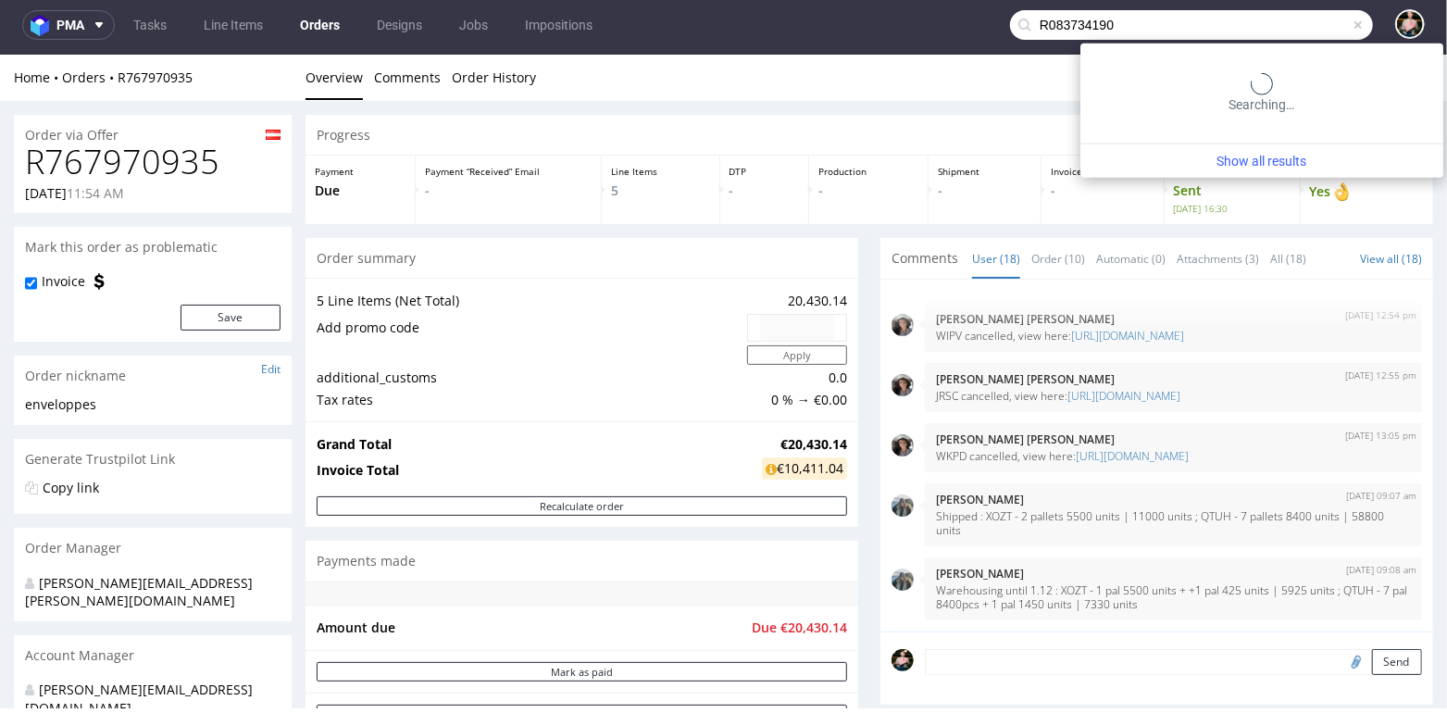
type input "R083734190"
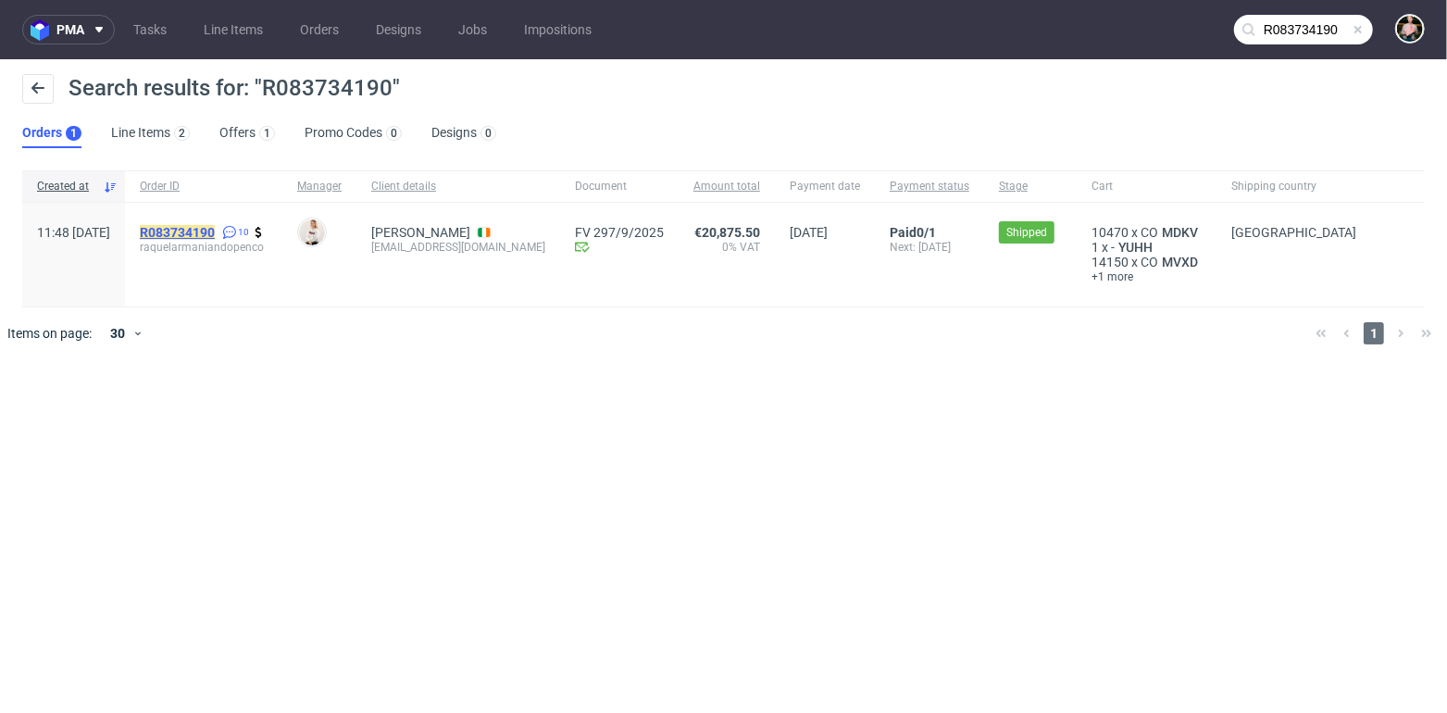
click at [215, 225] on mark "R083734190" at bounding box center [177, 232] width 75 height 15
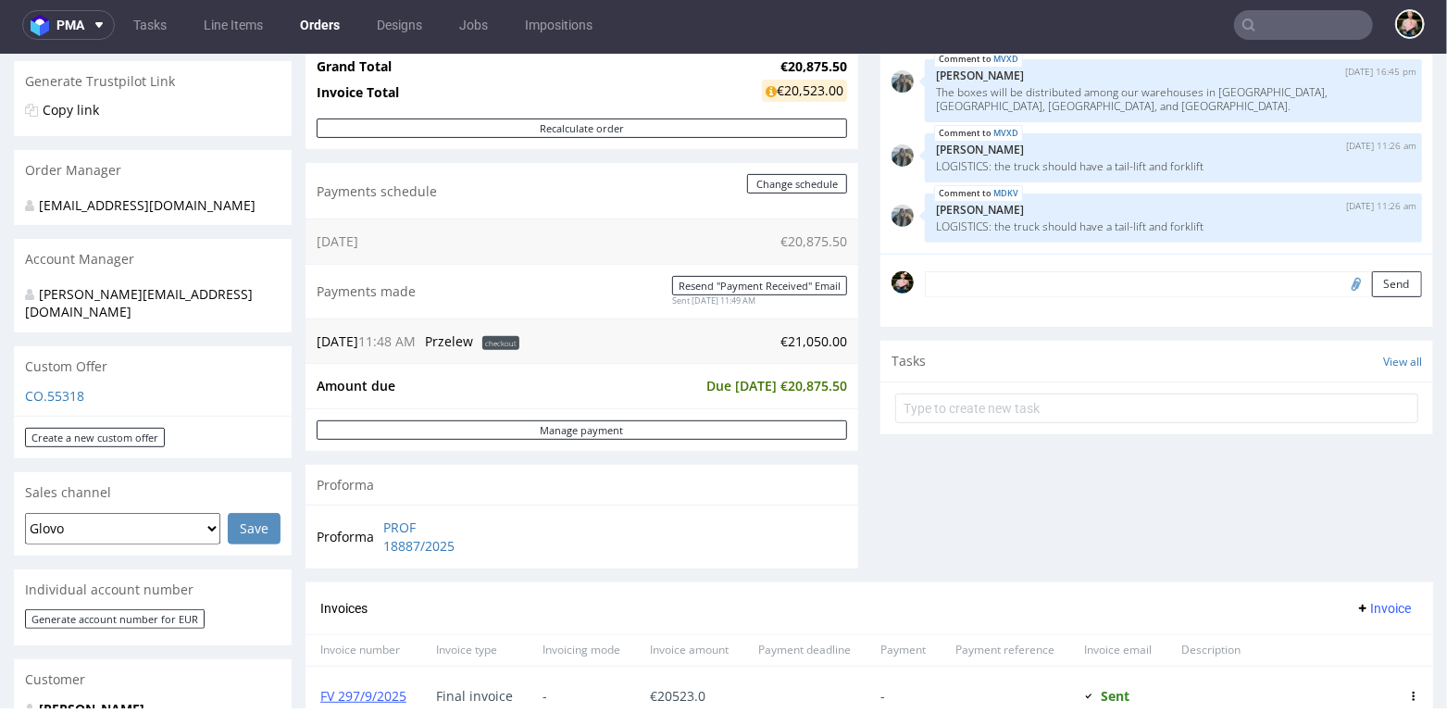
scroll to position [104, 0]
